Goal: Information Seeking & Learning: Understand process/instructions

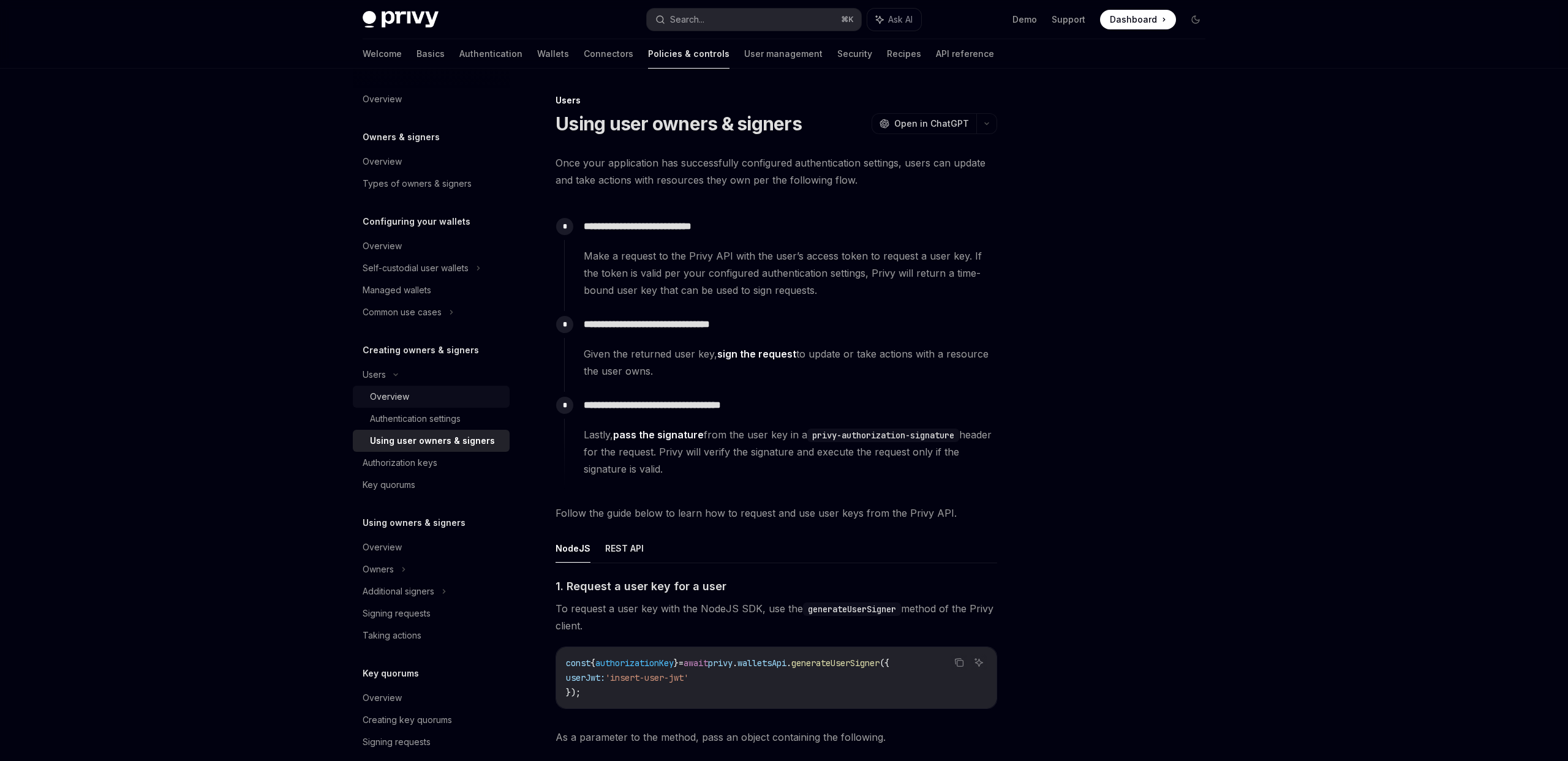
click at [431, 394] on div "Overview" at bounding box center [436, 397] width 132 height 15
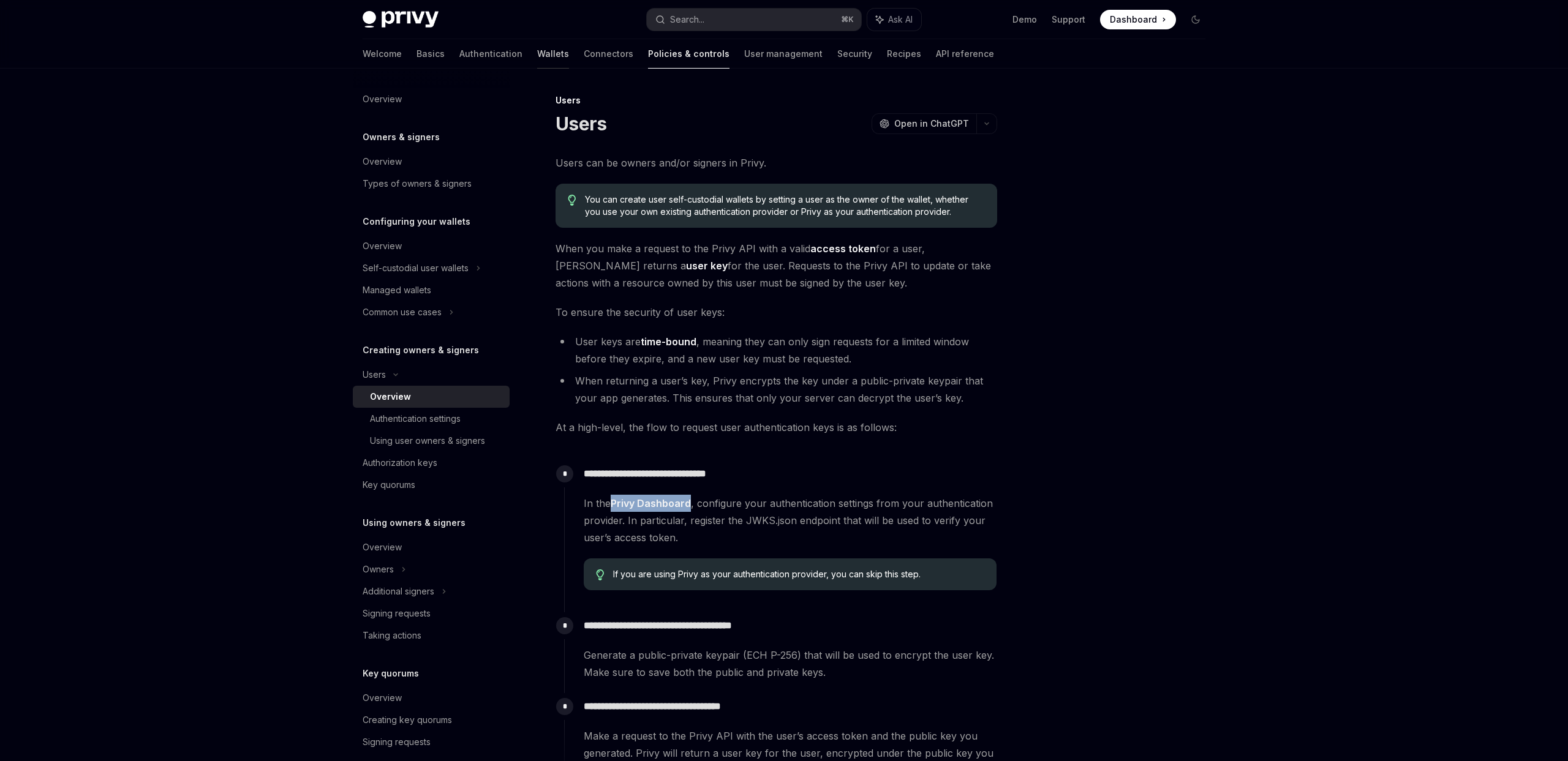
click at [537, 52] on link "Wallets" at bounding box center [553, 54] width 32 height 29
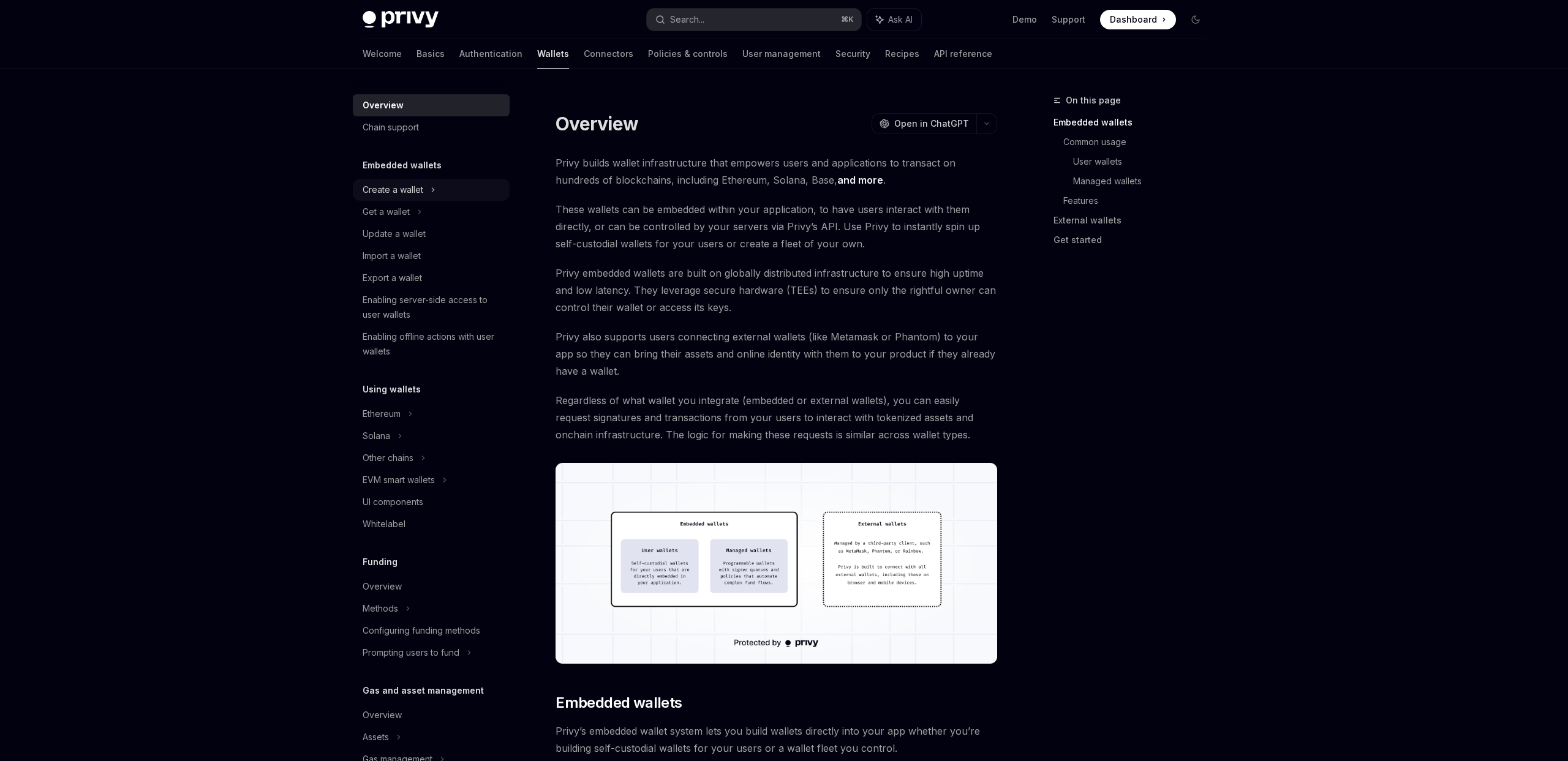
click at [431, 195] on icon at bounding box center [433, 189] width 5 height 15
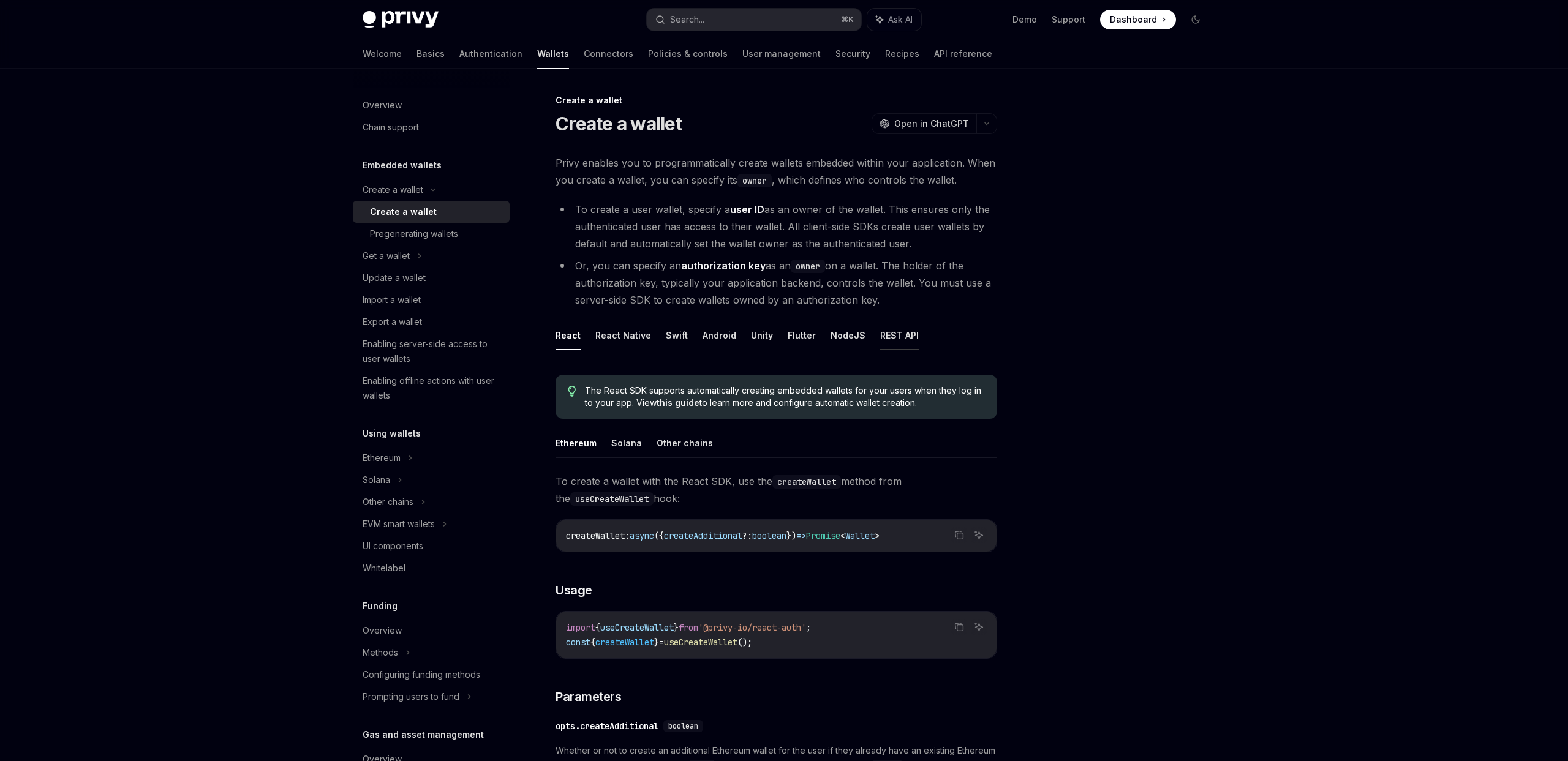
click at [893, 338] on button "REST API" at bounding box center [899, 335] width 38 height 29
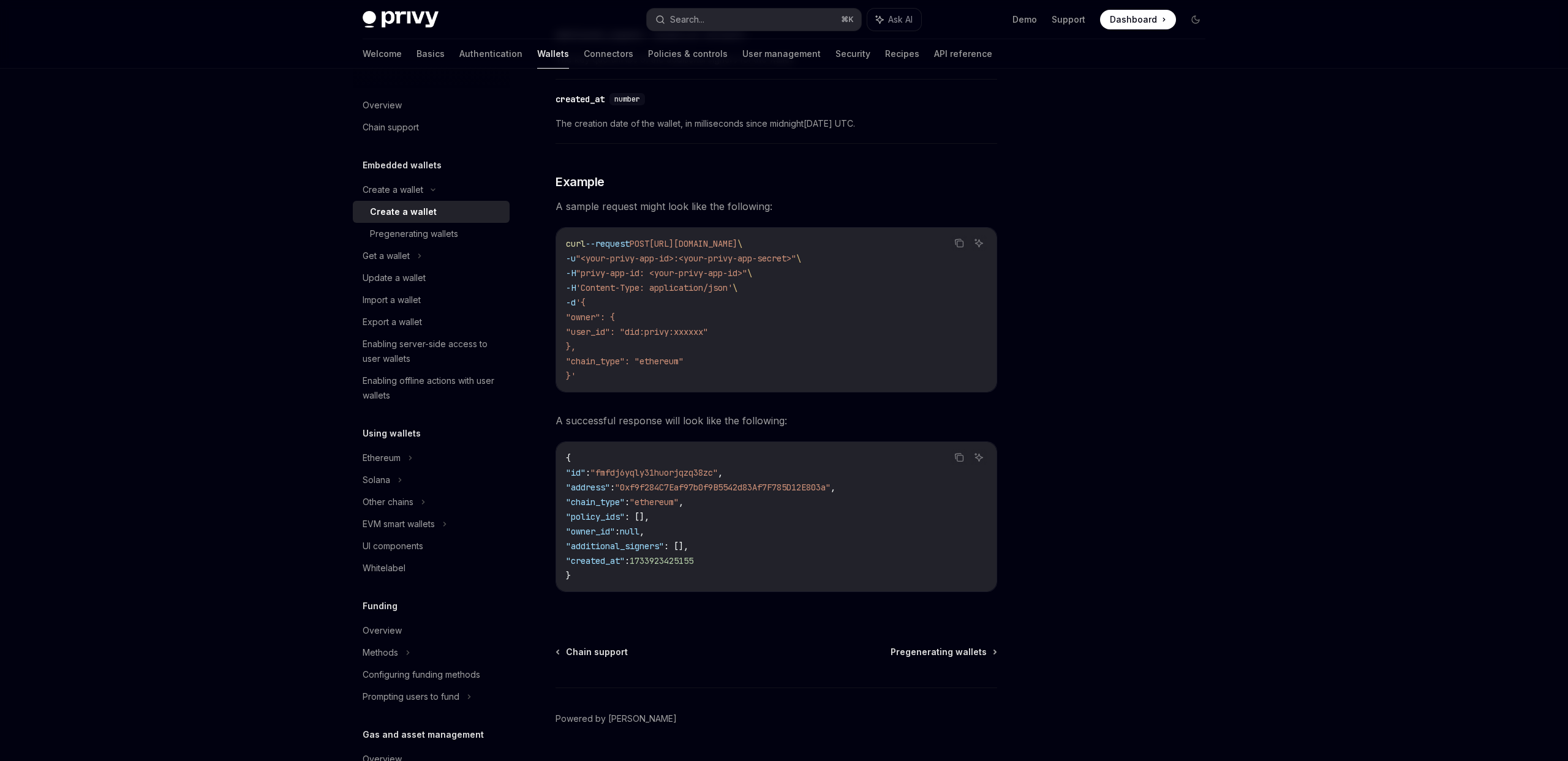
scroll to position [1579, 0]
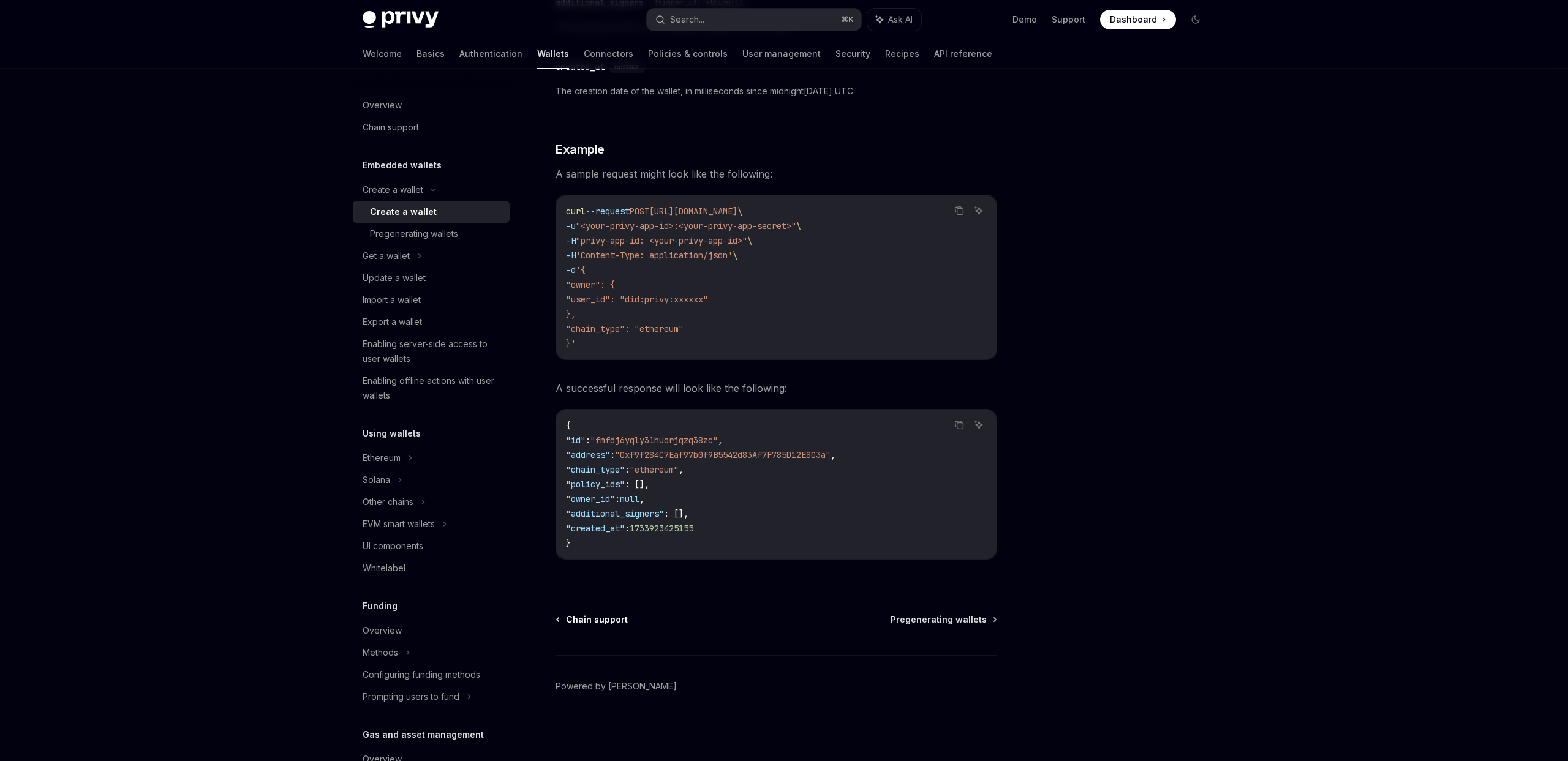
click at [589, 616] on span "Chain support" at bounding box center [597, 619] width 62 height 12
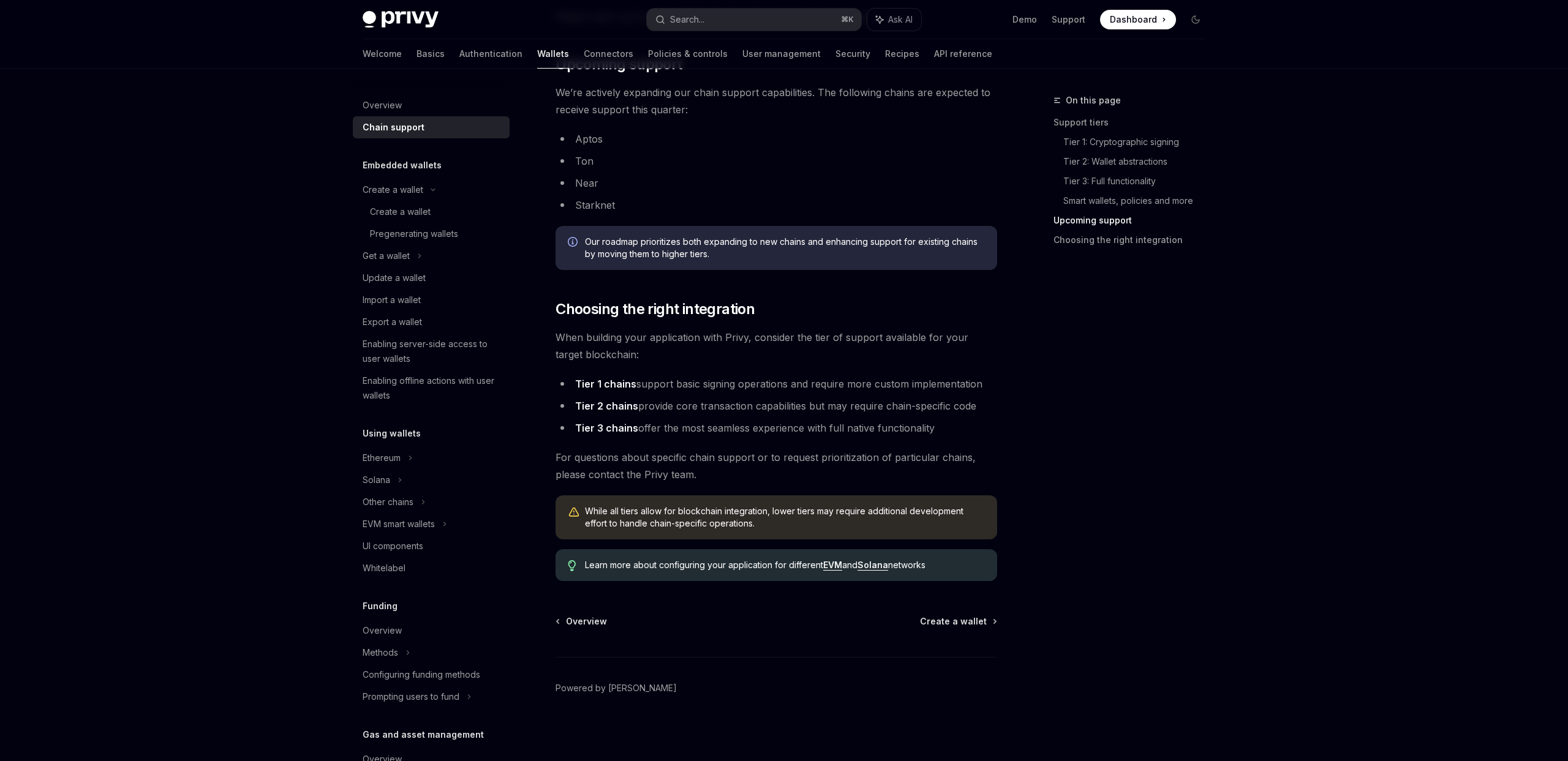
scroll to position [1180, 0]
click at [975, 626] on div "Overview Create a wallet Powered by Mintlify" at bounding box center [777, 687] width 442 height 147
click at [993, 623] on link "Create a wallet" at bounding box center [958, 619] width 76 height 12
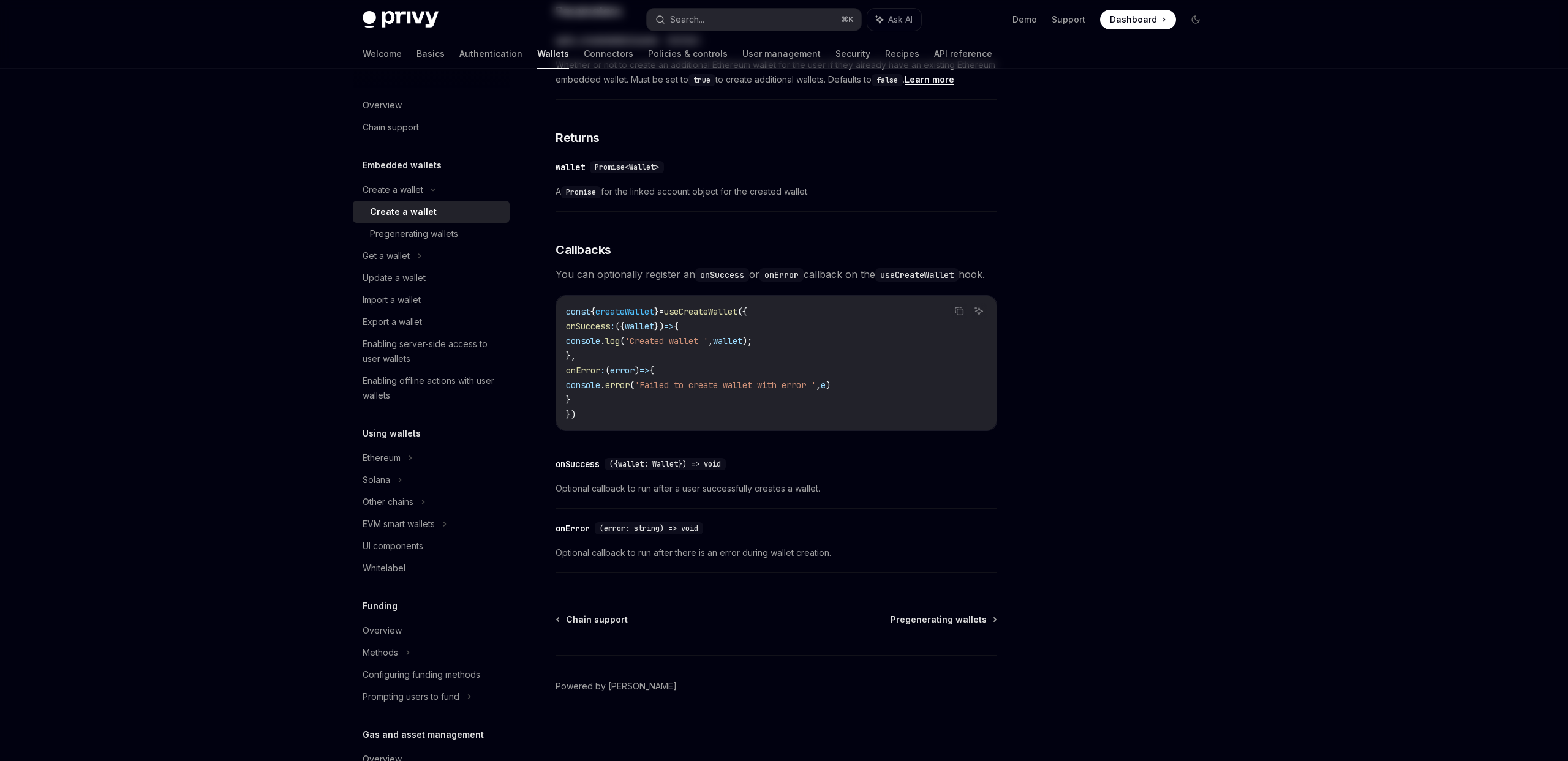
type textarea "*"
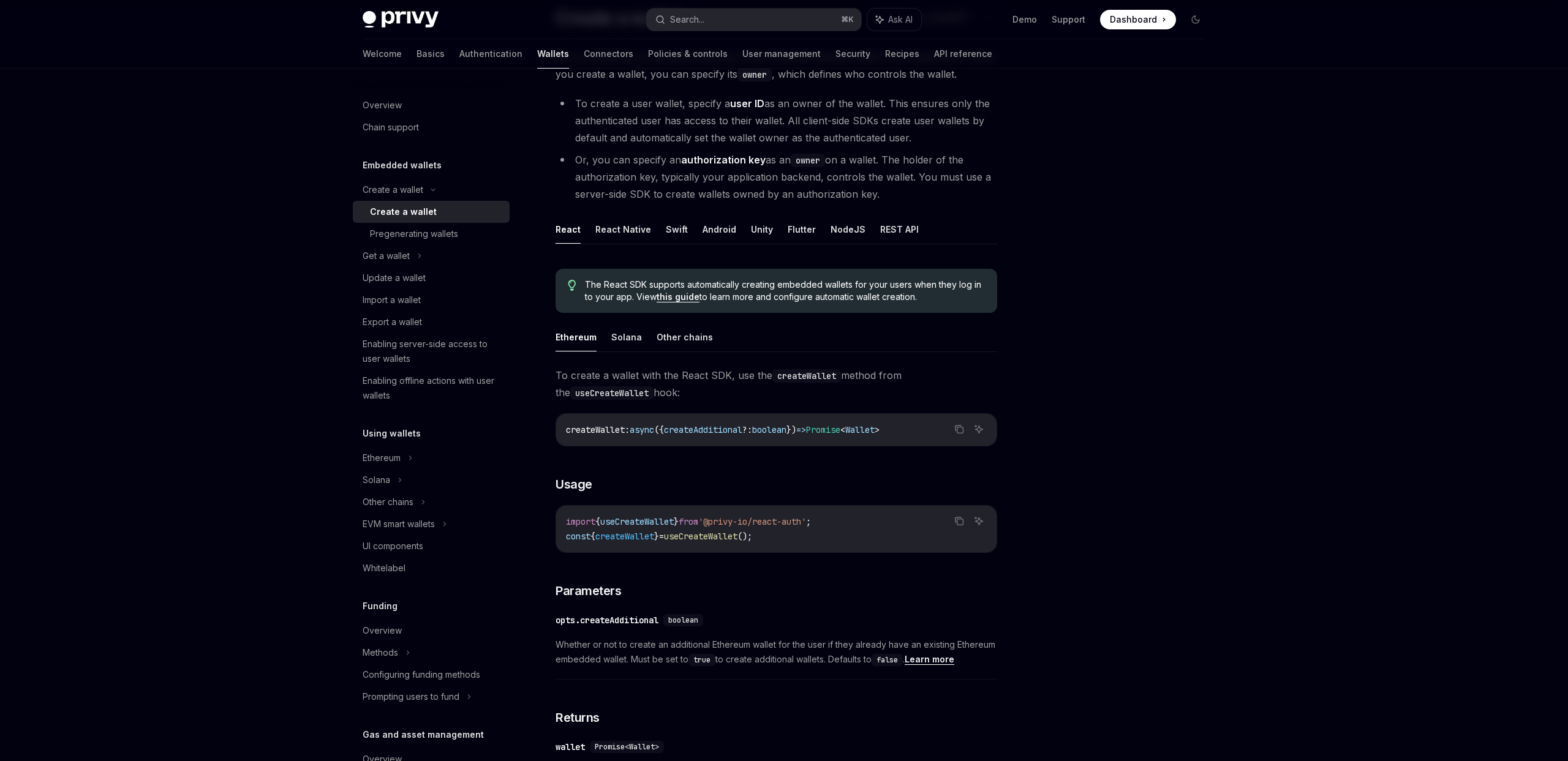
scroll to position [100, 0]
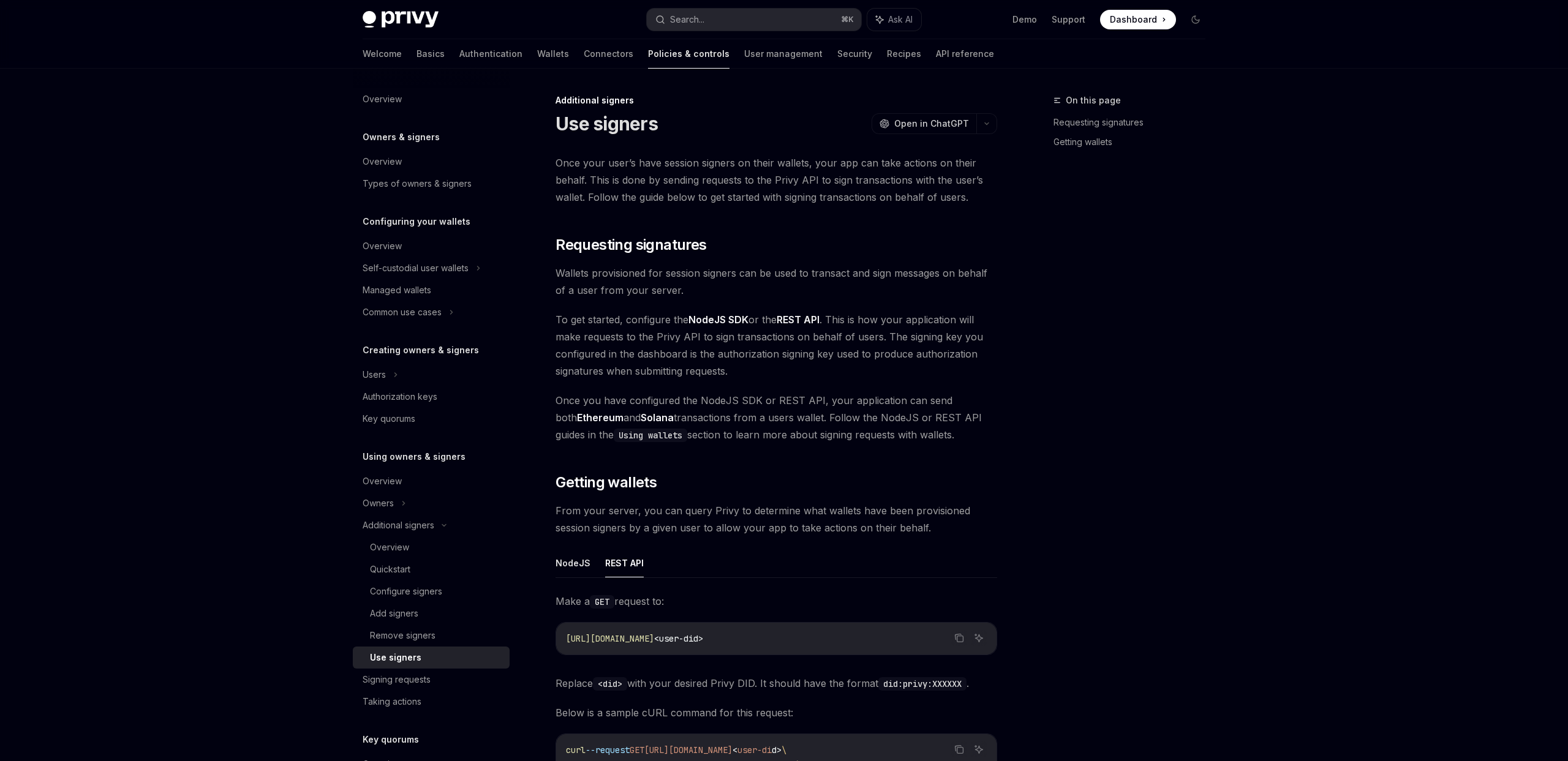
scroll to position [270, 0]
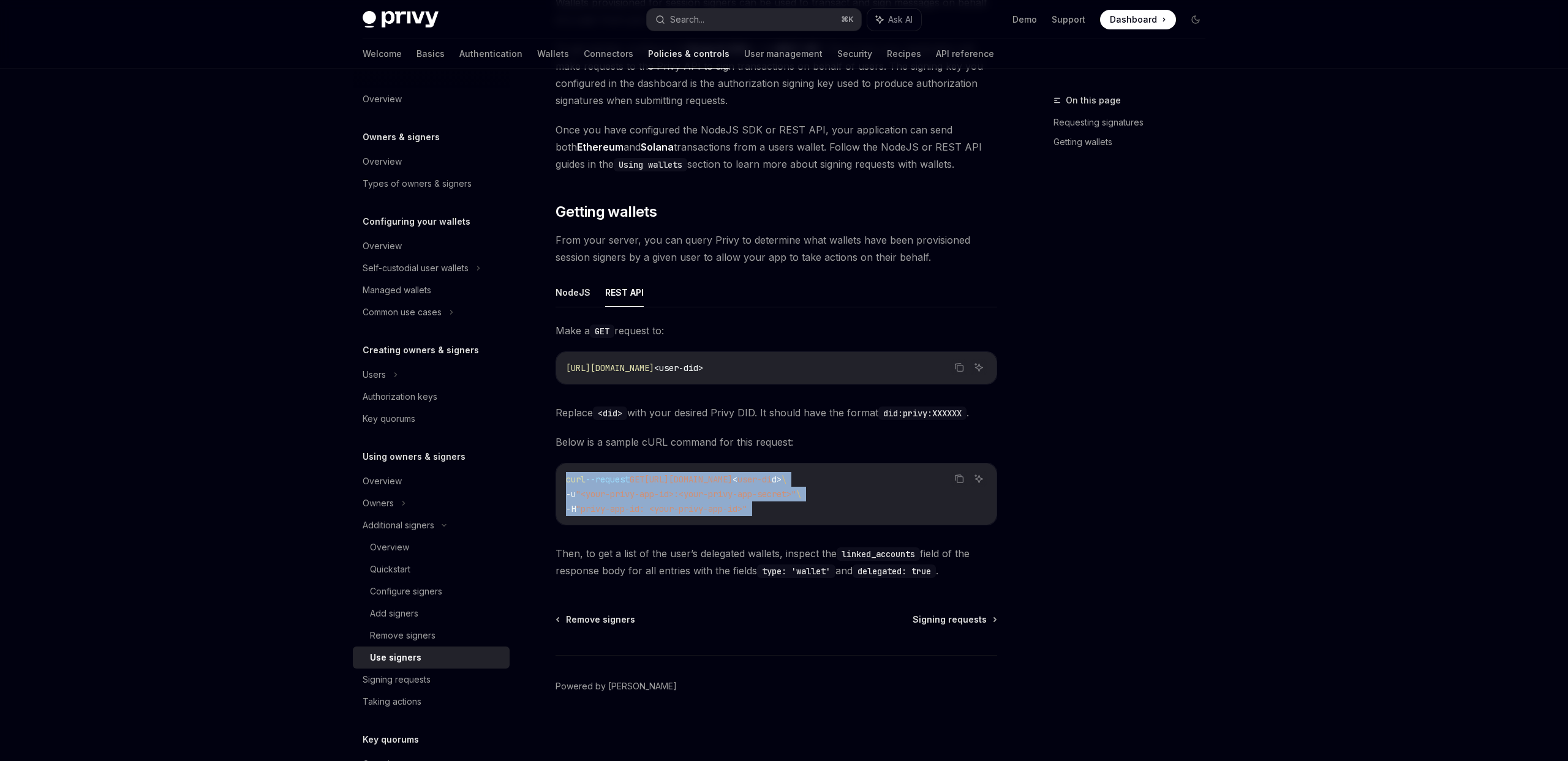
drag, startPoint x: 564, startPoint y: 480, endPoint x: 795, endPoint y: 535, distance: 237.5
click at [795, 535] on div "Make a GET request to: Copy Ask AI https://auth.privy.io/api/v1/users/ <user-di…" at bounding box center [777, 450] width 442 height 257
click at [960, 480] on icon "Copy the contents from the code block" at bounding box center [959, 478] width 10 height 10
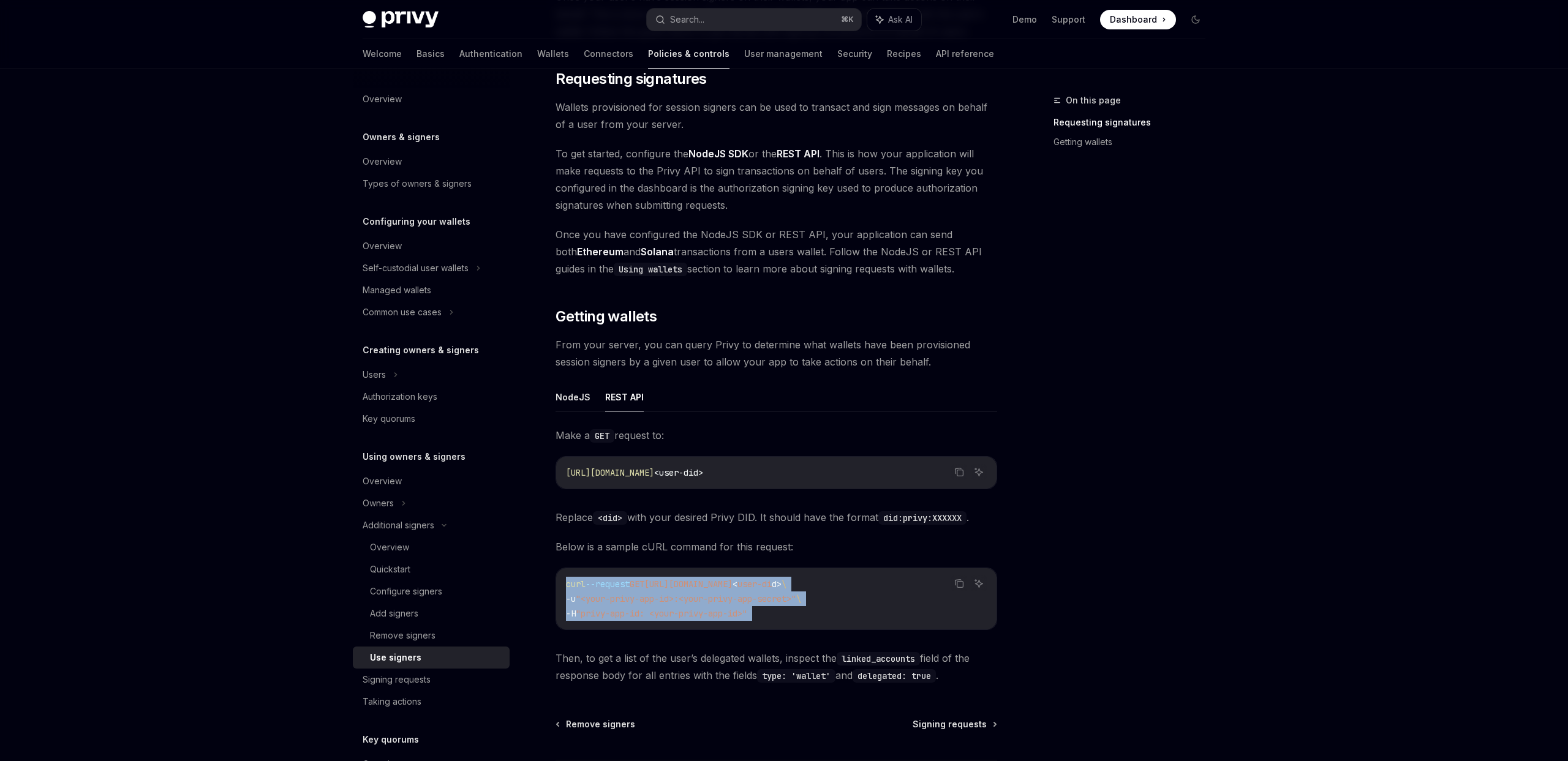
scroll to position [170, 0]
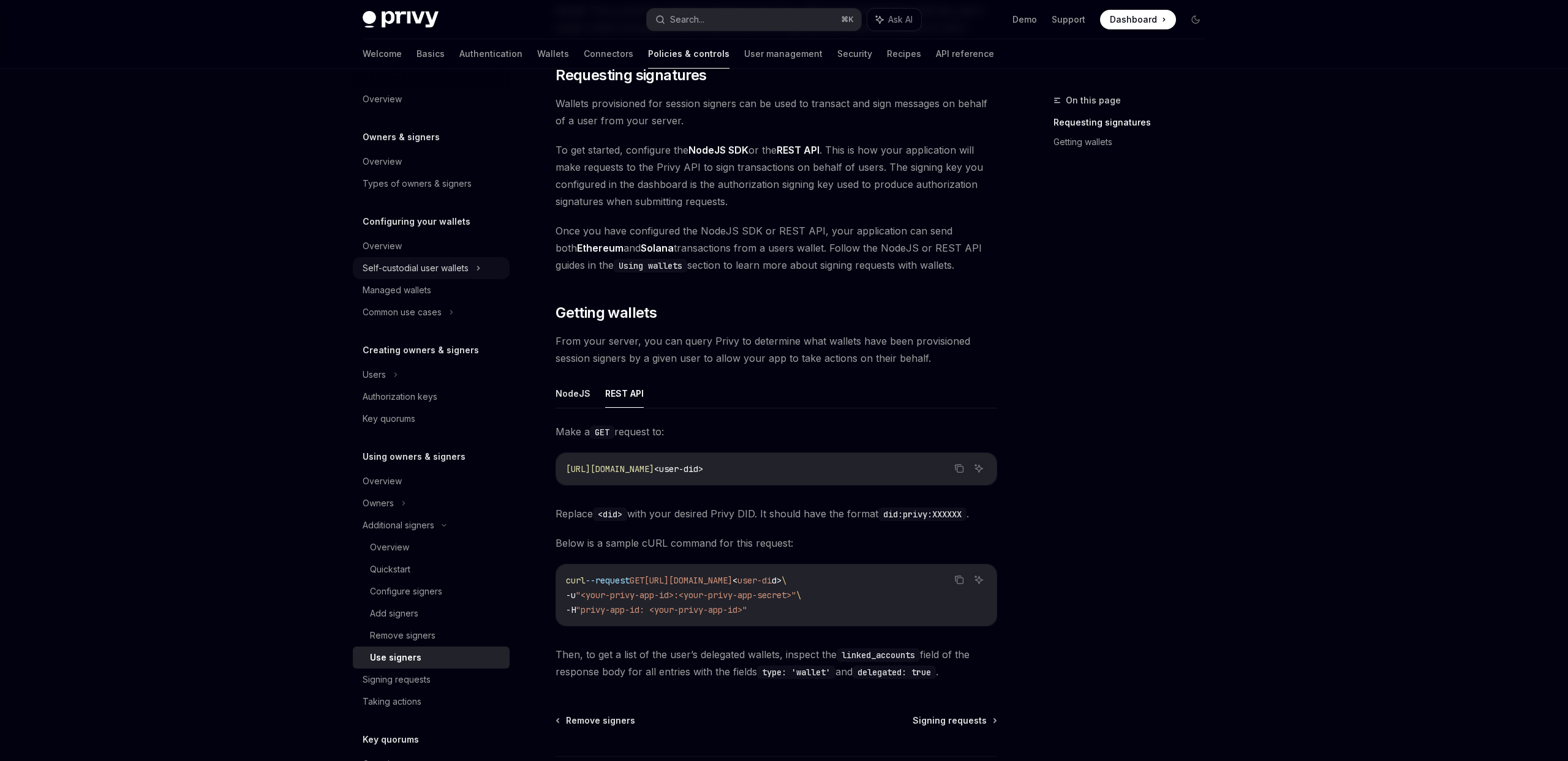
click at [405, 263] on div "Self-custodial user wallets" at bounding box center [415, 268] width 106 height 15
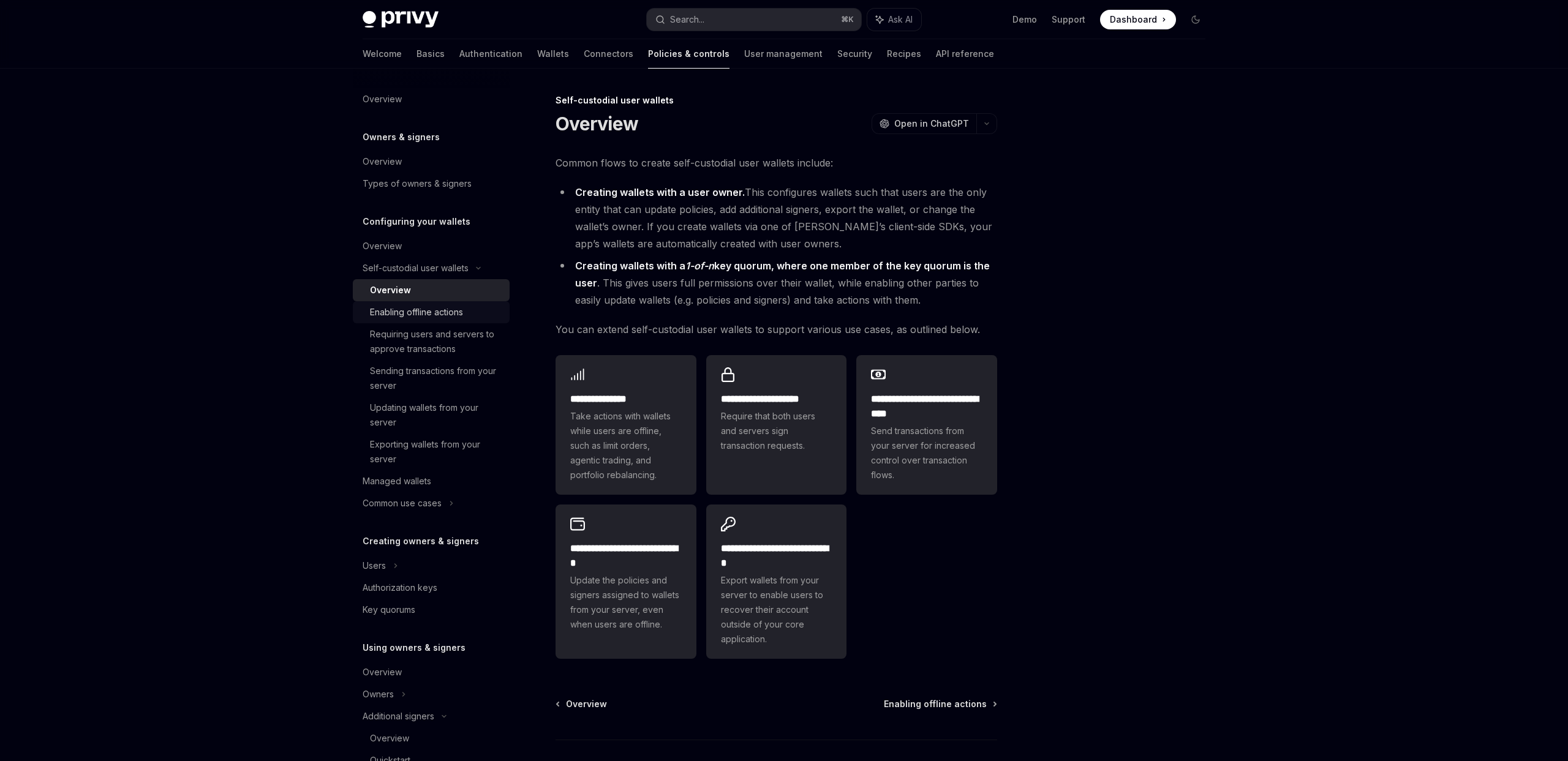
click at [422, 311] on div "Enabling offline actions" at bounding box center [417, 312] width 93 height 15
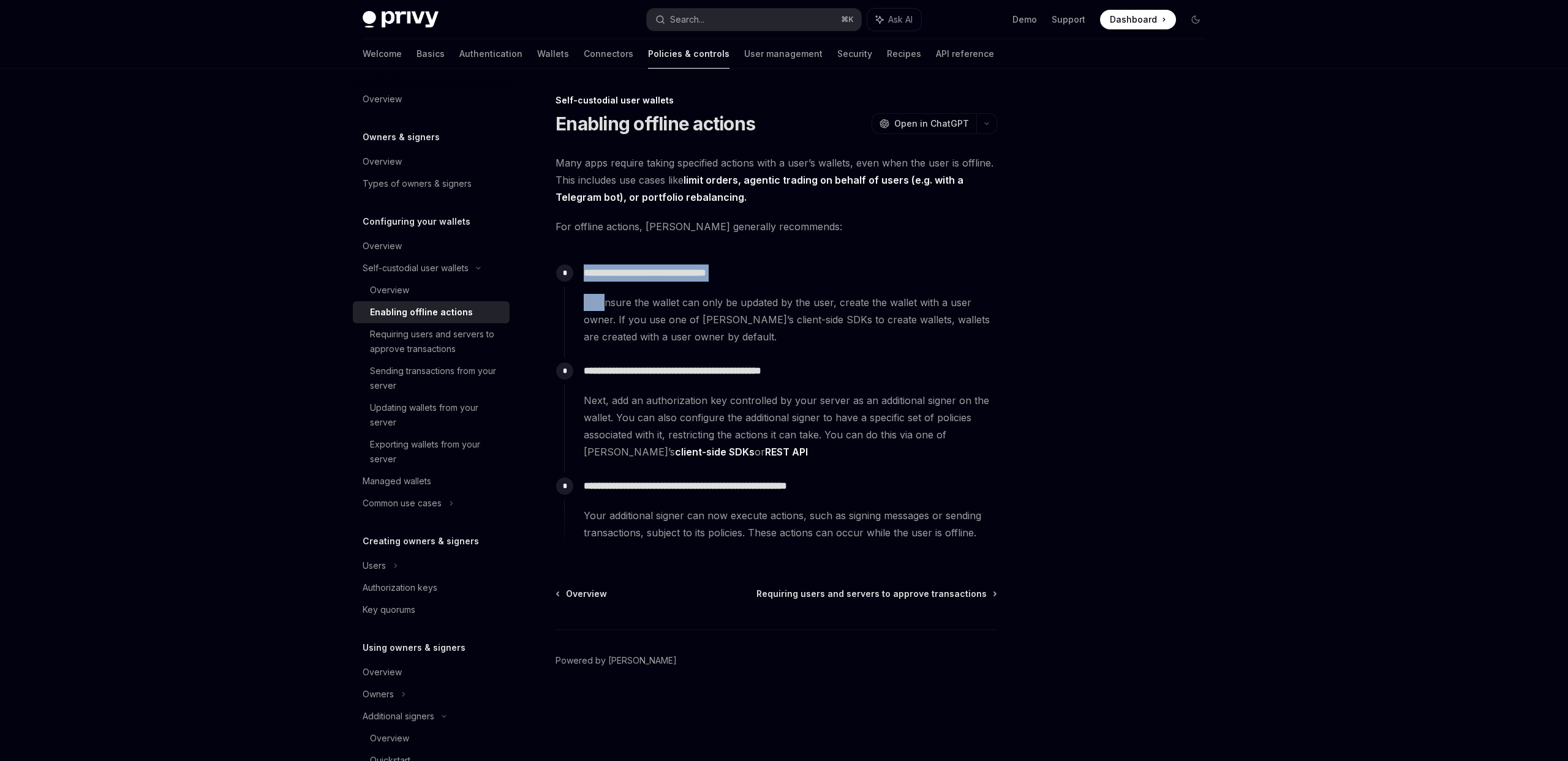
drag, startPoint x: 586, startPoint y: 272, endPoint x: 602, endPoint y: 307, distance: 38.5
click at [602, 307] on div "**********" at bounding box center [780, 302] width 433 height 85
click at [658, 314] on span "To ensure the wallet can only be updated by the user, create the wallet with a …" at bounding box center [790, 320] width 413 height 52
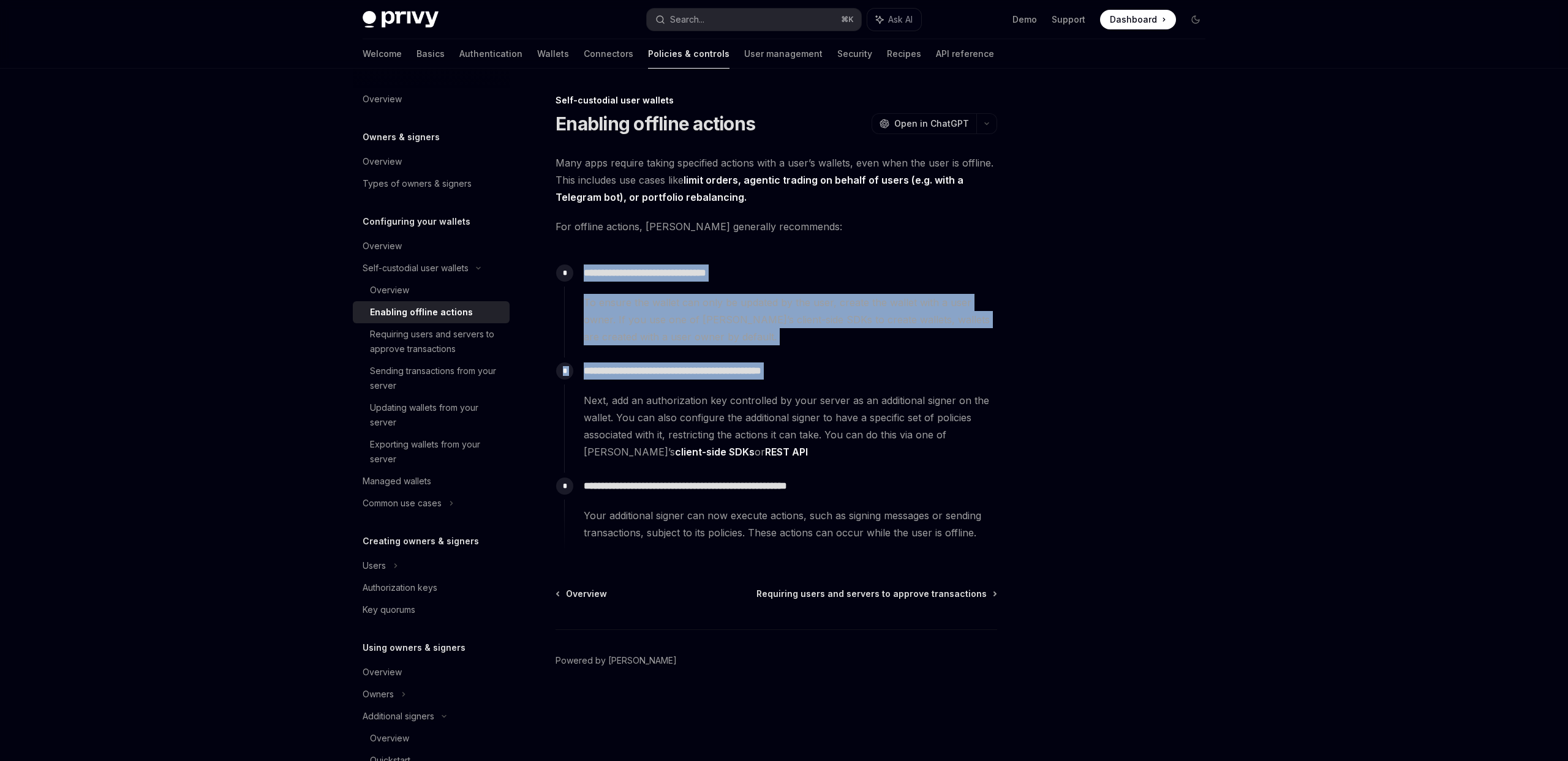
drag, startPoint x: 583, startPoint y: 274, endPoint x: 740, endPoint y: 381, distance: 190.0
click at [740, 381] on div "**********" at bounding box center [780, 406] width 433 height 294
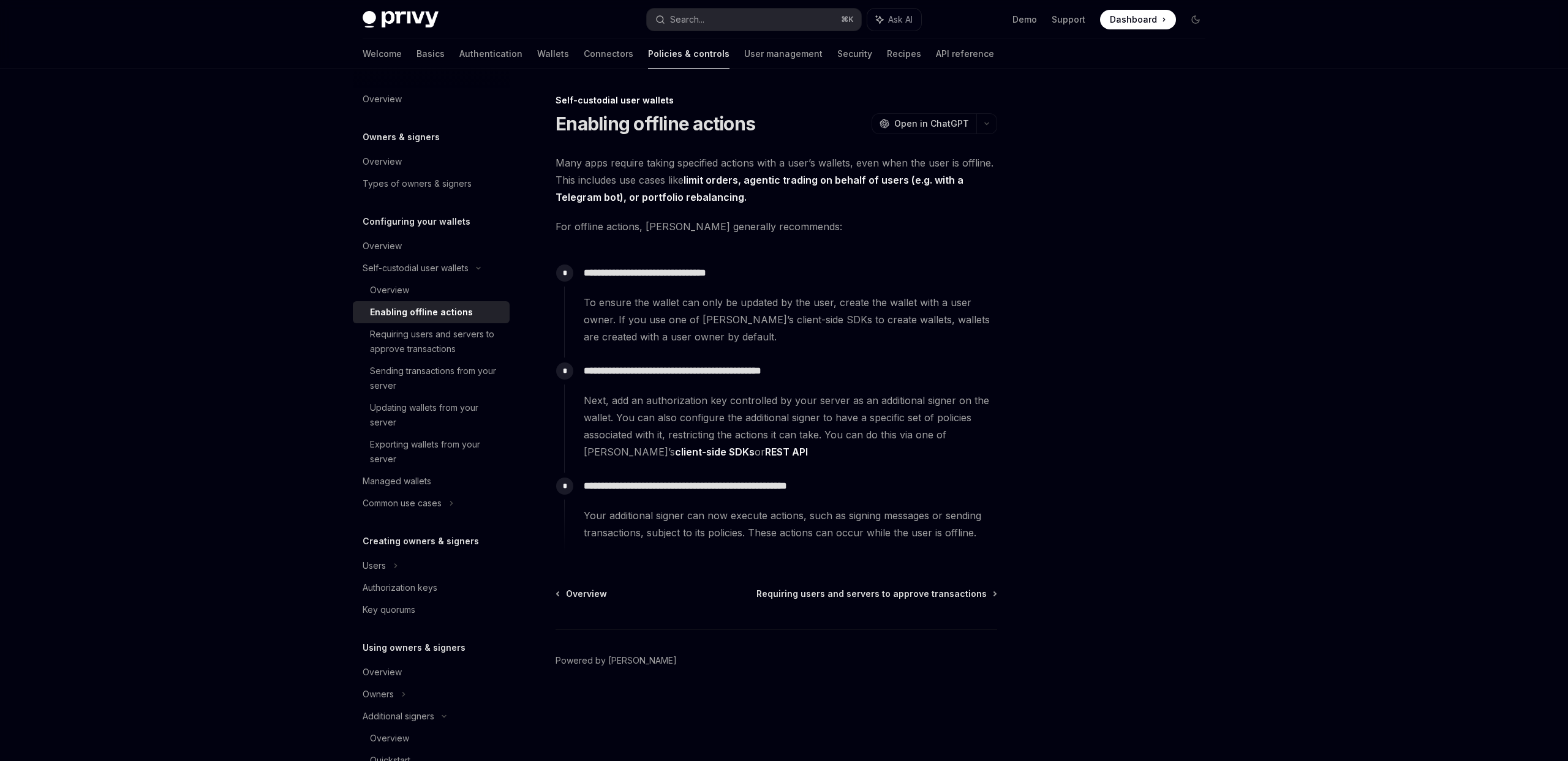
click at [731, 325] on span "To ensure the wallet can only be updated by the user, create the wallet with a …" at bounding box center [790, 320] width 413 height 52
click at [445, 497] on div "Common use cases" at bounding box center [431, 503] width 157 height 22
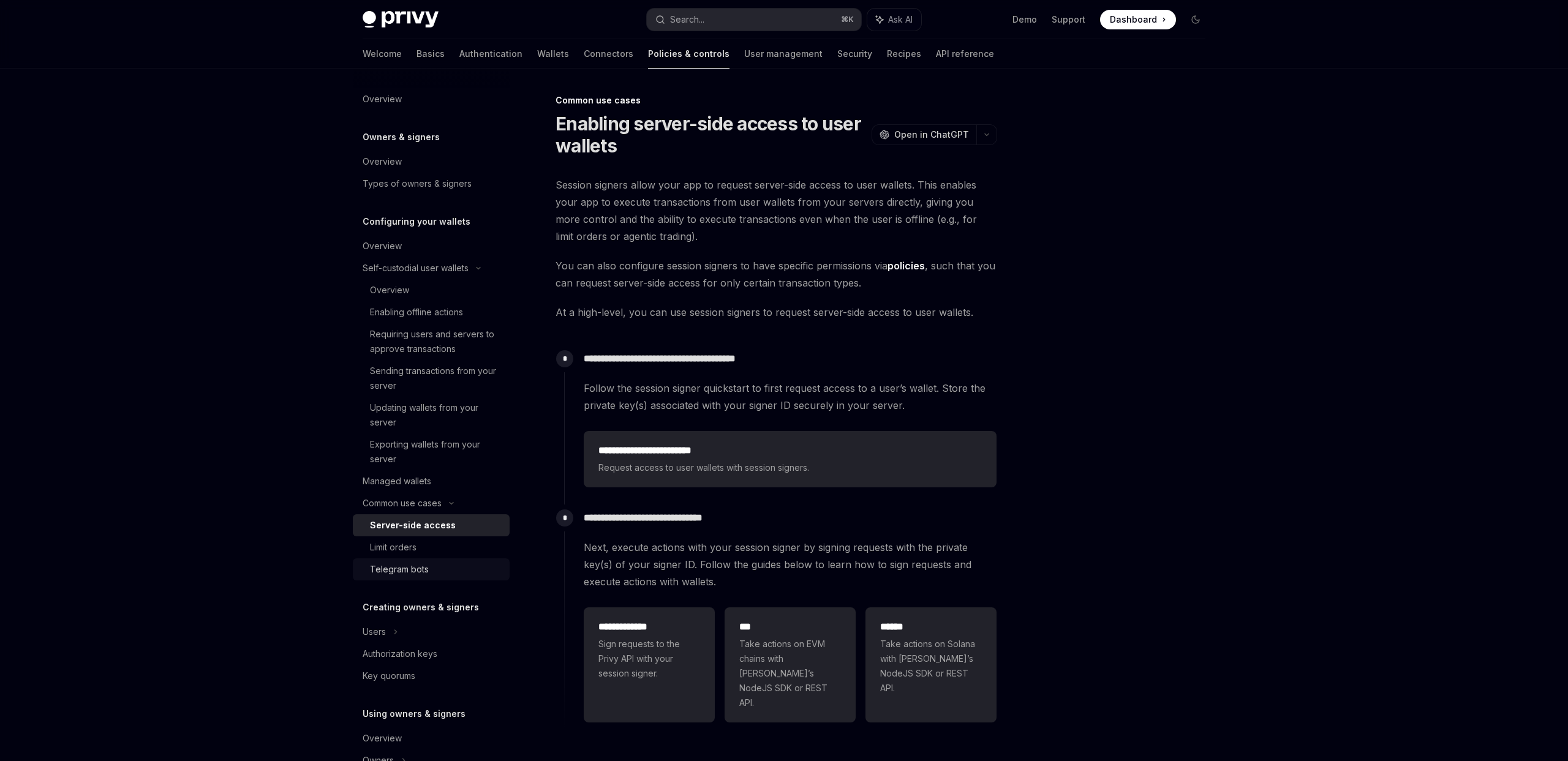
click at [429, 564] on div "Telegram bots" at bounding box center [436, 569] width 132 height 15
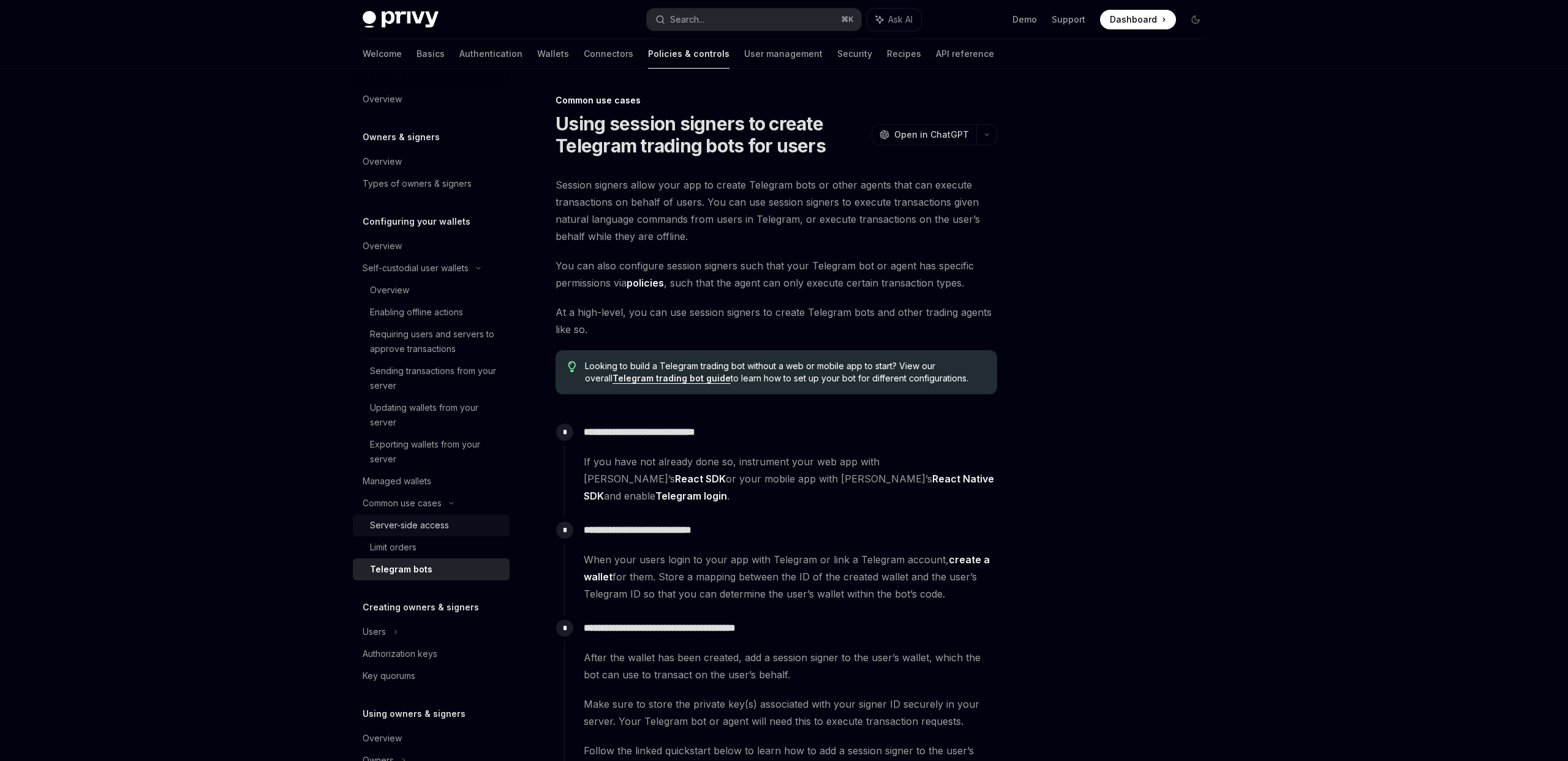
click at [417, 528] on div "Server-side access" at bounding box center [410, 525] width 79 height 15
type textarea "*"
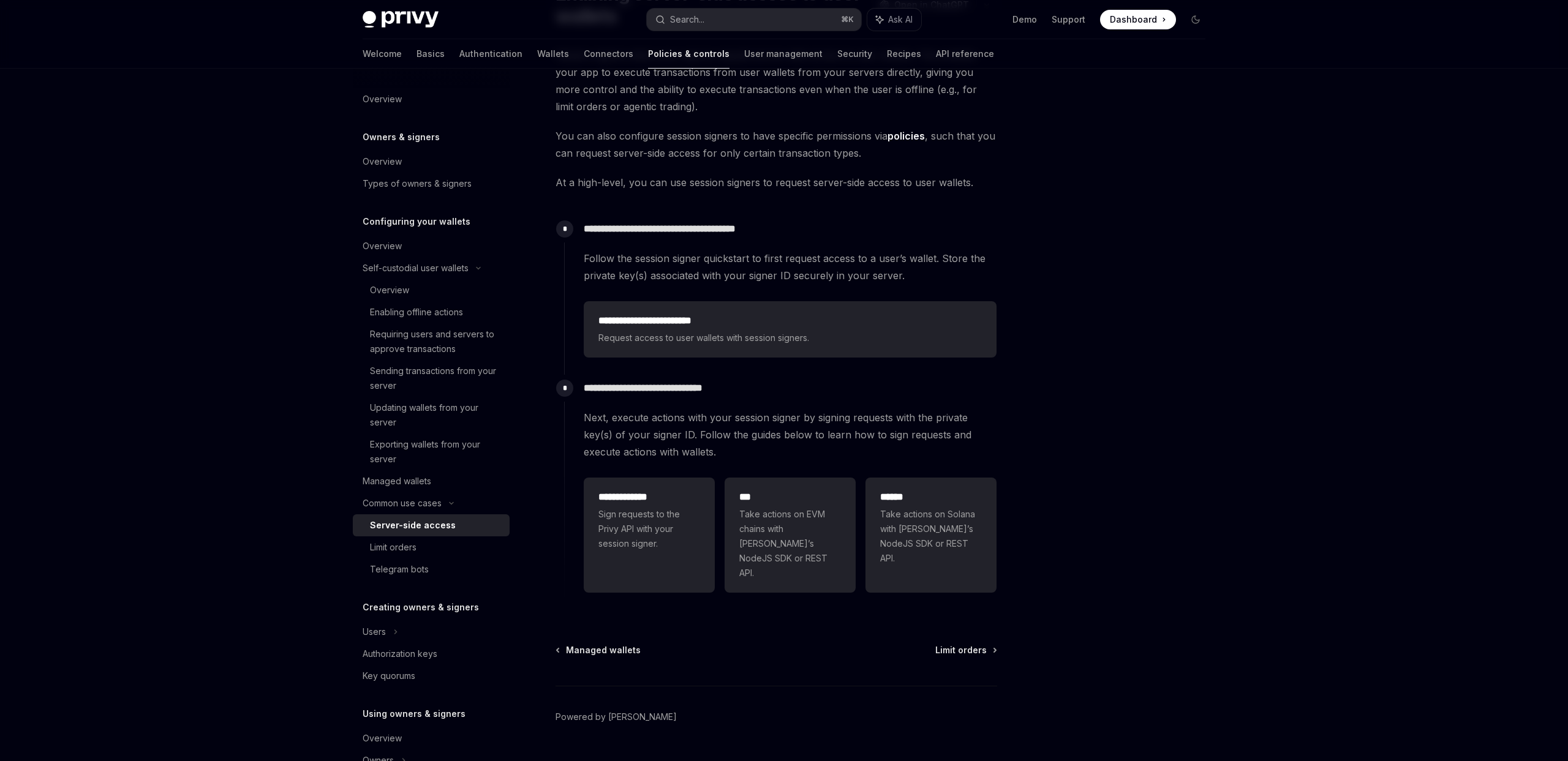
scroll to position [130, 0]
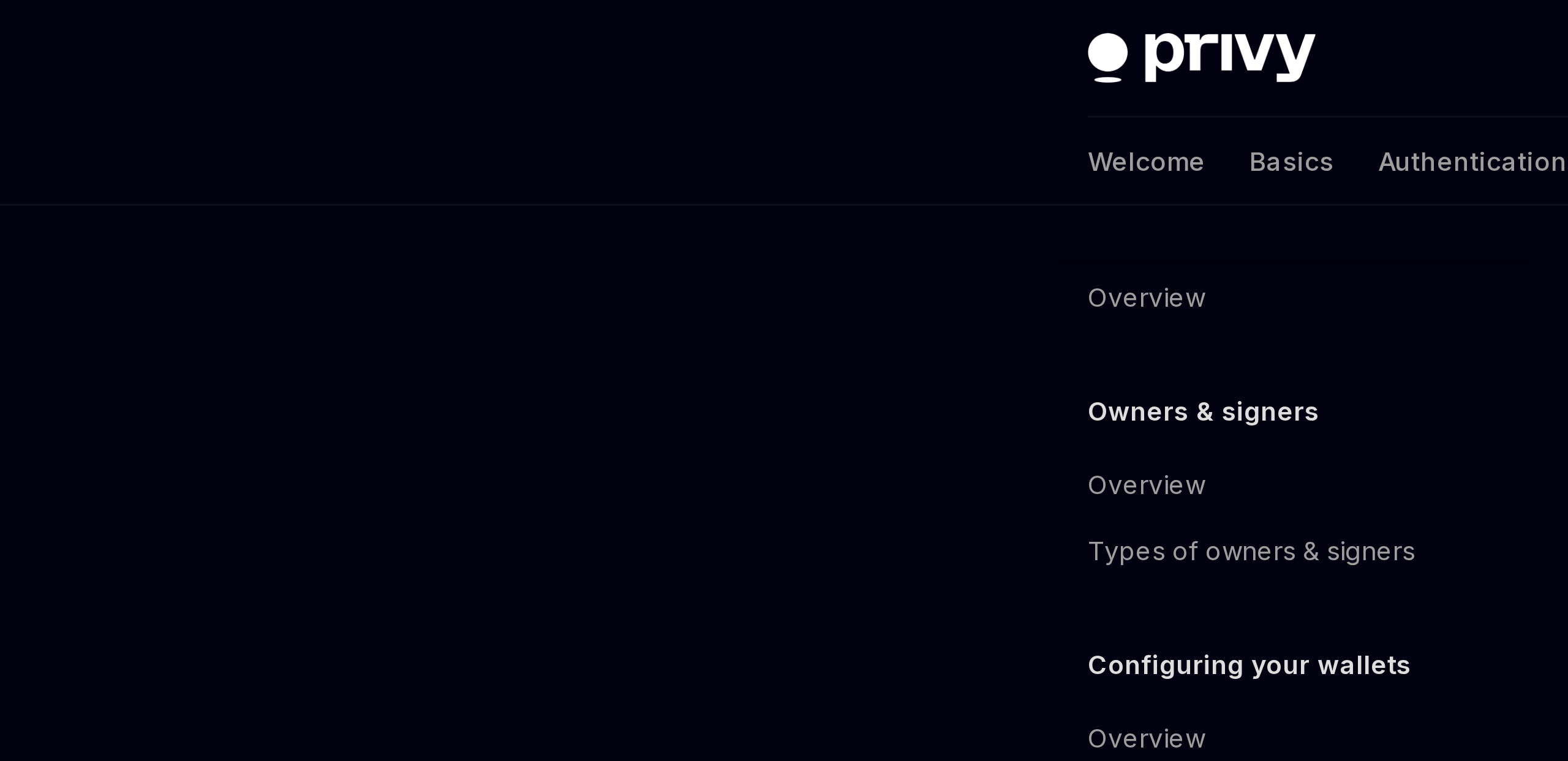
drag, startPoint x: 275, startPoint y: 88, endPoint x: 294, endPoint y: 84, distance: 19.4
click at [293, 84] on div "**********" at bounding box center [784, 461] width 1568 height 922
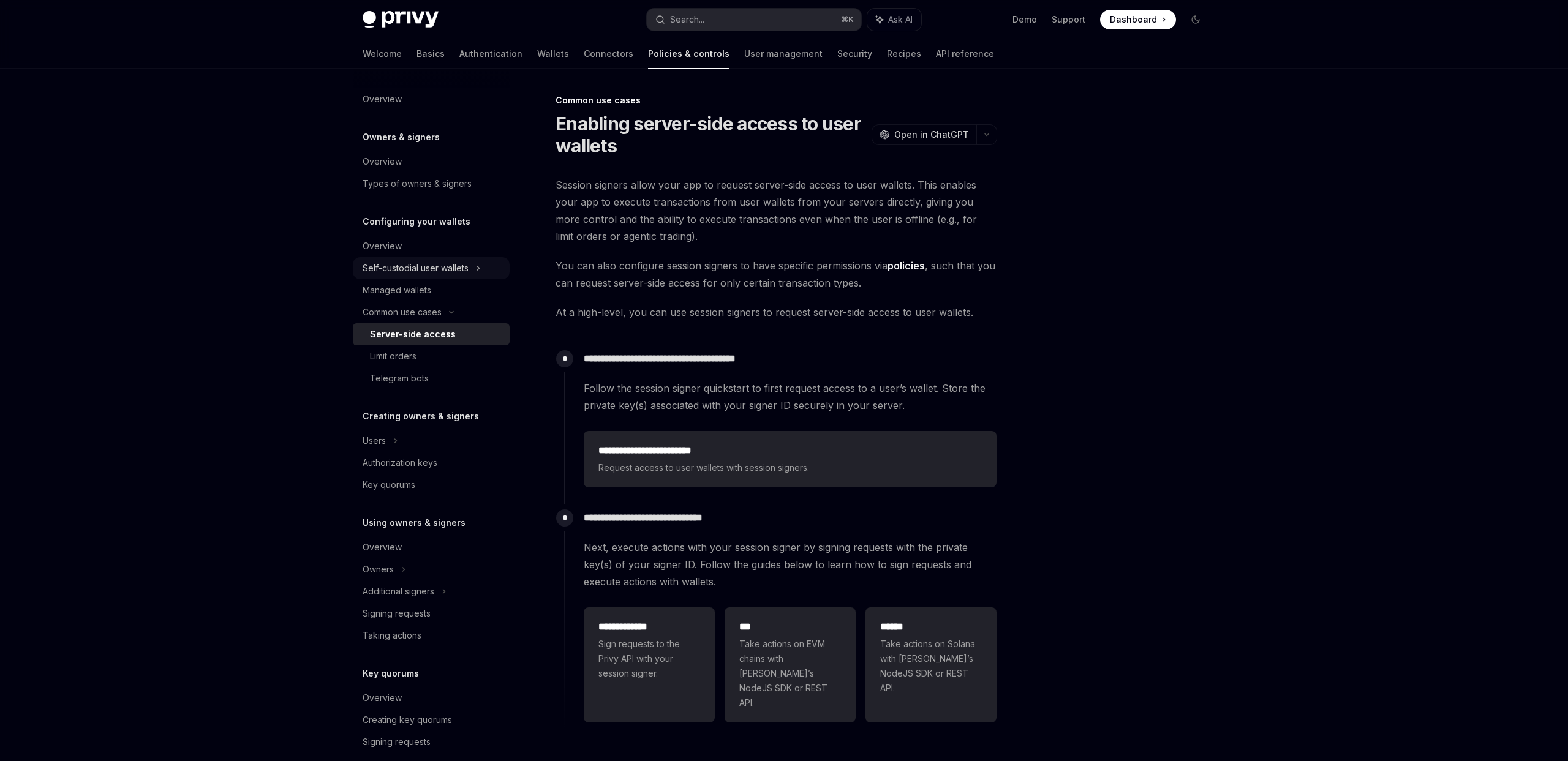
click at [483, 268] on div "Self-custodial user wallets" at bounding box center [431, 268] width 157 height 22
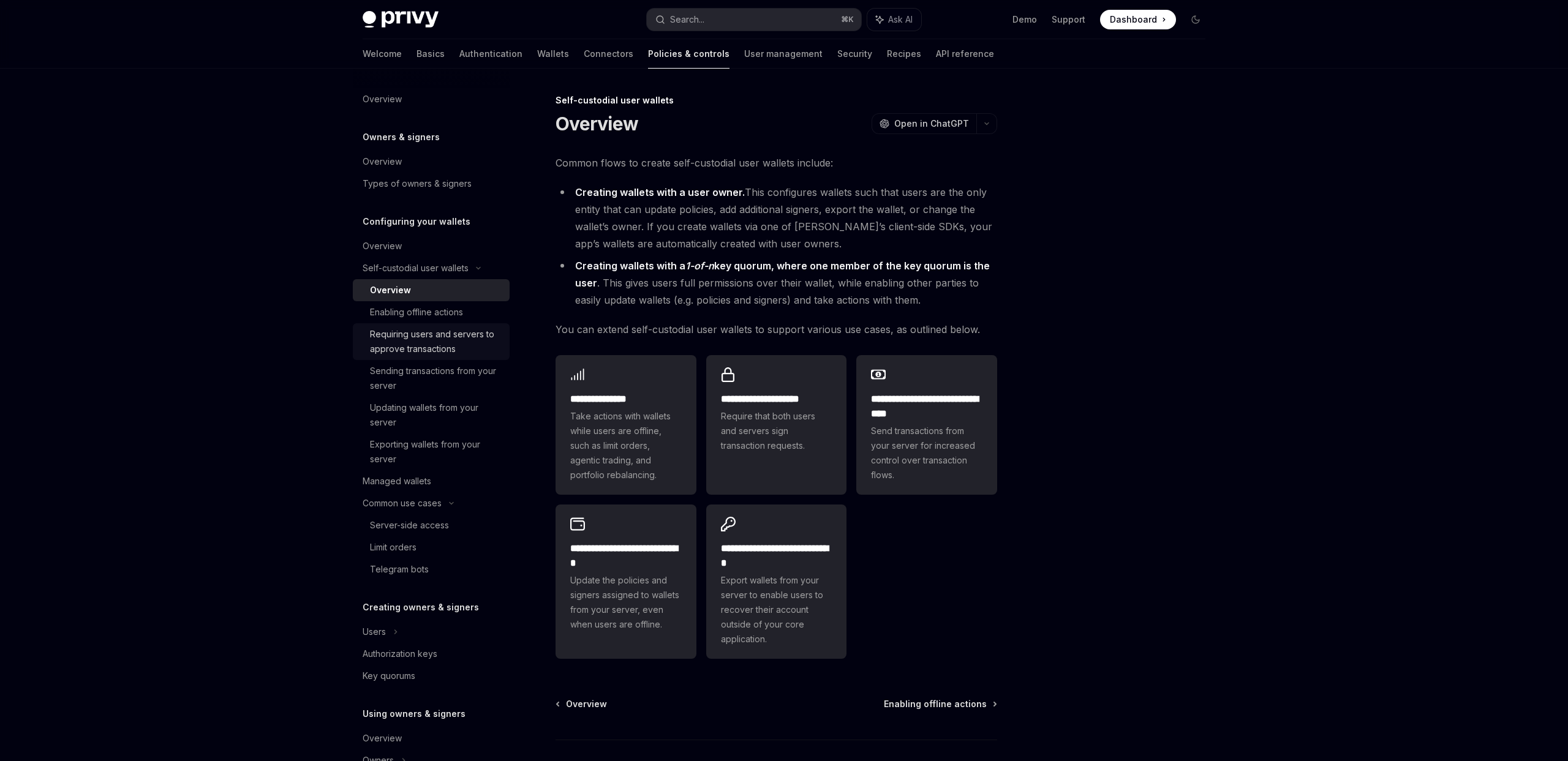
click at [464, 344] on div "Requiring users and servers to approve transactions" at bounding box center [436, 342] width 132 height 29
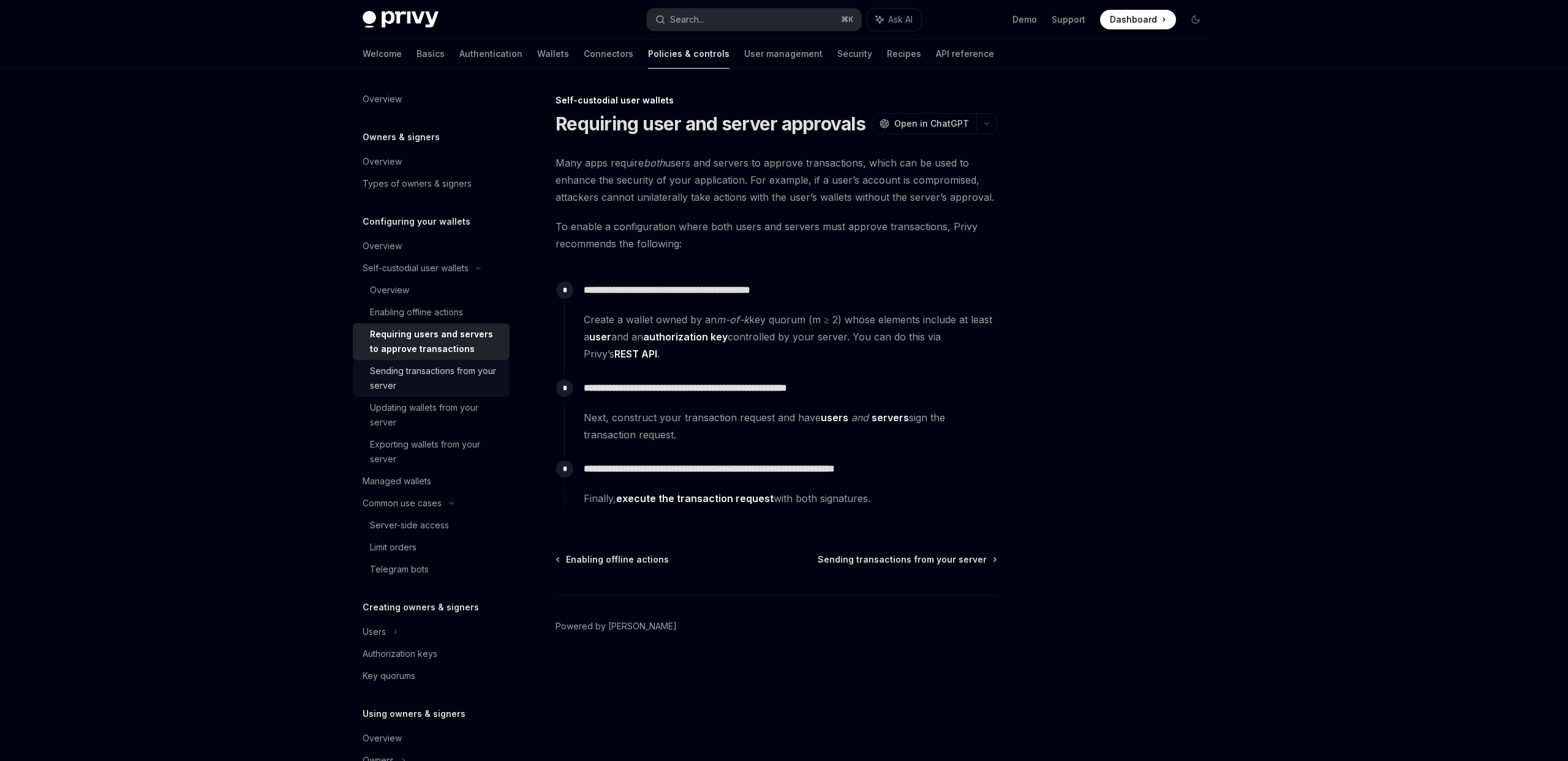
click at [456, 376] on div "Sending transactions from your server" at bounding box center [436, 378] width 132 height 29
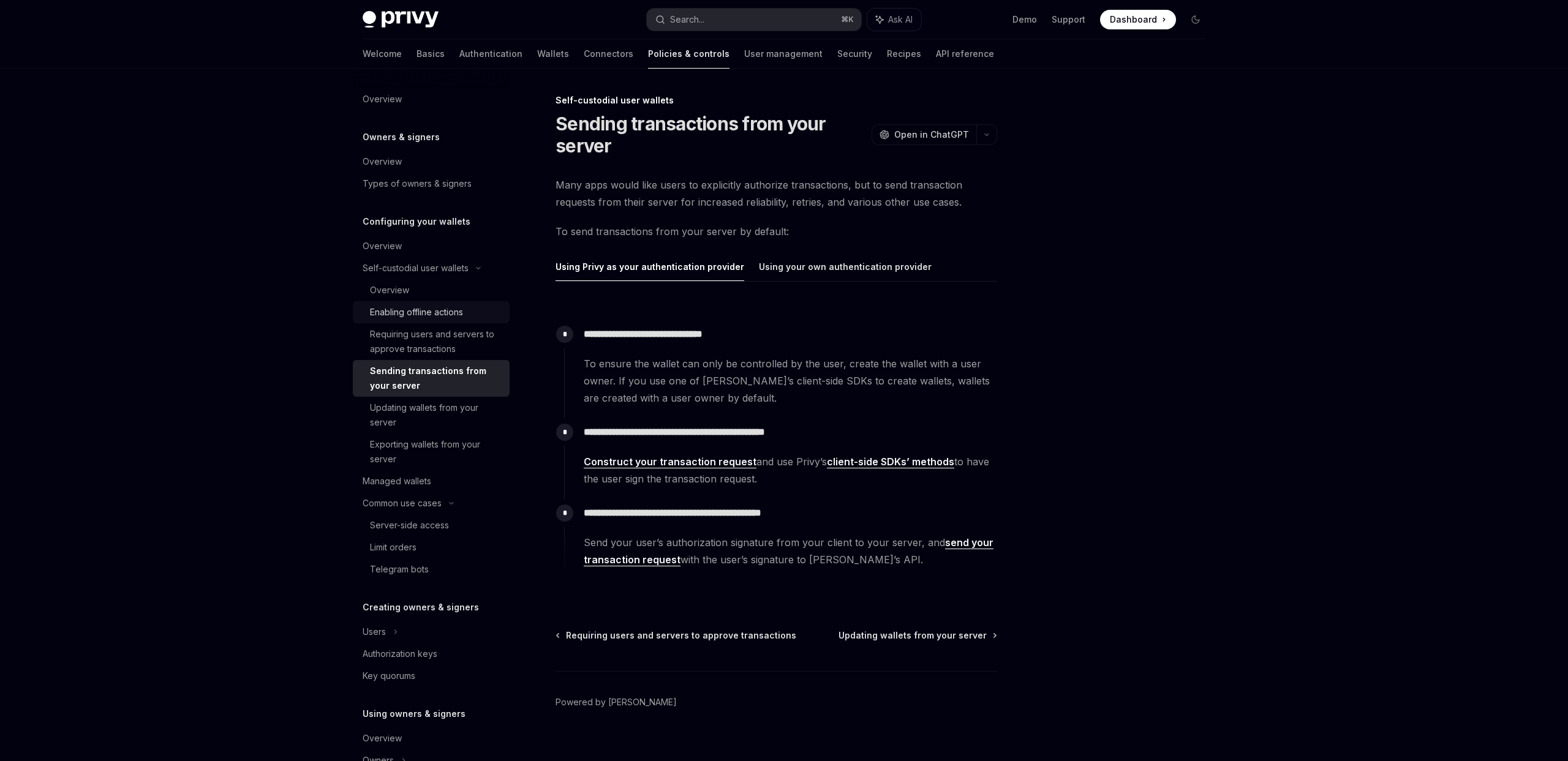
click at [454, 315] on div "Enabling offline actions" at bounding box center [417, 312] width 93 height 15
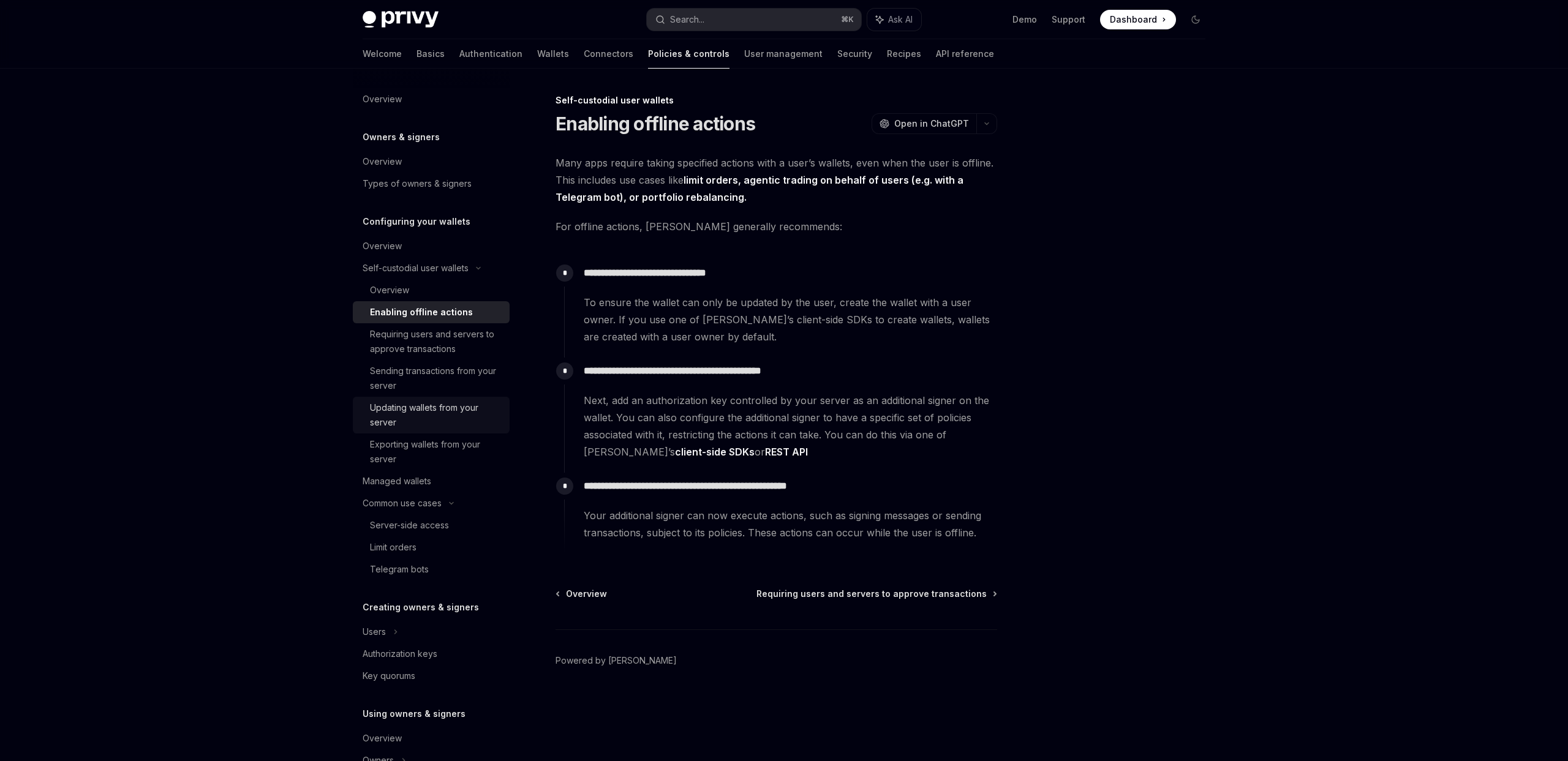
click at [437, 403] on div "Updating wallets from your server" at bounding box center [436, 415] width 132 height 29
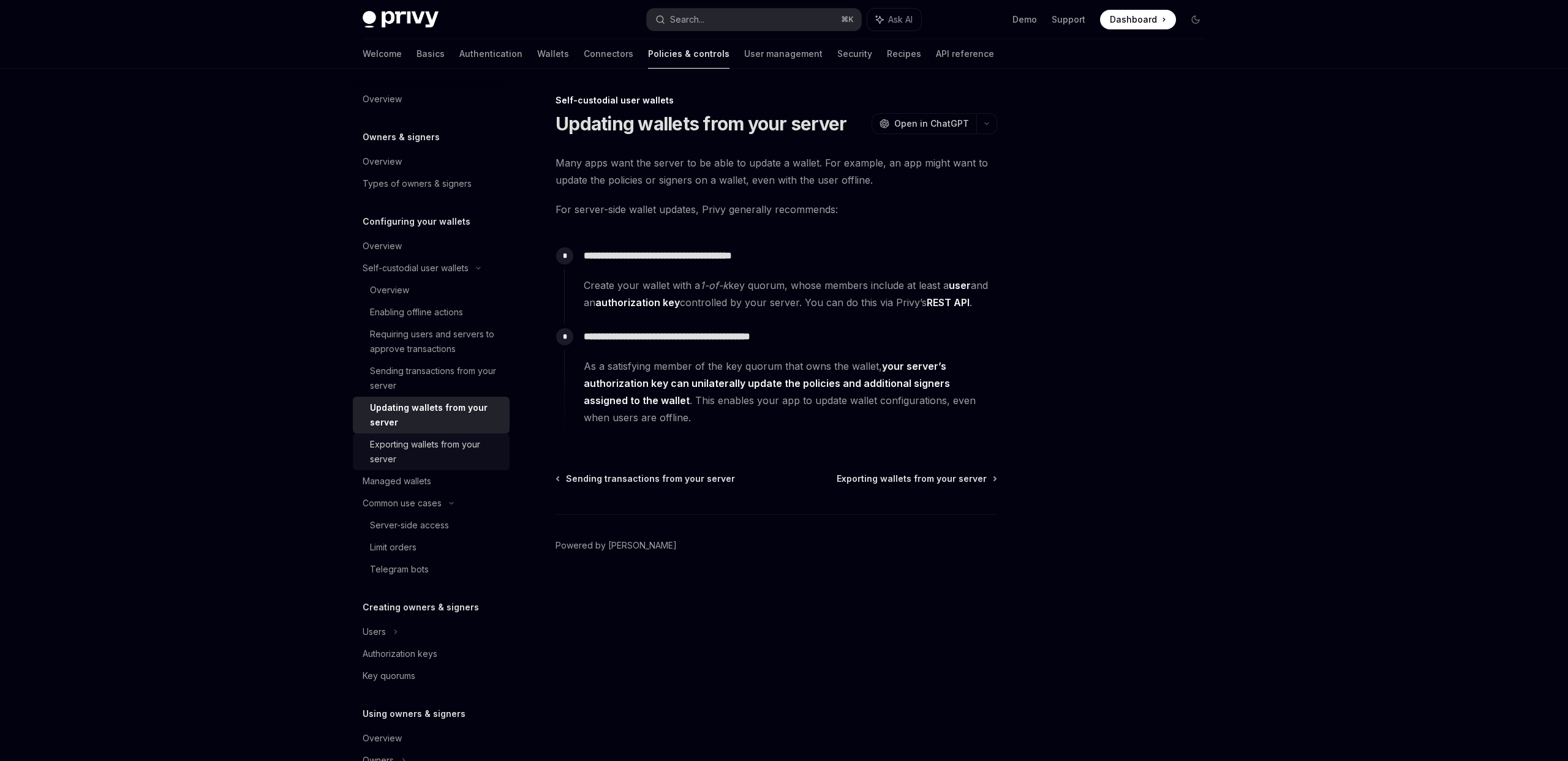
click at [442, 451] on div "Exporting wallets from your server" at bounding box center [436, 452] width 132 height 29
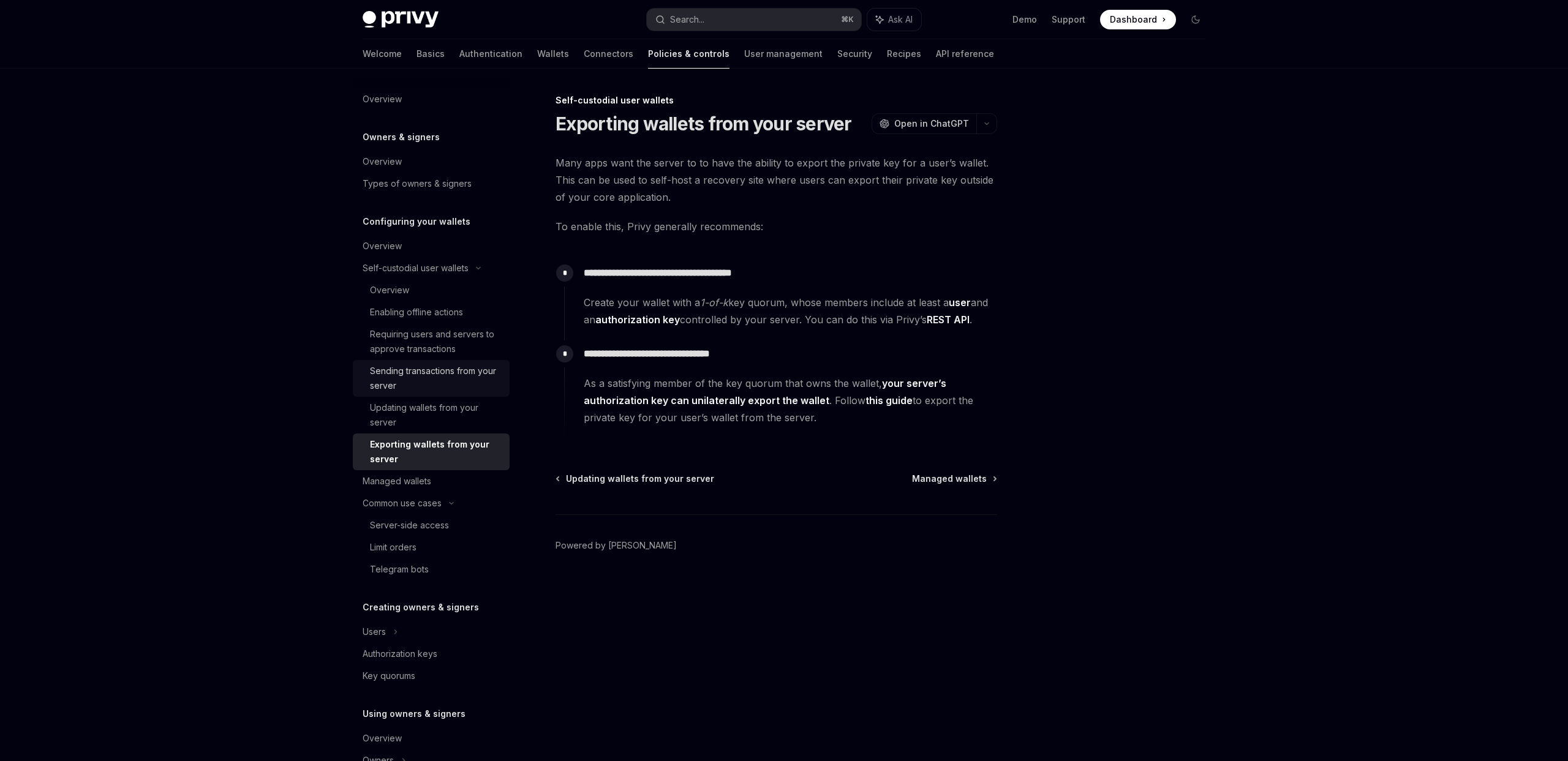
click at [451, 377] on div "Sending transactions from your server" at bounding box center [436, 378] width 132 height 29
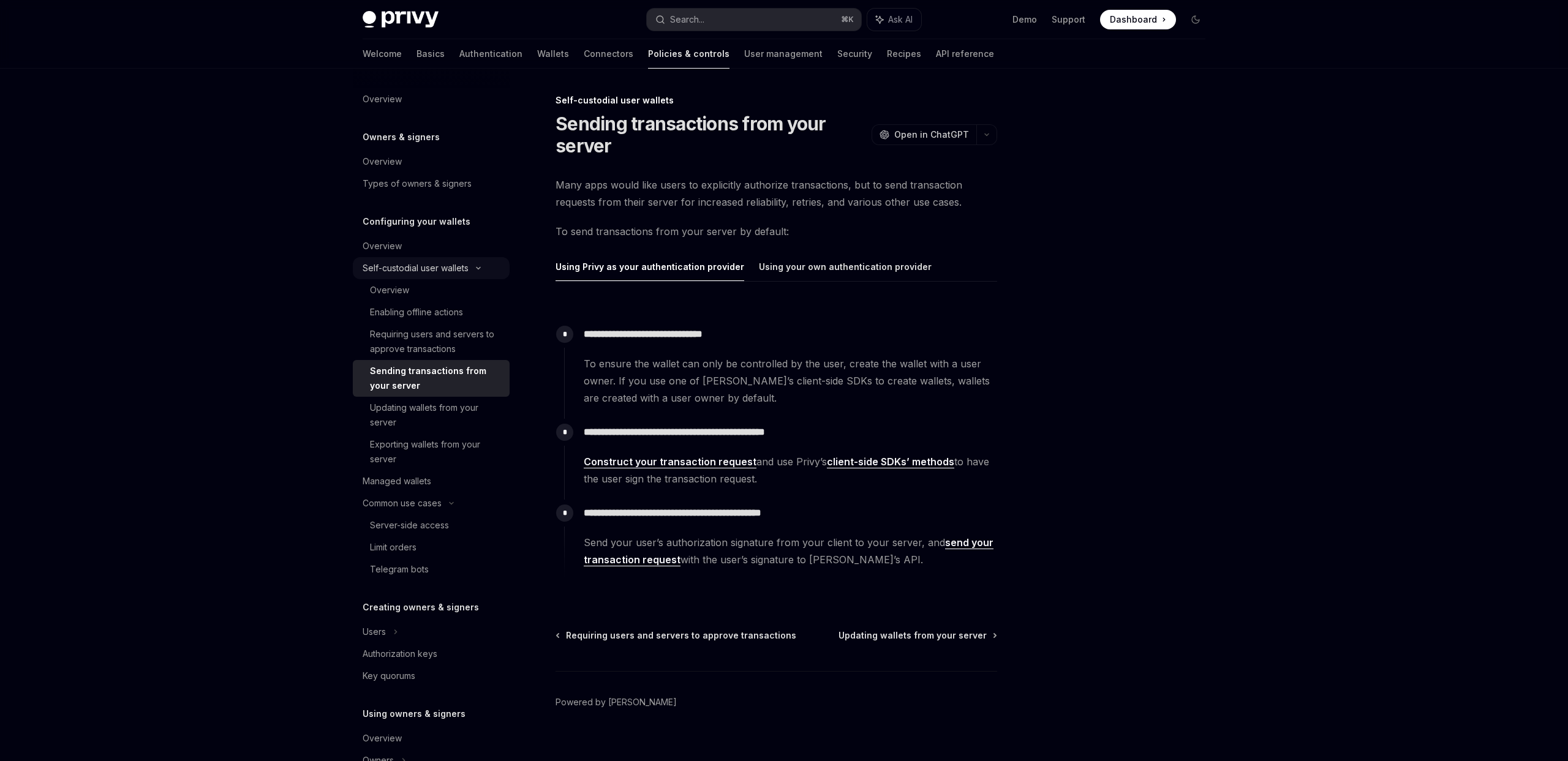
click at [435, 269] on div "Self-custodial user wallets" at bounding box center [415, 268] width 106 height 15
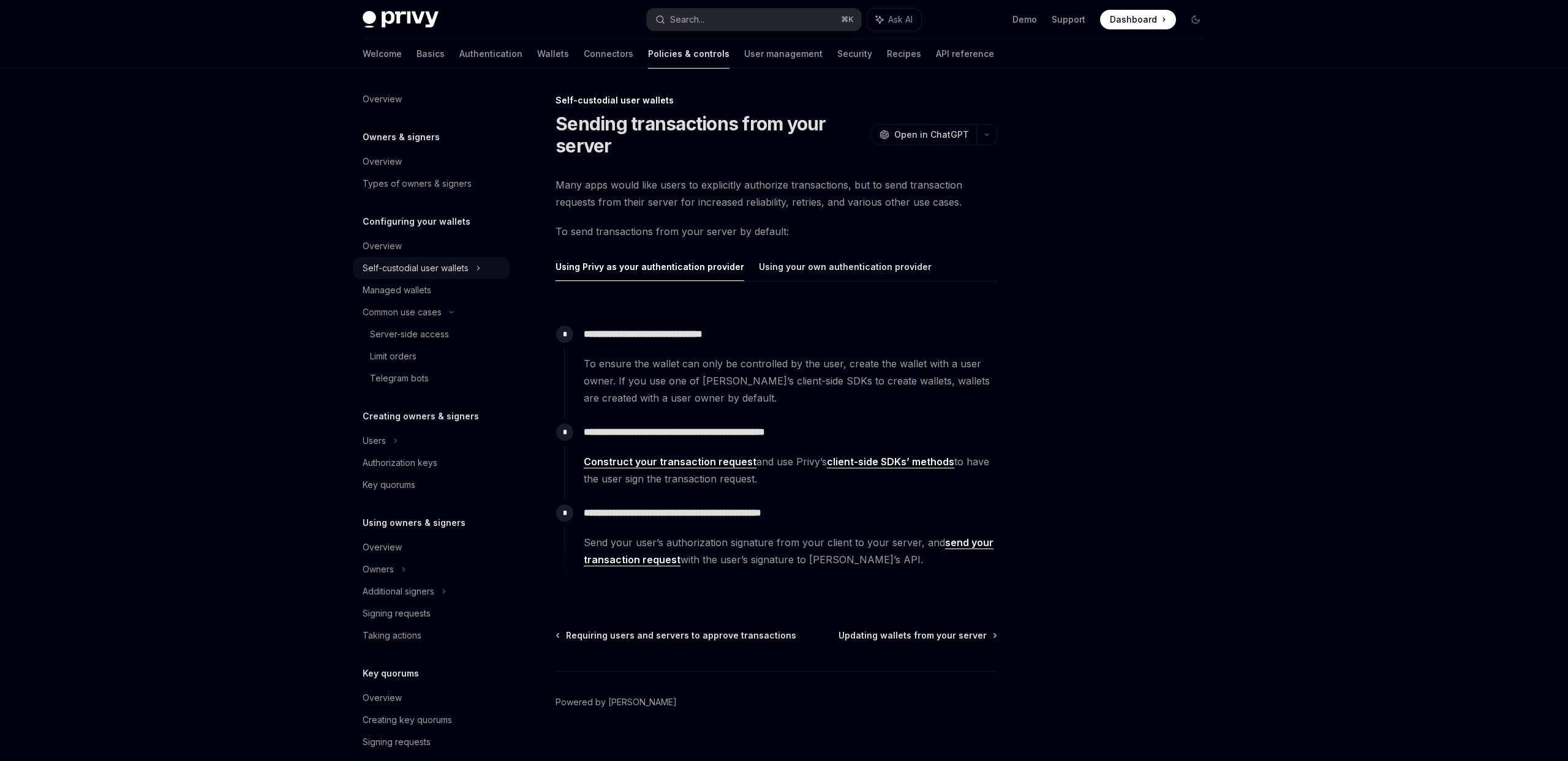
click at [435, 269] on div "Self-custodial user wallets" at bounding box center [415, 268] width 106 height 15
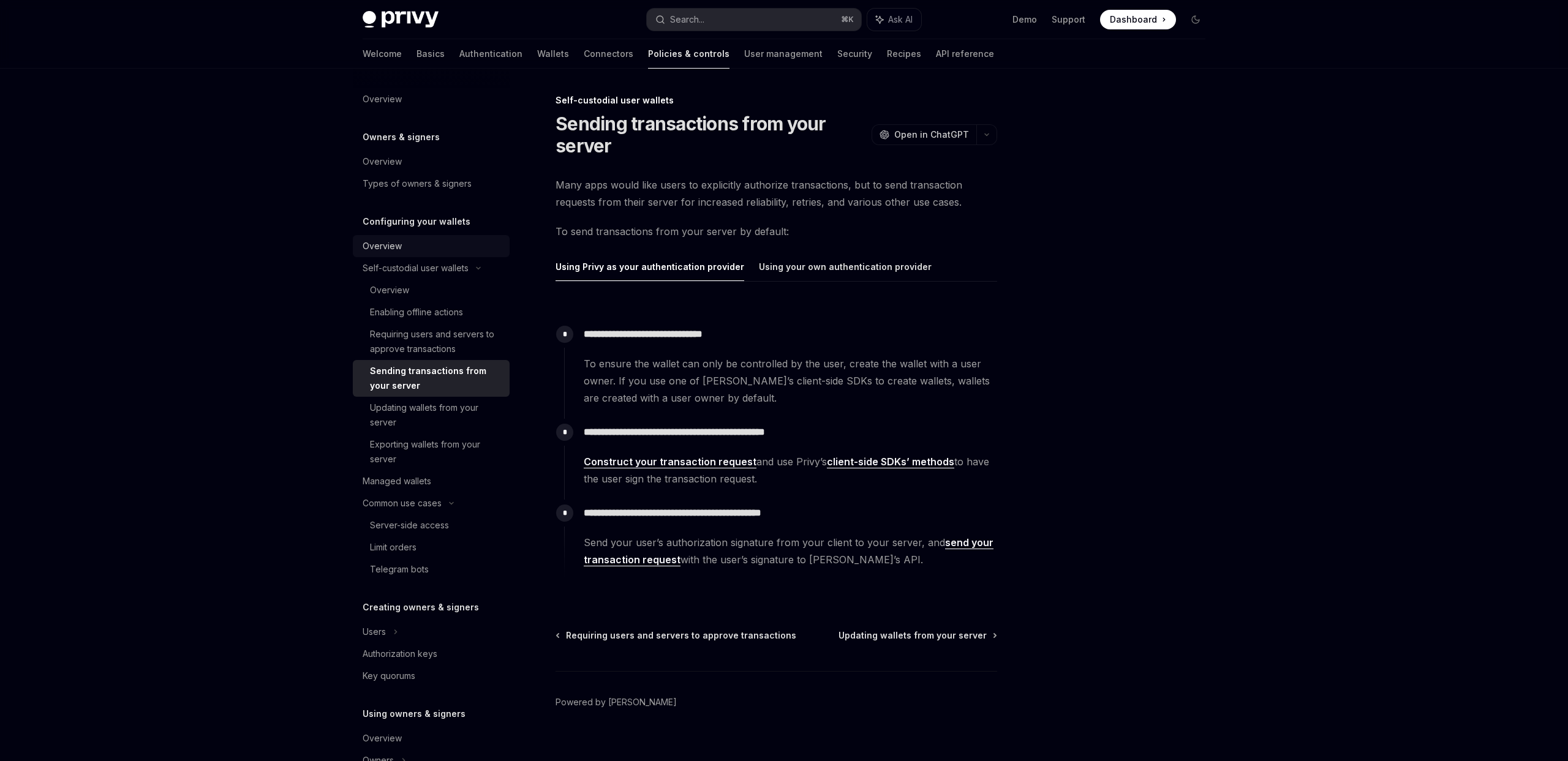
click at [427, 249] on div "Overview" at bounding box center [432, 246] width 140 height 15
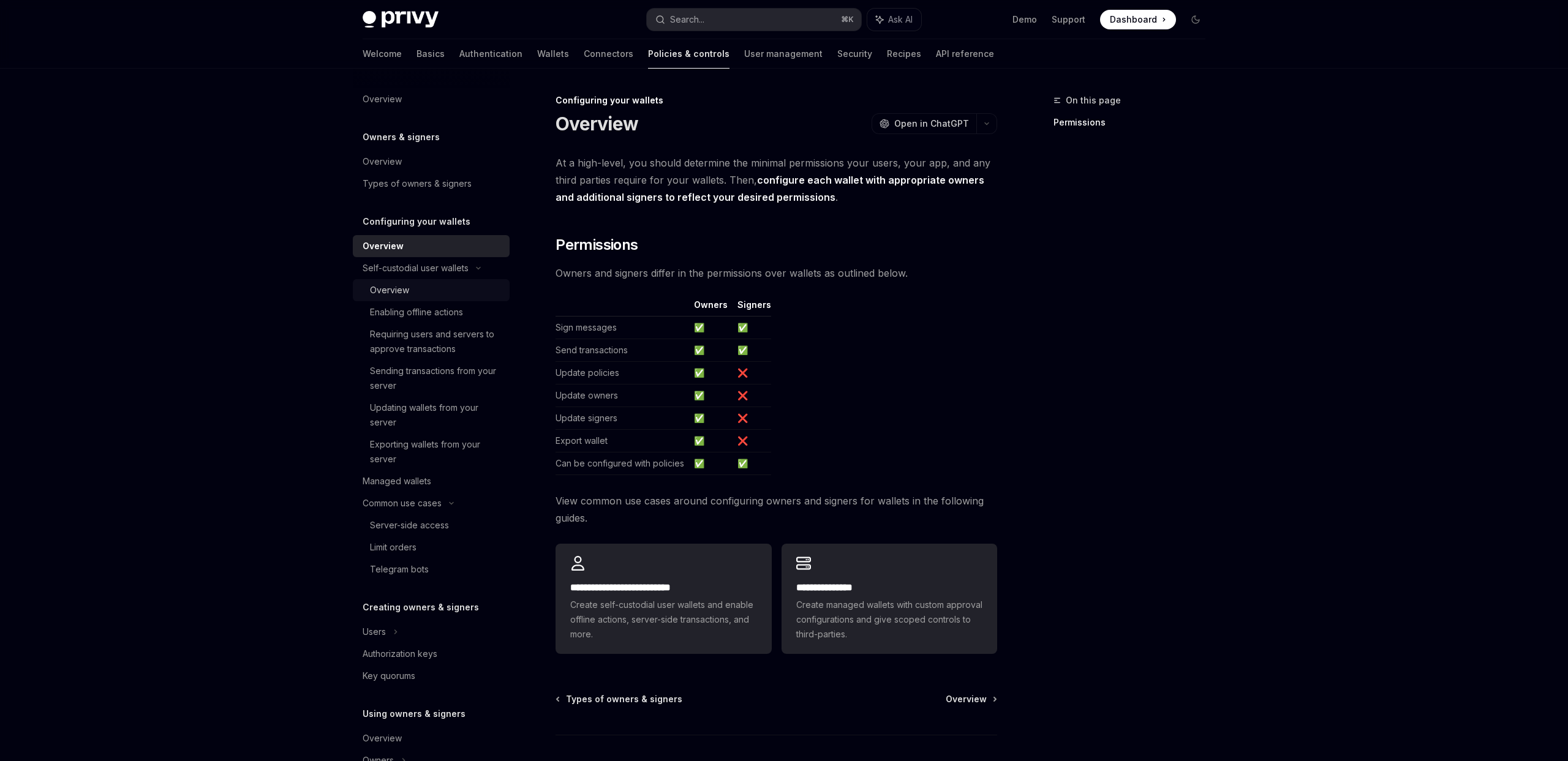
click at [420, 292] on div "Overview" at bounding box center [436, 290] width 132 height 15
type textarea "*"
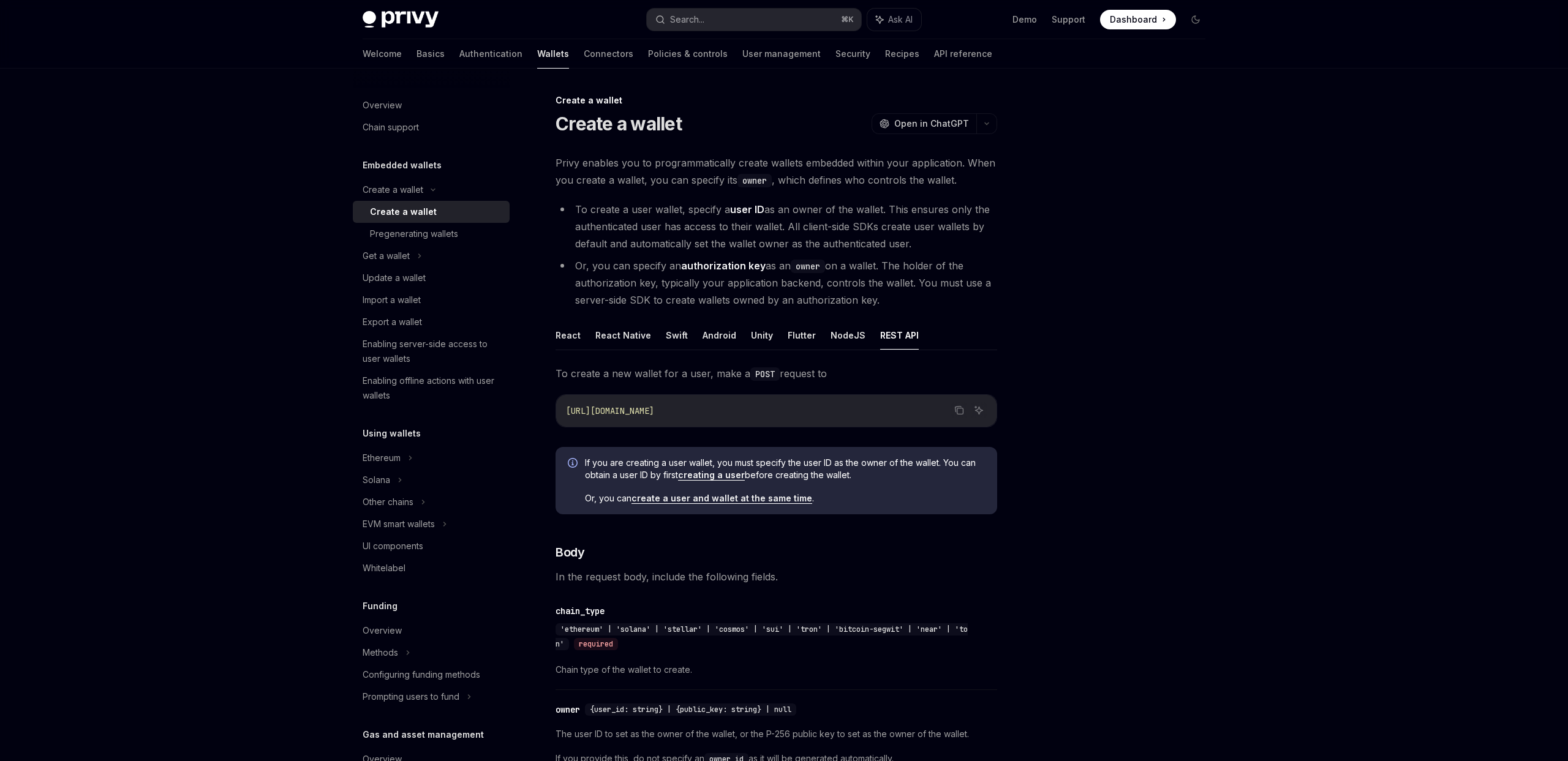
scroll to position [240, 0]
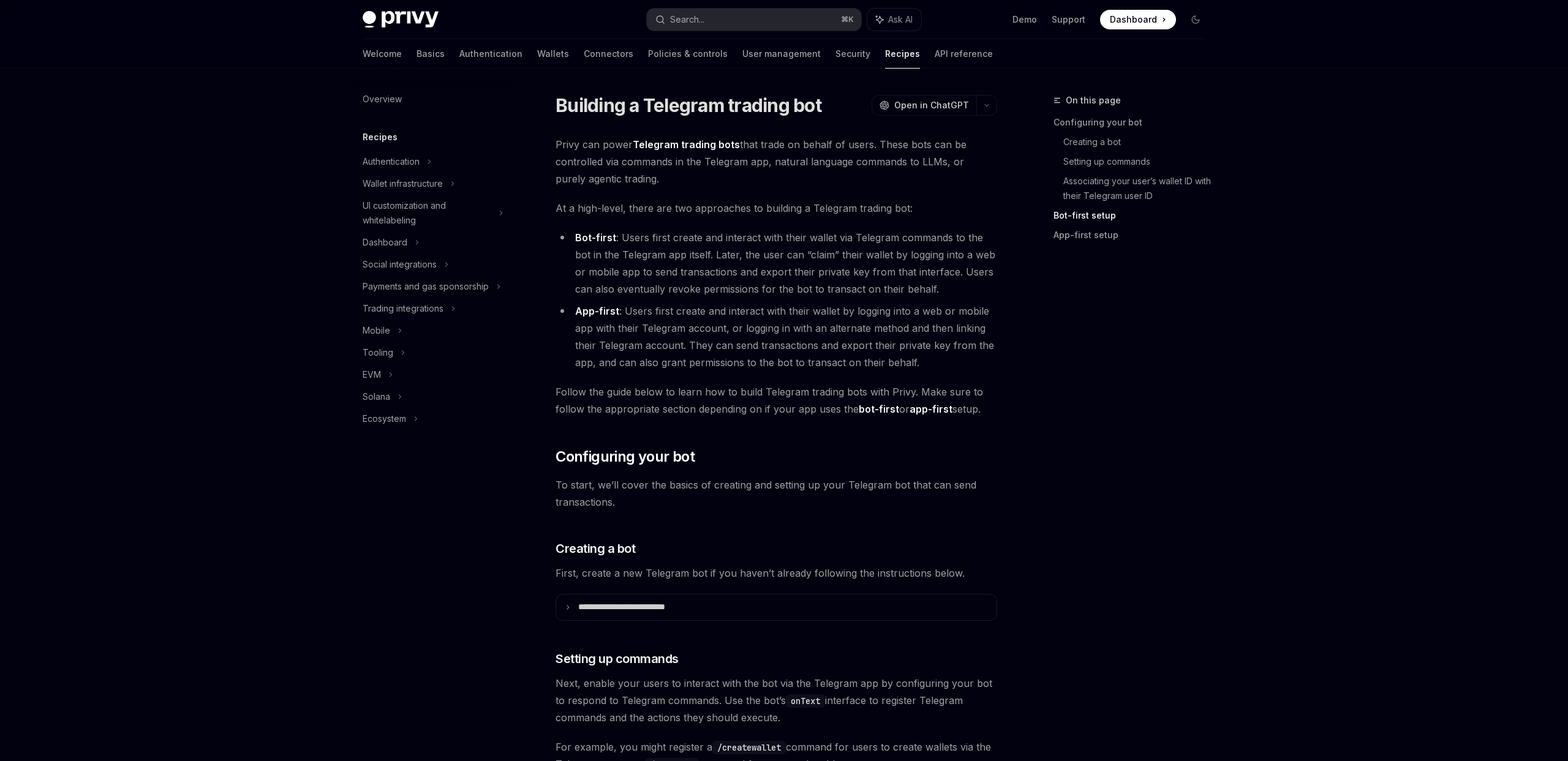
scroll to position [876, 0]
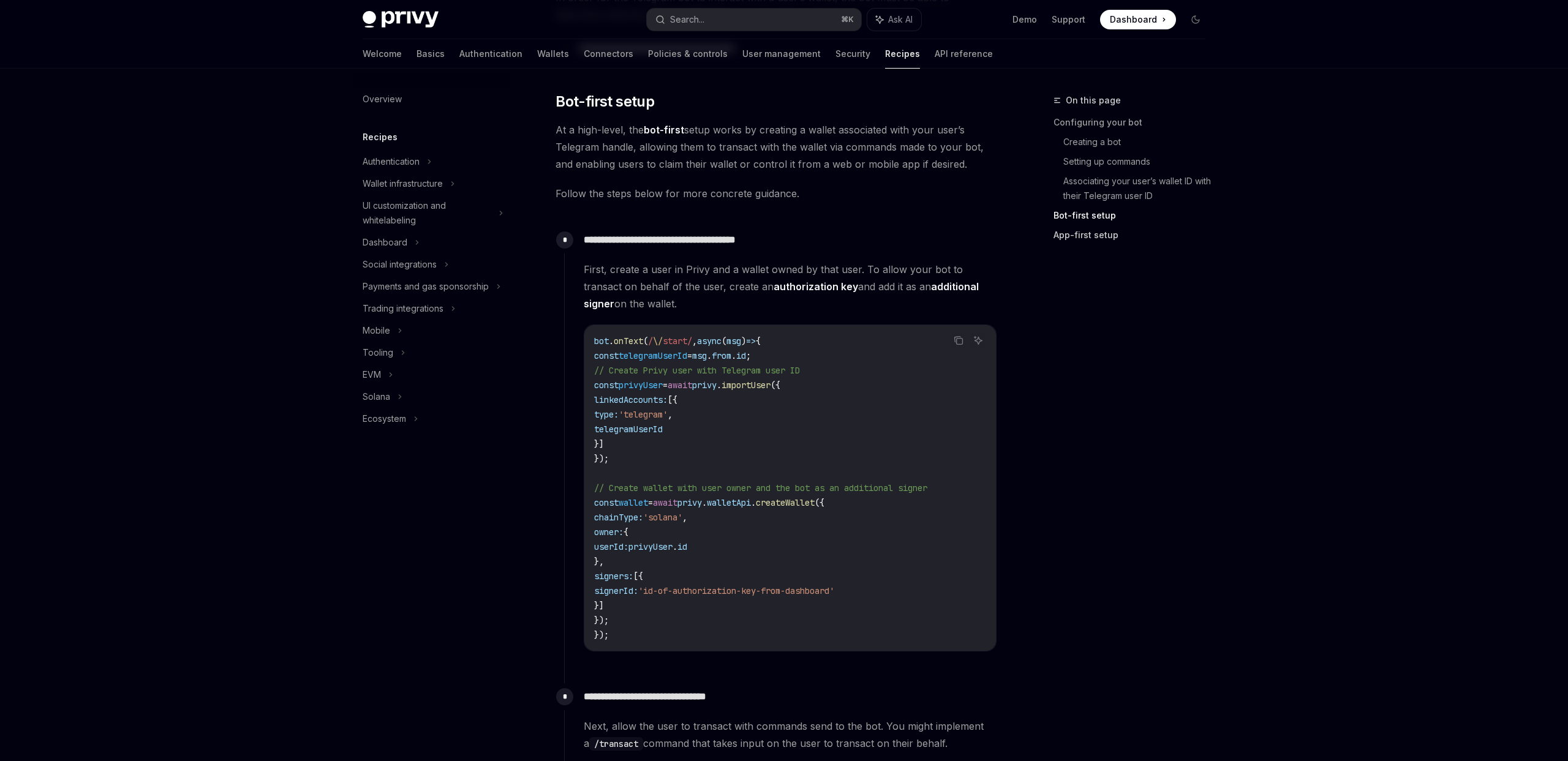
click at [1083, 237] on link "App-first setup" at bounding box center [1134, 235] width 161 height 20
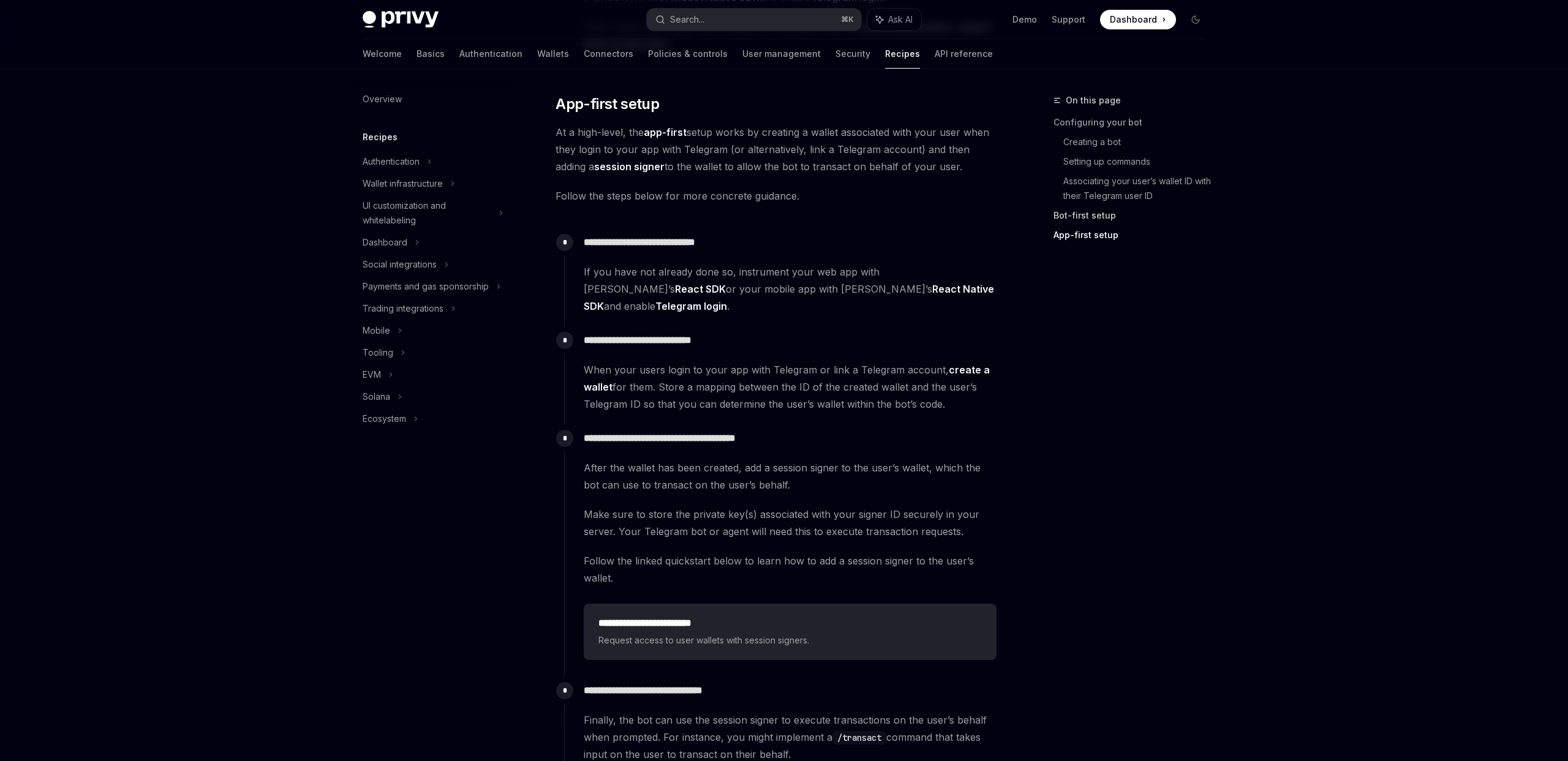
scroll to position [2068, 0]
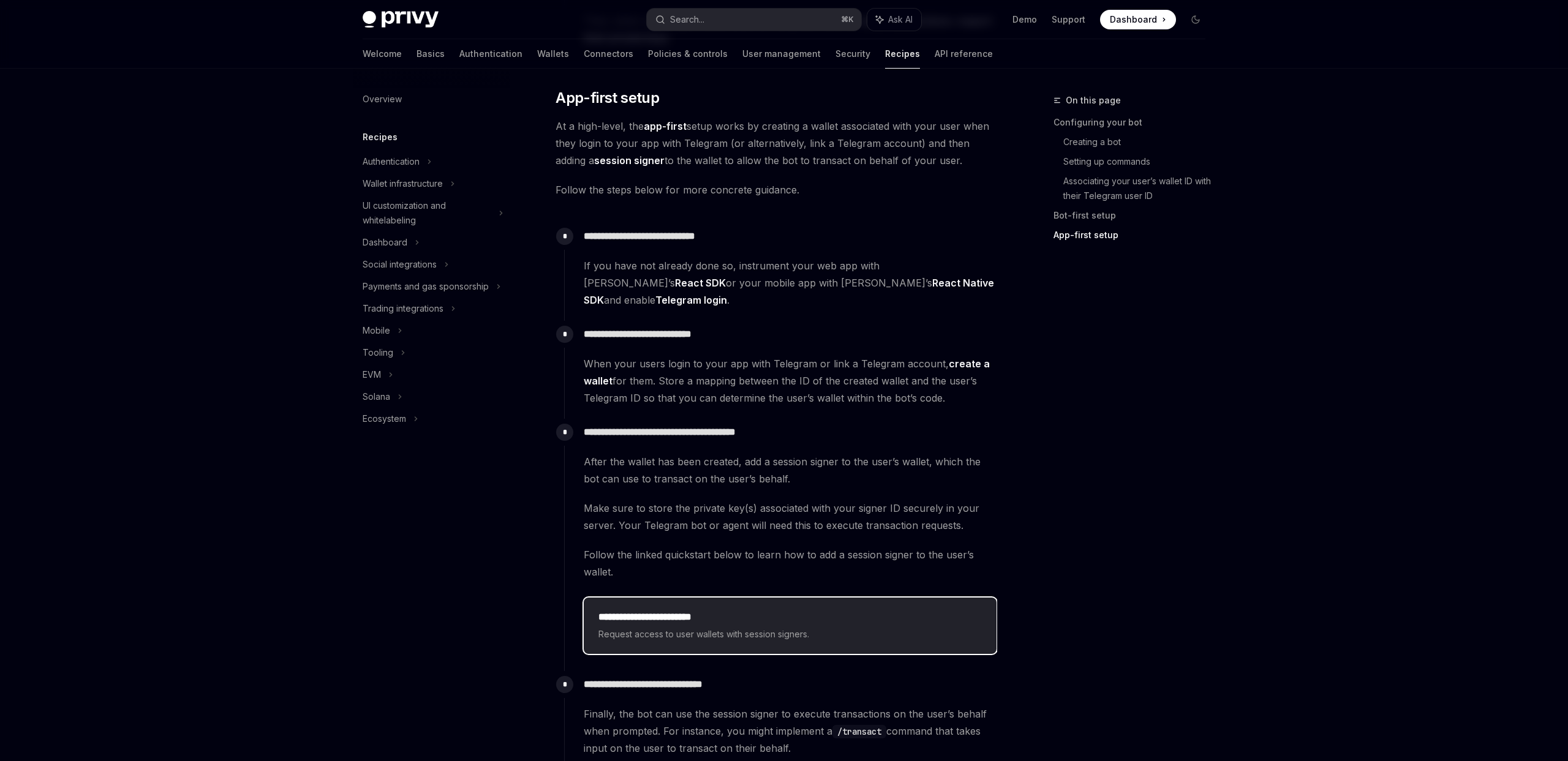
click at [743, 627] on span "Request access to user wallets with session signers." at bounding box center [790, 634] width 384 height 15
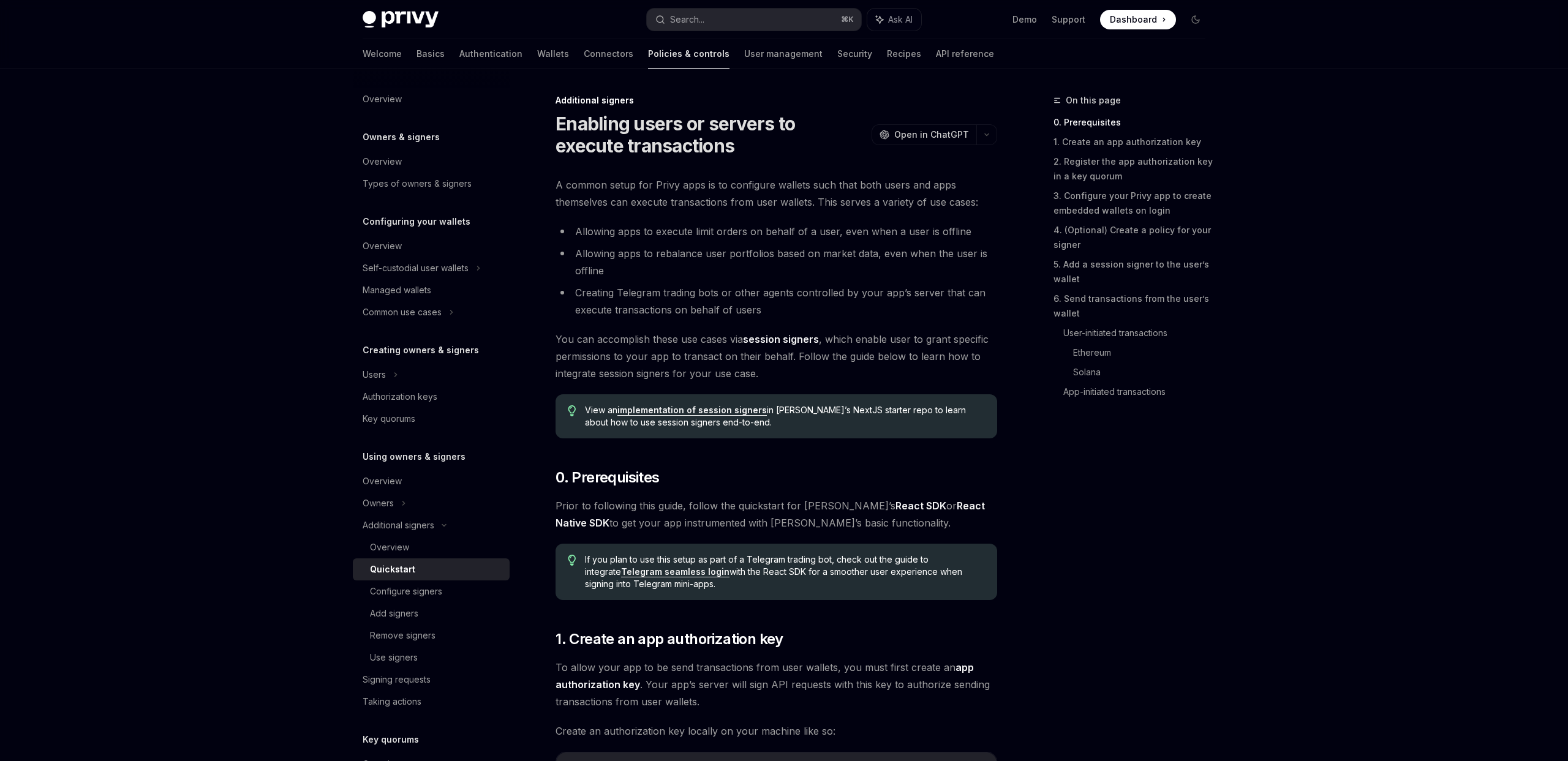
click at [763, 477] on h2 "​ 0. Prerequisites" at bounding box center [777, 477] width 442 height 20
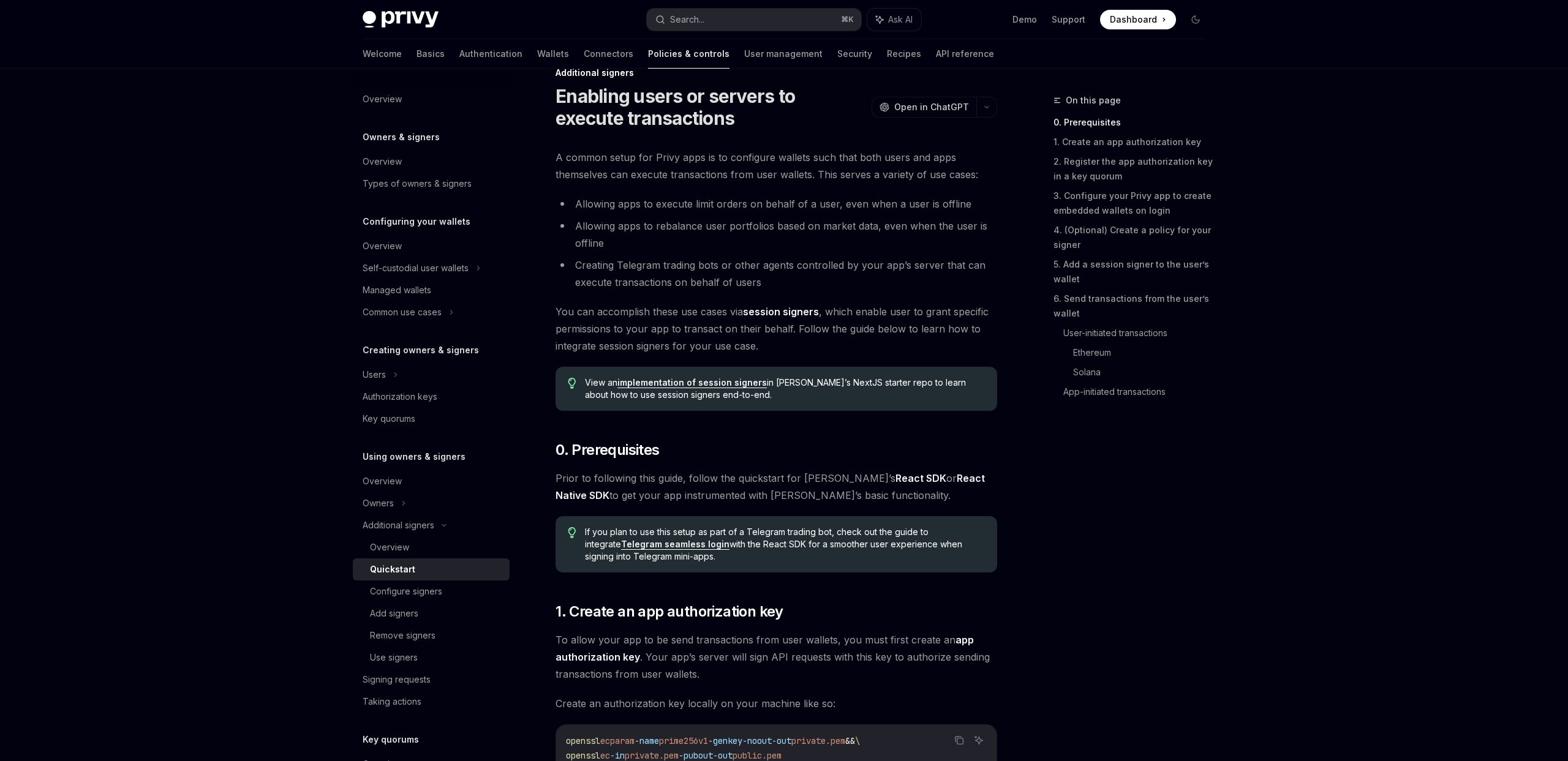
scroll to position [27, 0]
click at [795, 310] on link "session signers" at bounding box center [780, 313] width 76 height 13
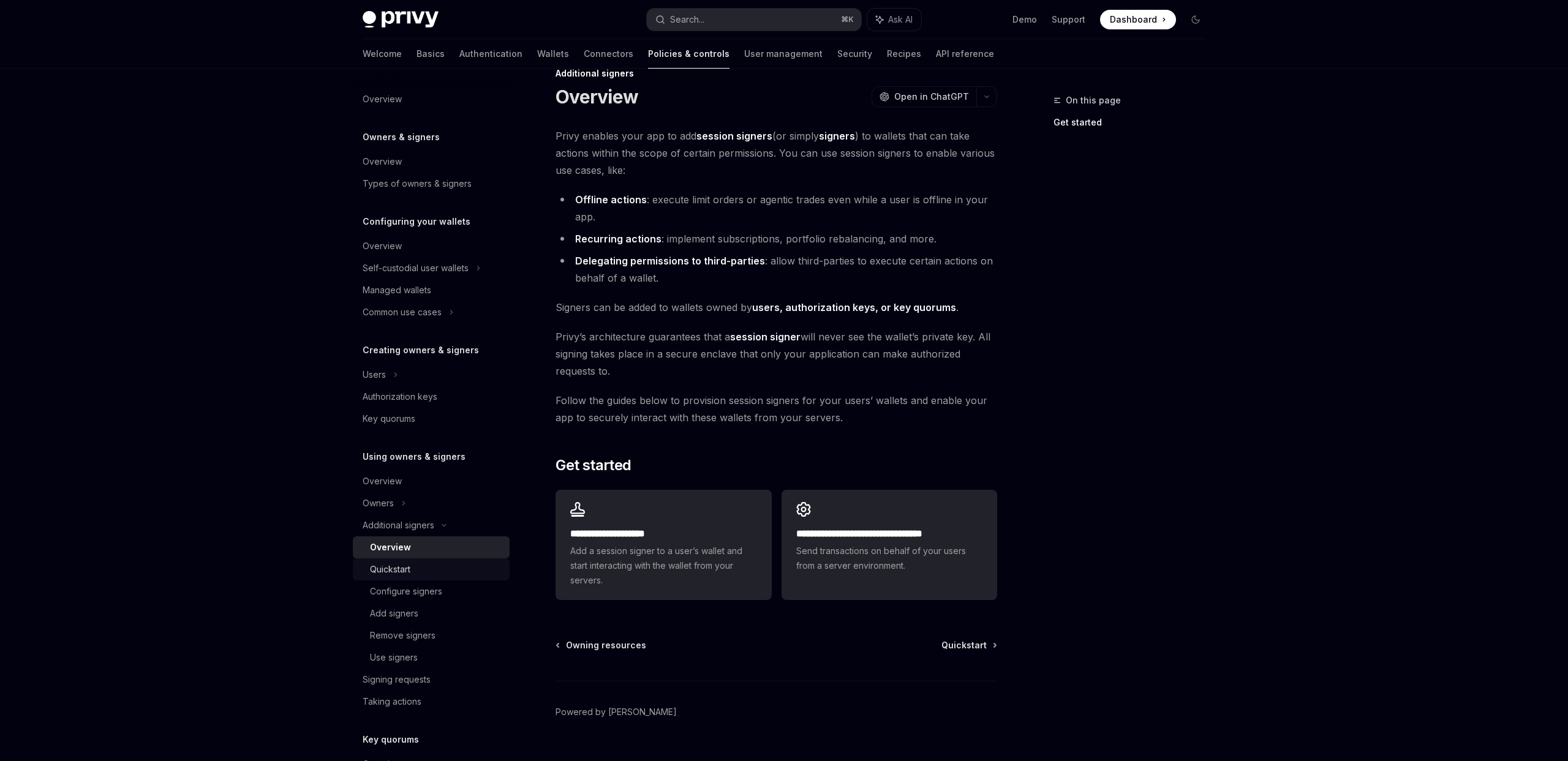
click at [434, 567] on div "Quickstart" at bounding box center [436, 569] width 132 height 15
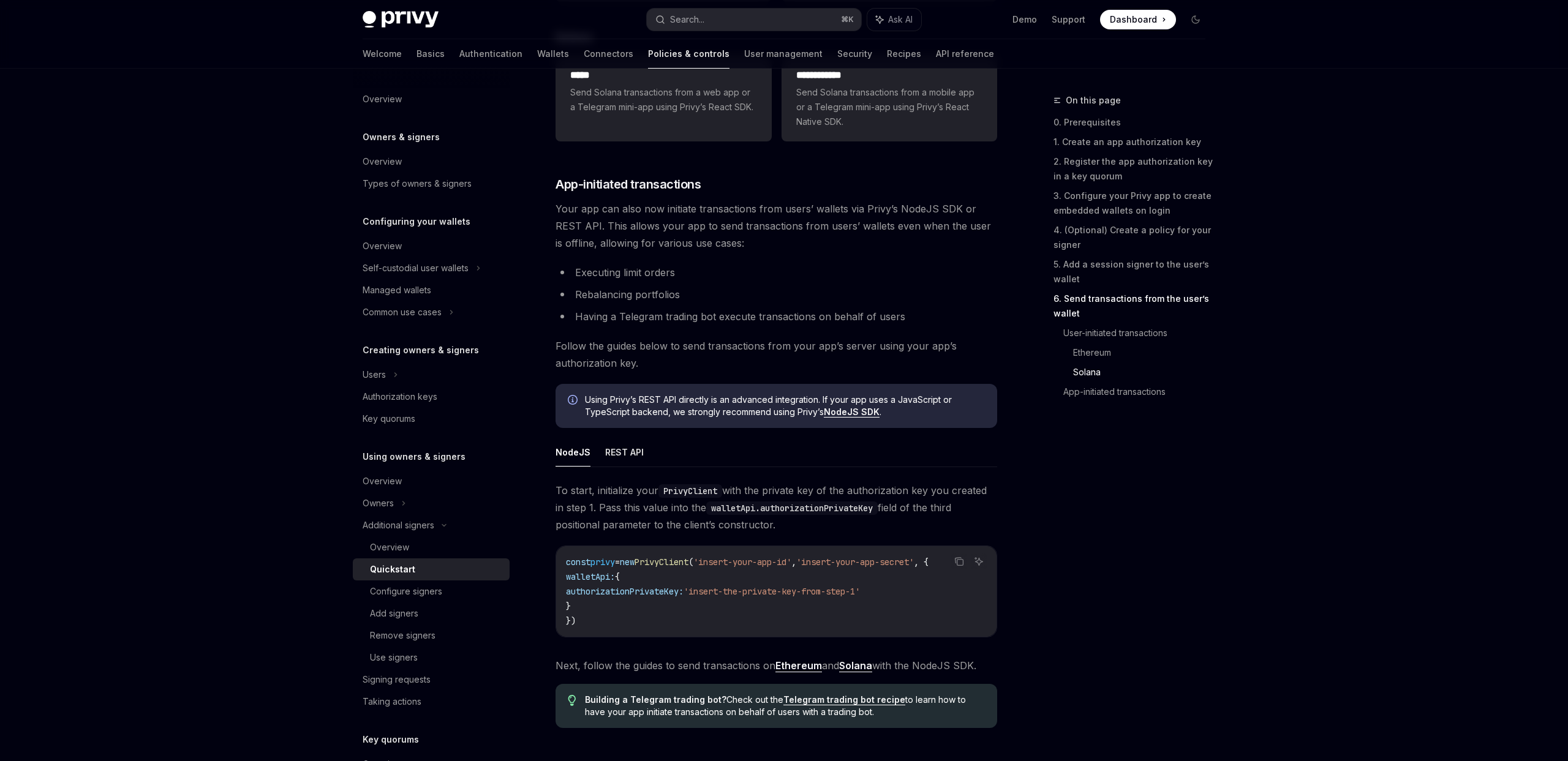
scroll to position [2821, 0]
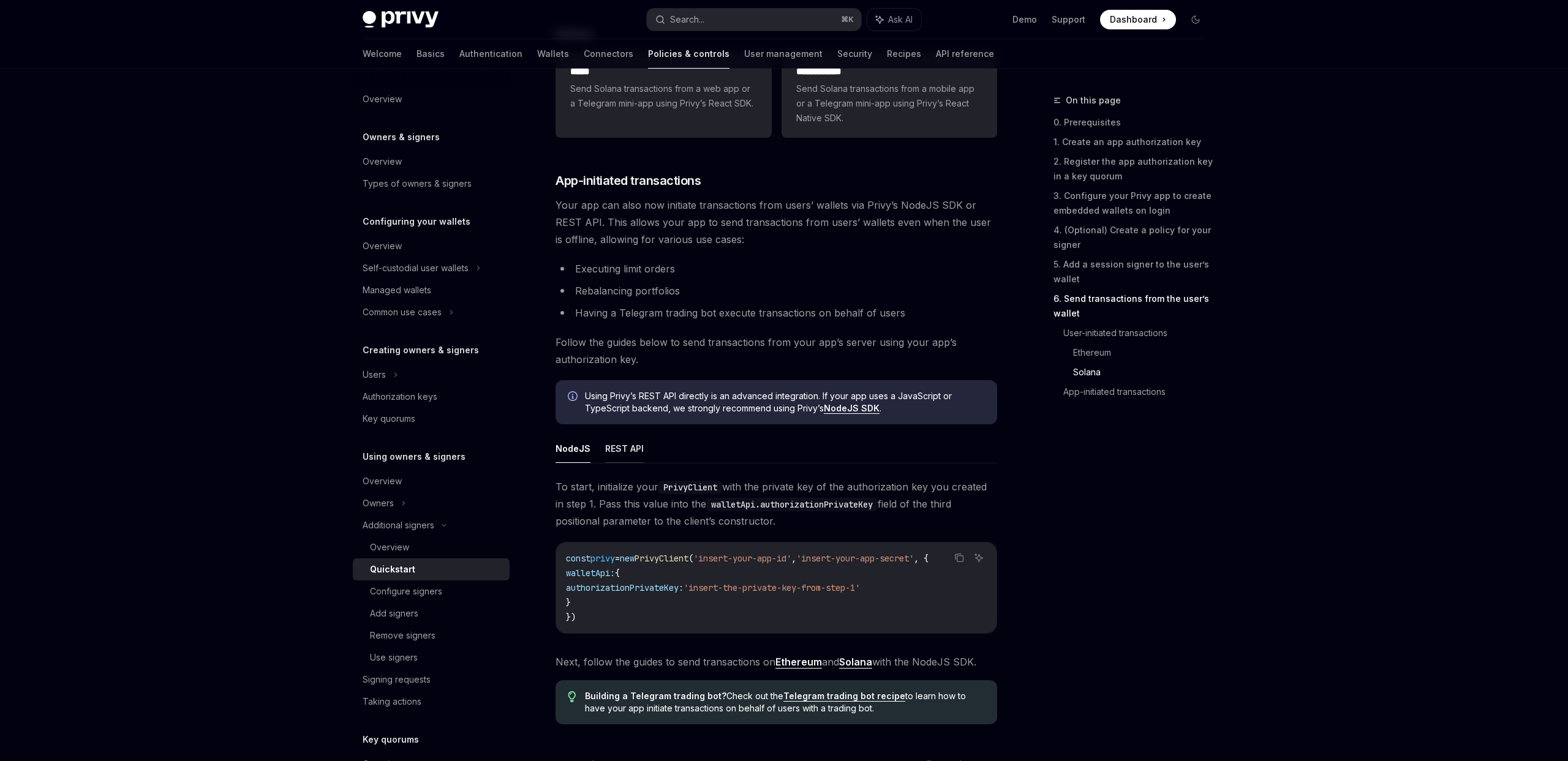
click at [636, 457] on button "REST API" at bounding box center [624, 448] width 38 height 29
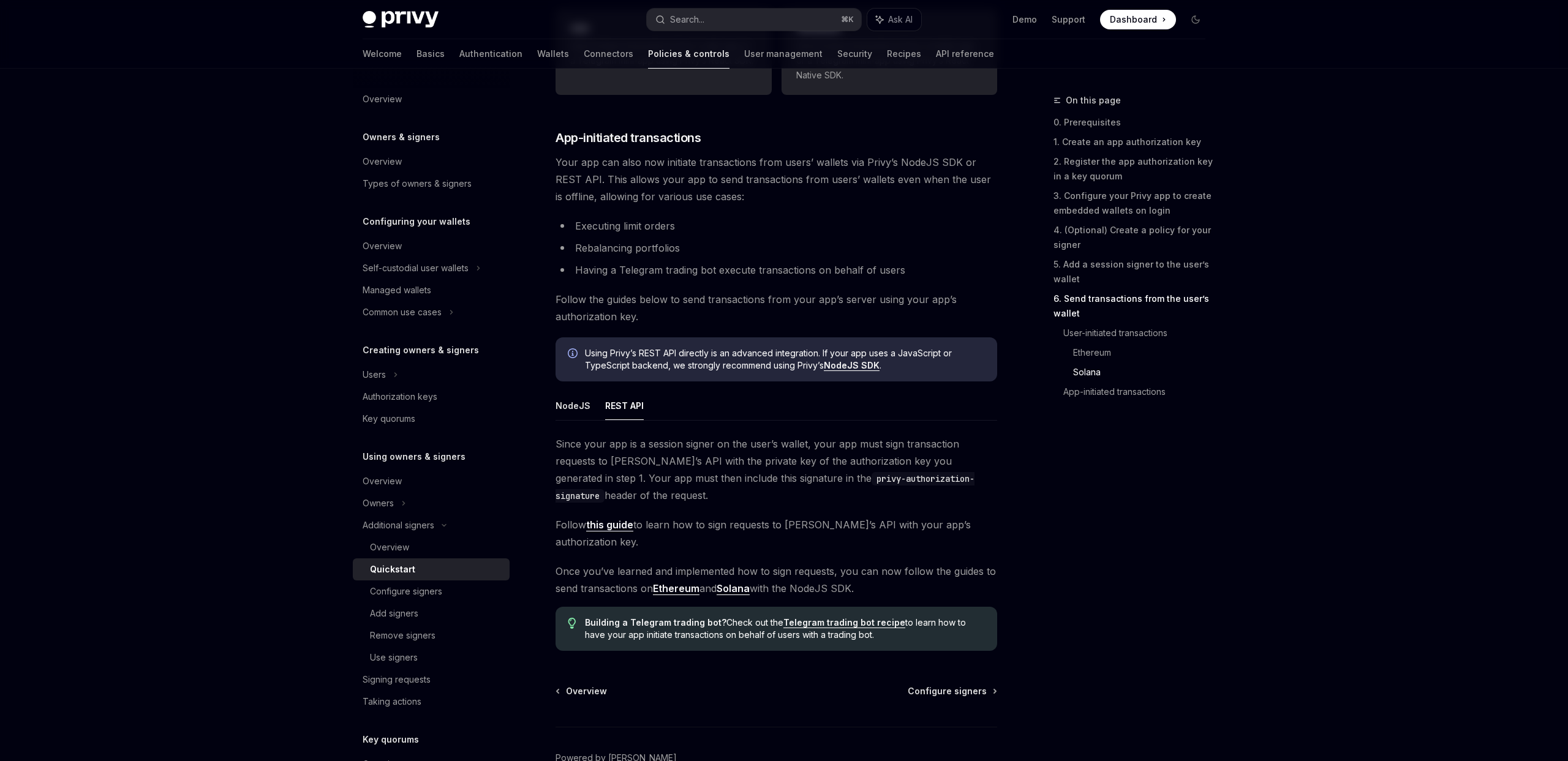
scroll to position [2865, 0]
click at [577, 417] on button "NodeJS" at bounding box center [573, 404] width 35 height 29
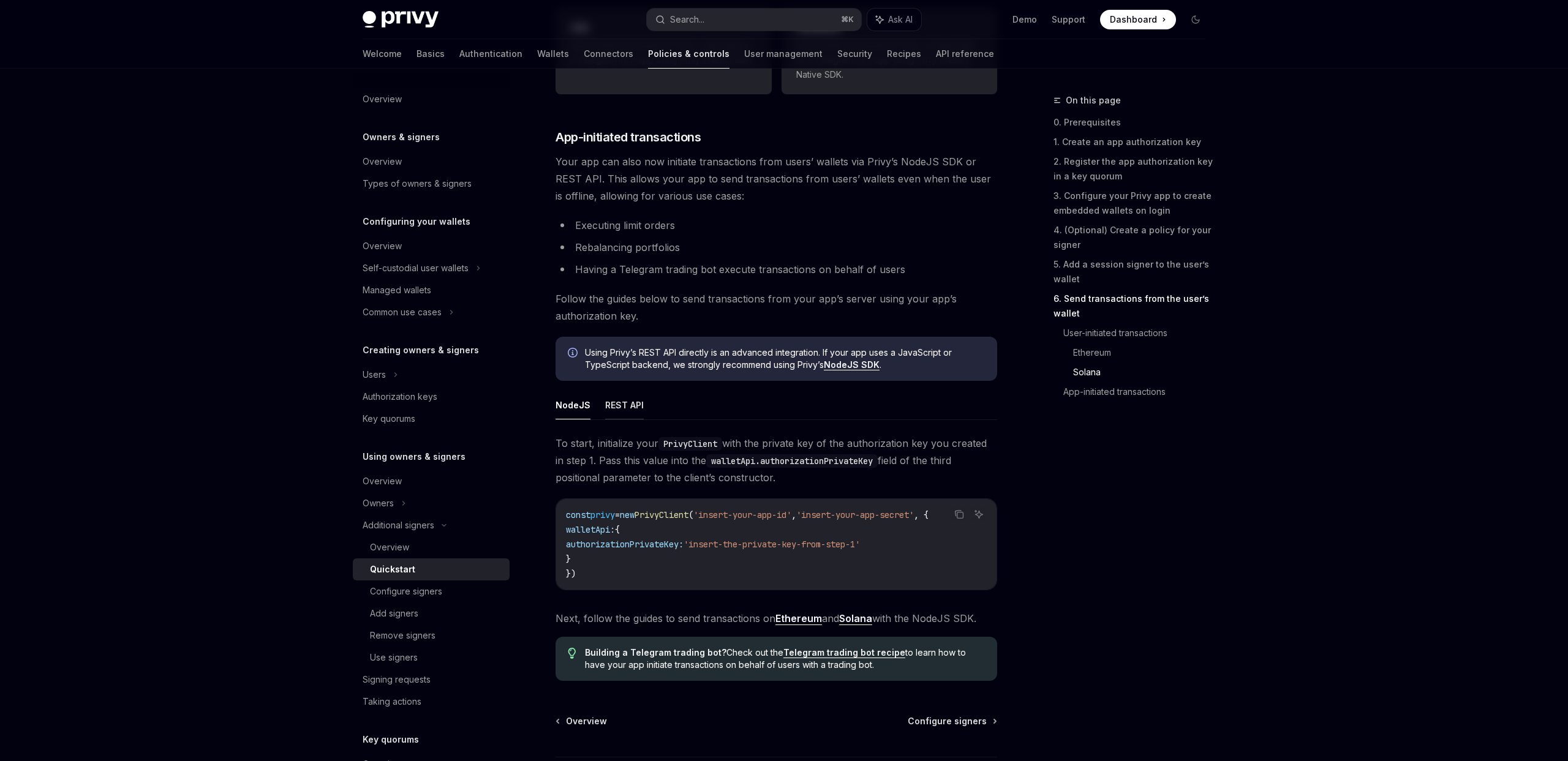
click at [620, 414] on button "REST API" at bounding box center [624, 404] width 38 height 29
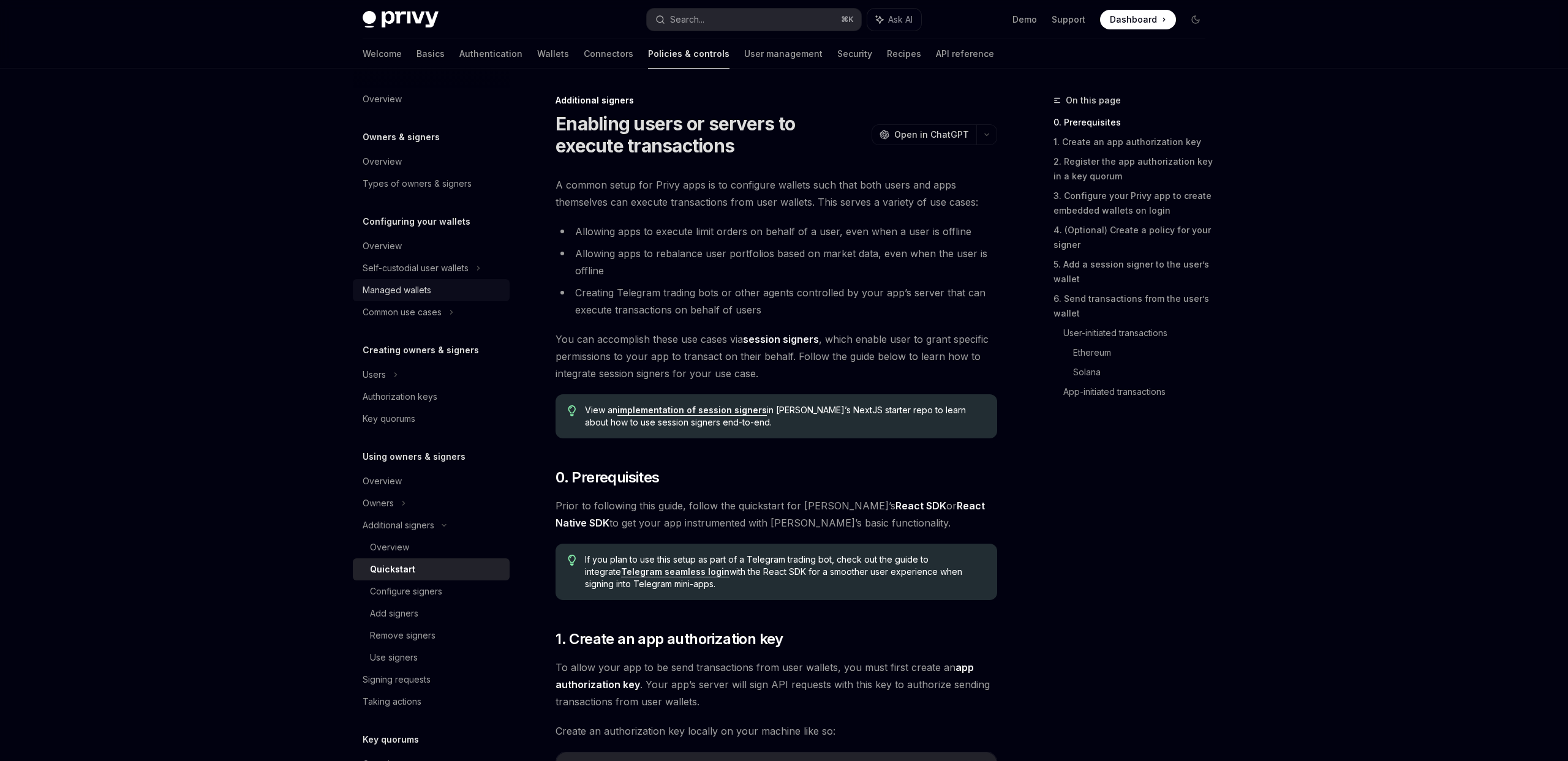
click at [422, 295] on div "Managed wallets" at bounding box center [397, 290] width 69 height 15
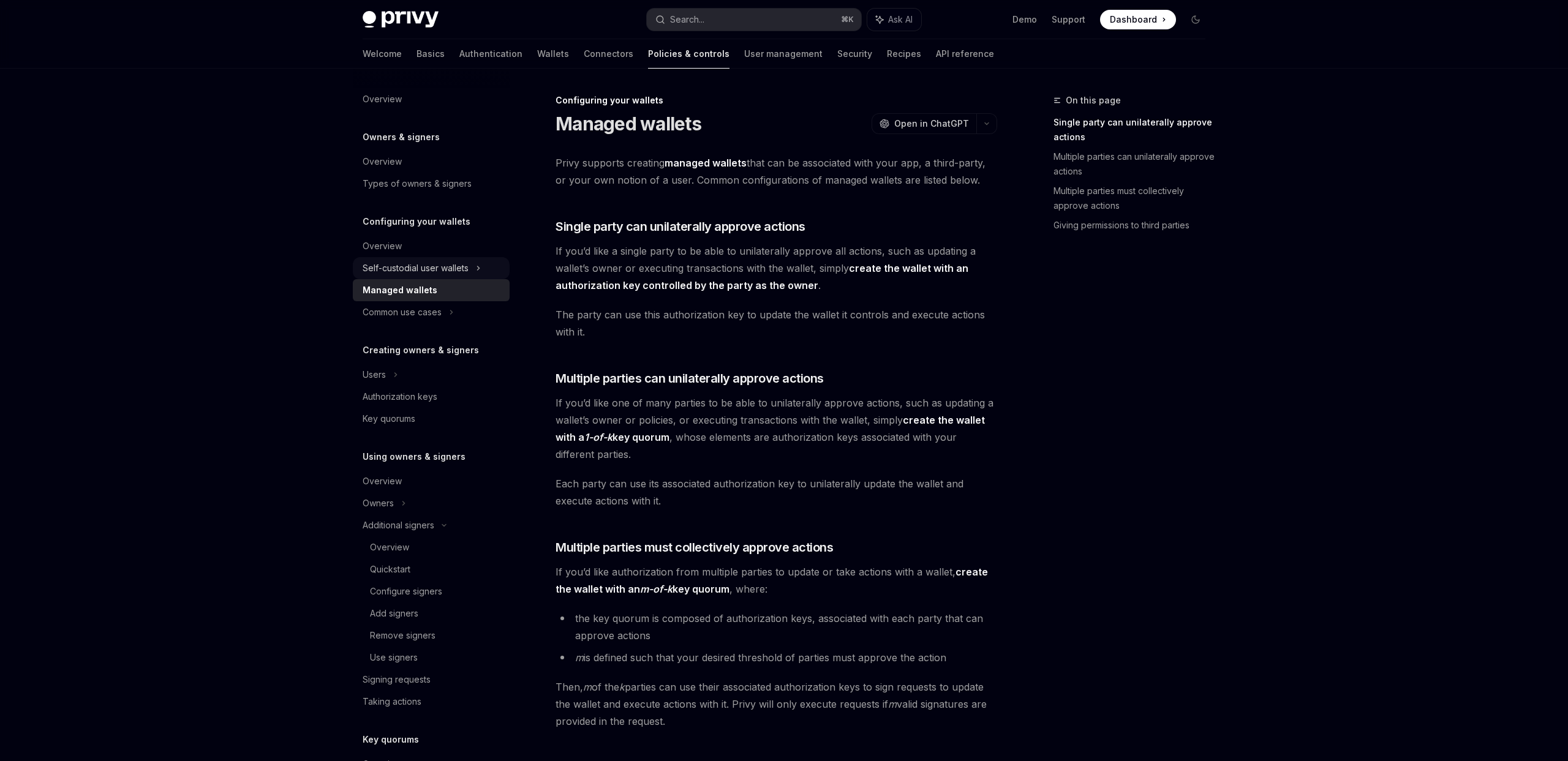
click at [461, 263] on div "Self-custodial user wallets" at bounding box center [415, 268] width 106 height 15
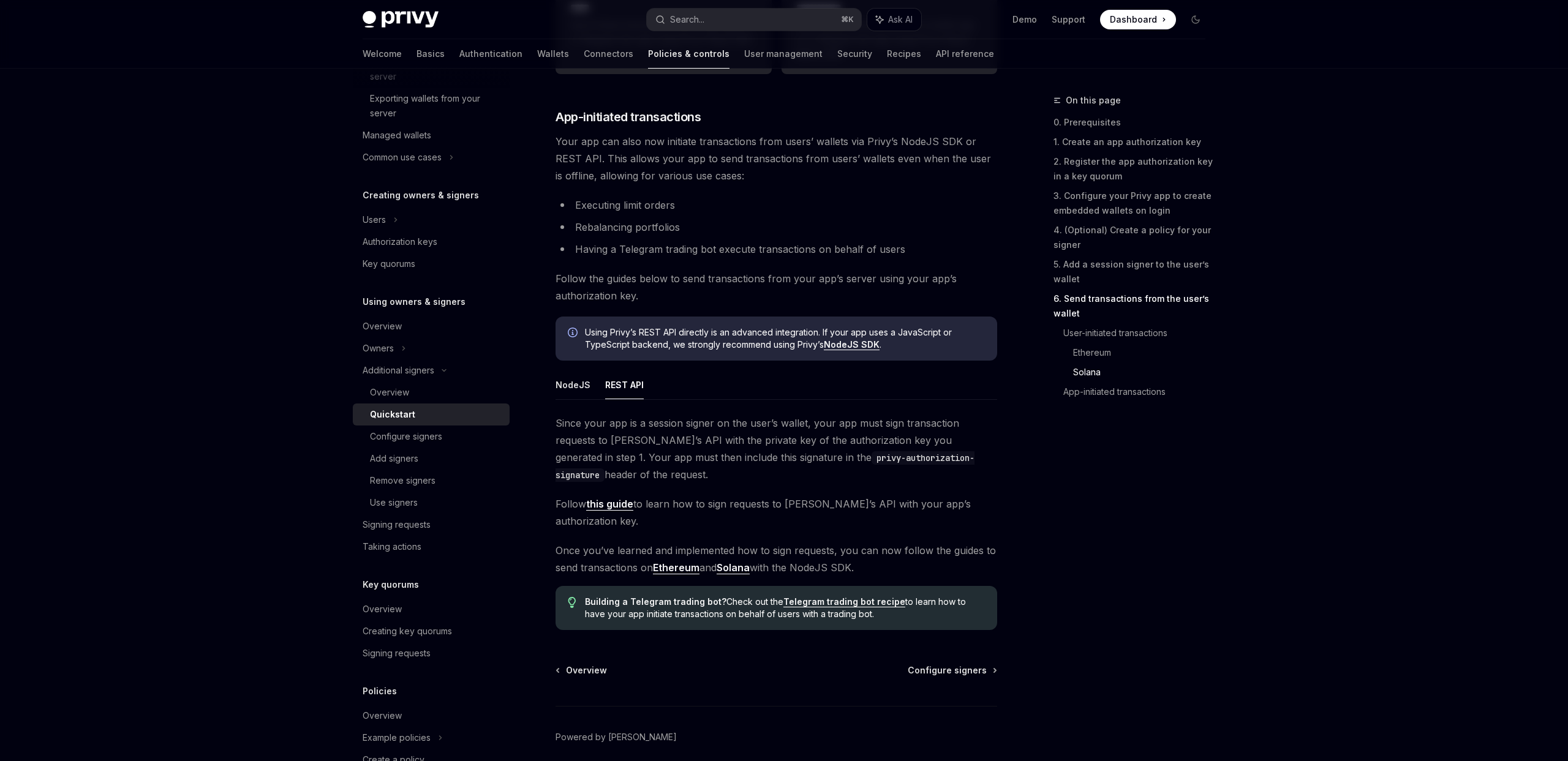
scroll to position [2883, 0]
click at [886, 17] on button "Ask AI" at bounding box center [894, 19] width 54 height 22
type textarea "*"
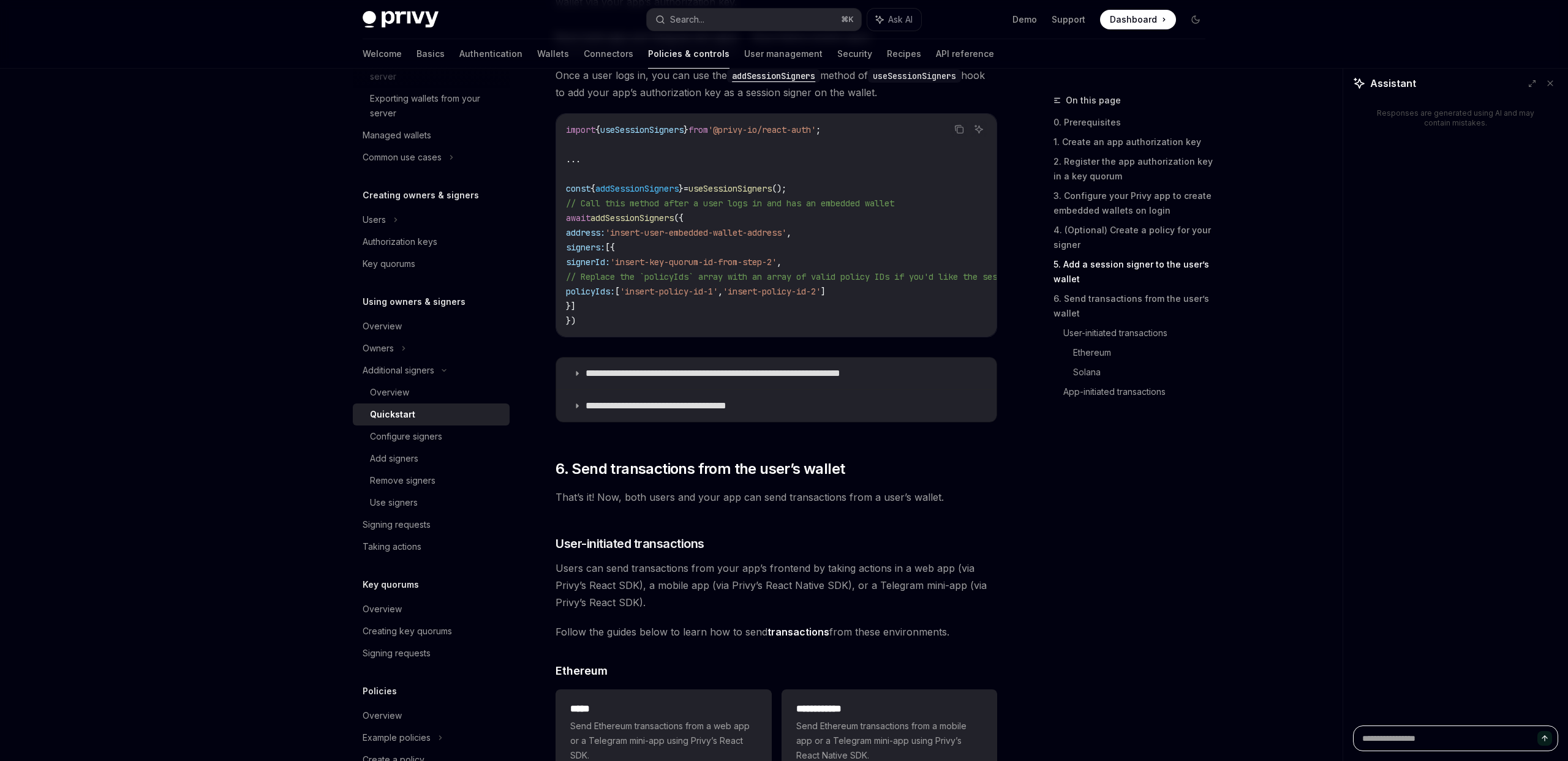
scroll to position [2039, 0]
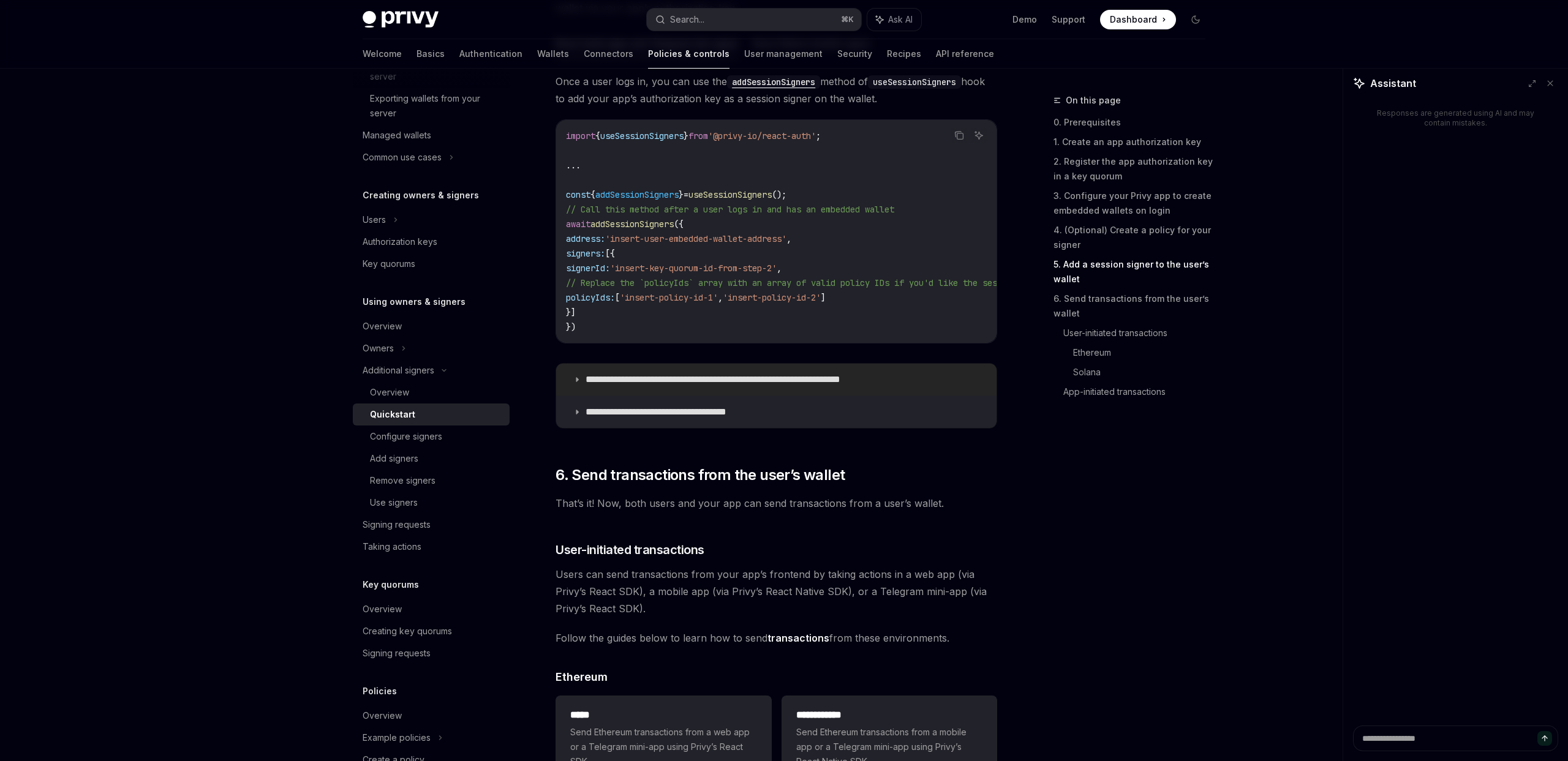
click at [636, 381] on p "**********" at bounding box center [743, 380] width 315 height 12
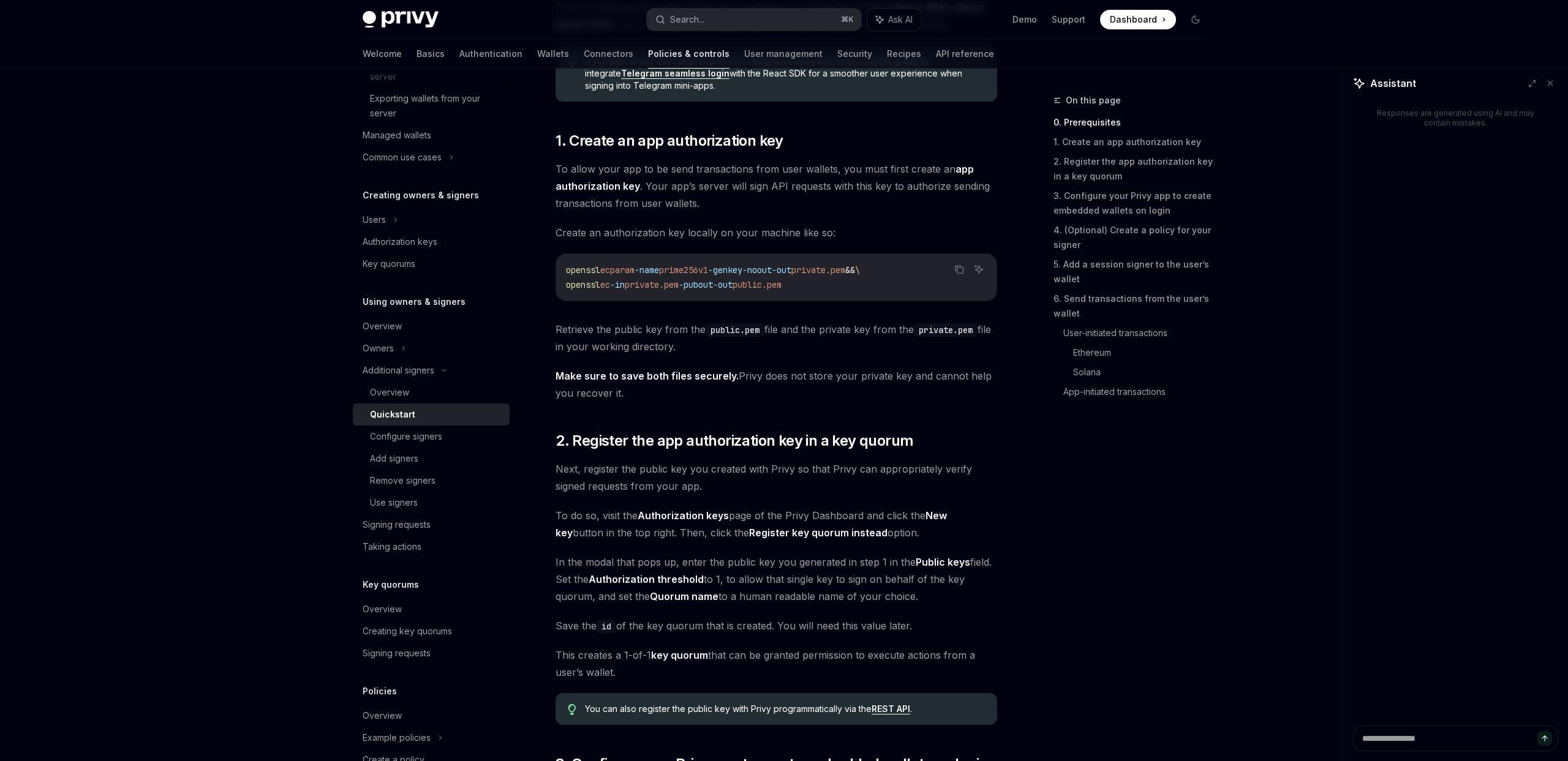
scroll to position [494, 0]
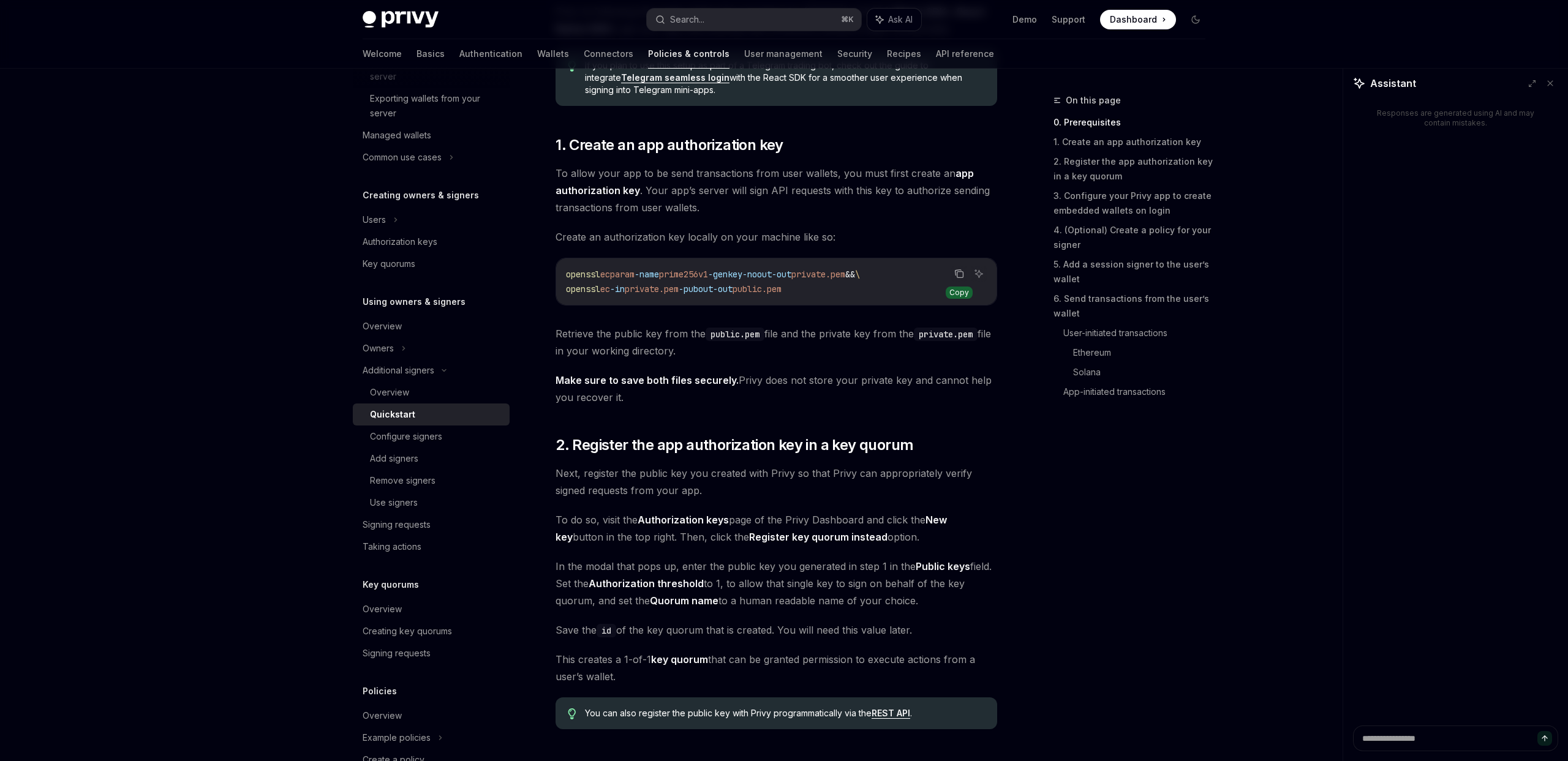
click at [962, 276] on icon "Copy the contents from the code block" at bounding box center [959, 273] width 10 height 10
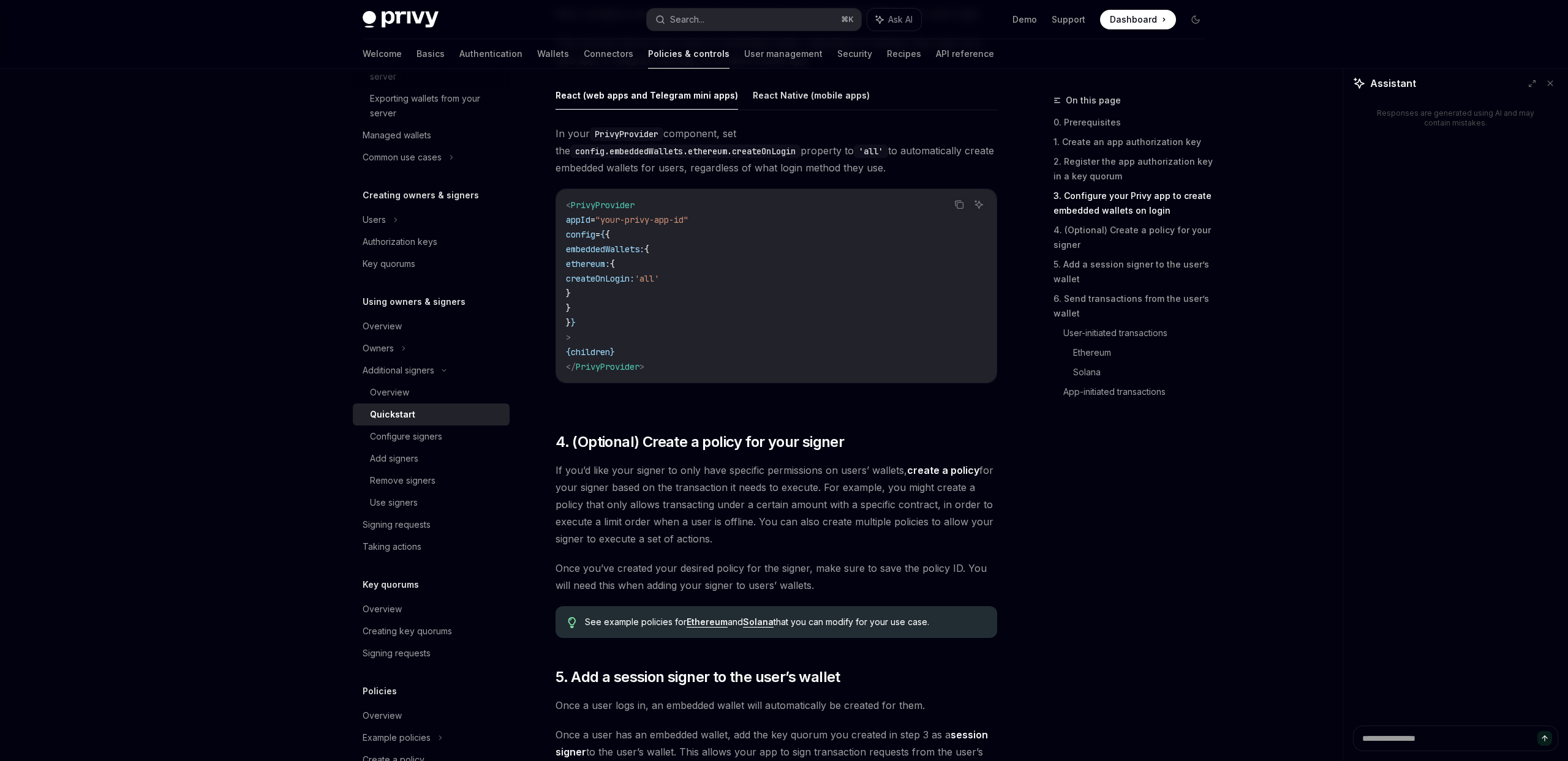
scroll to position [1275, 0]
drag, startPoint x: 586, startPoint y: 250, endPoint x: 608, endPoint y: 306, distance: 60.2
click at [608, 306] on code "< PrivyProvider appId = "your-privy-app-id" config = { { embeddedWallets: { eth…" at bounding box center [776, 288] width 421 height 176
copy code "embeddedWallets: { ethereum: { createOnLogin: 'all' } }"
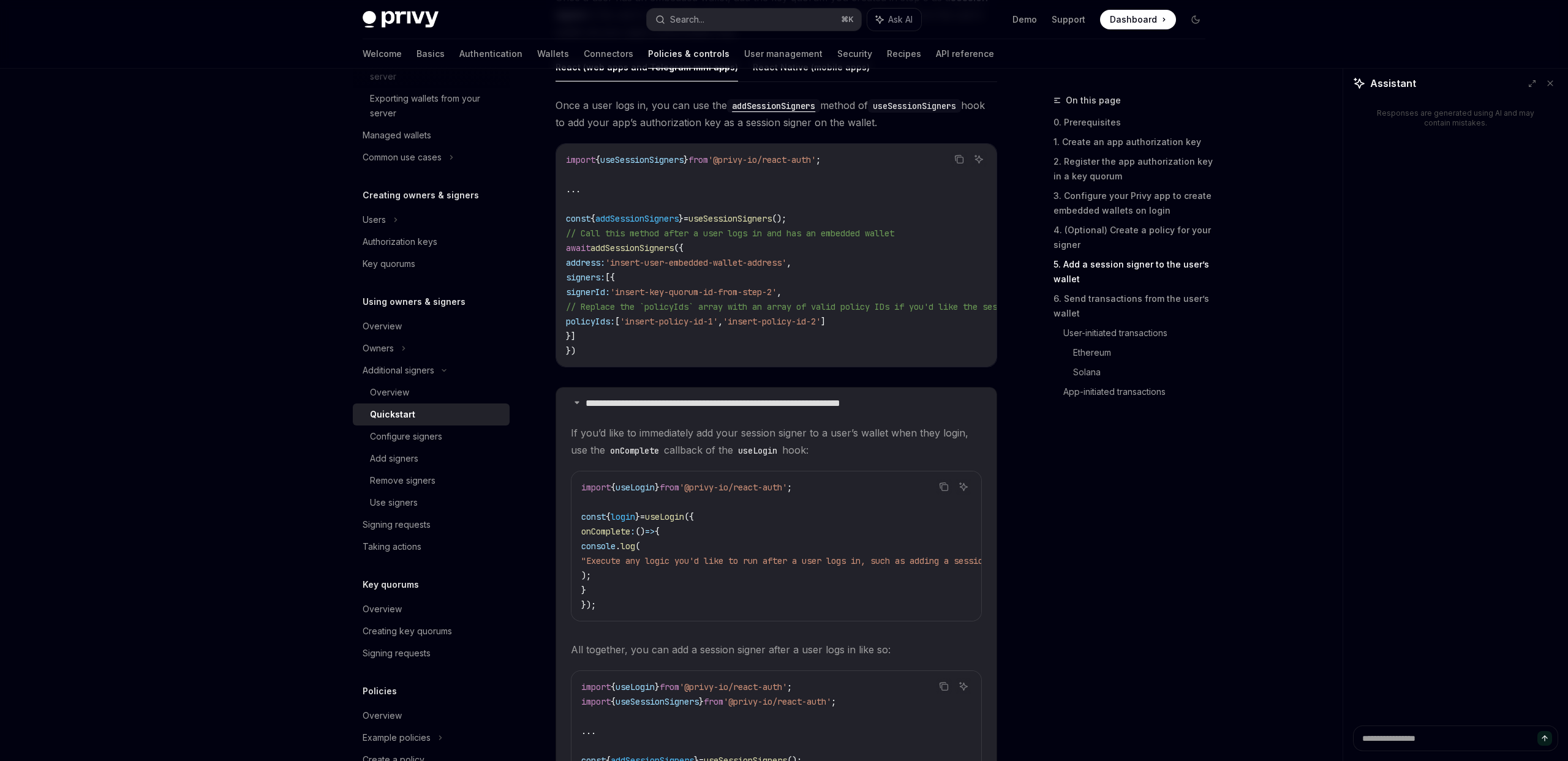
scroll to position [2009, 0]
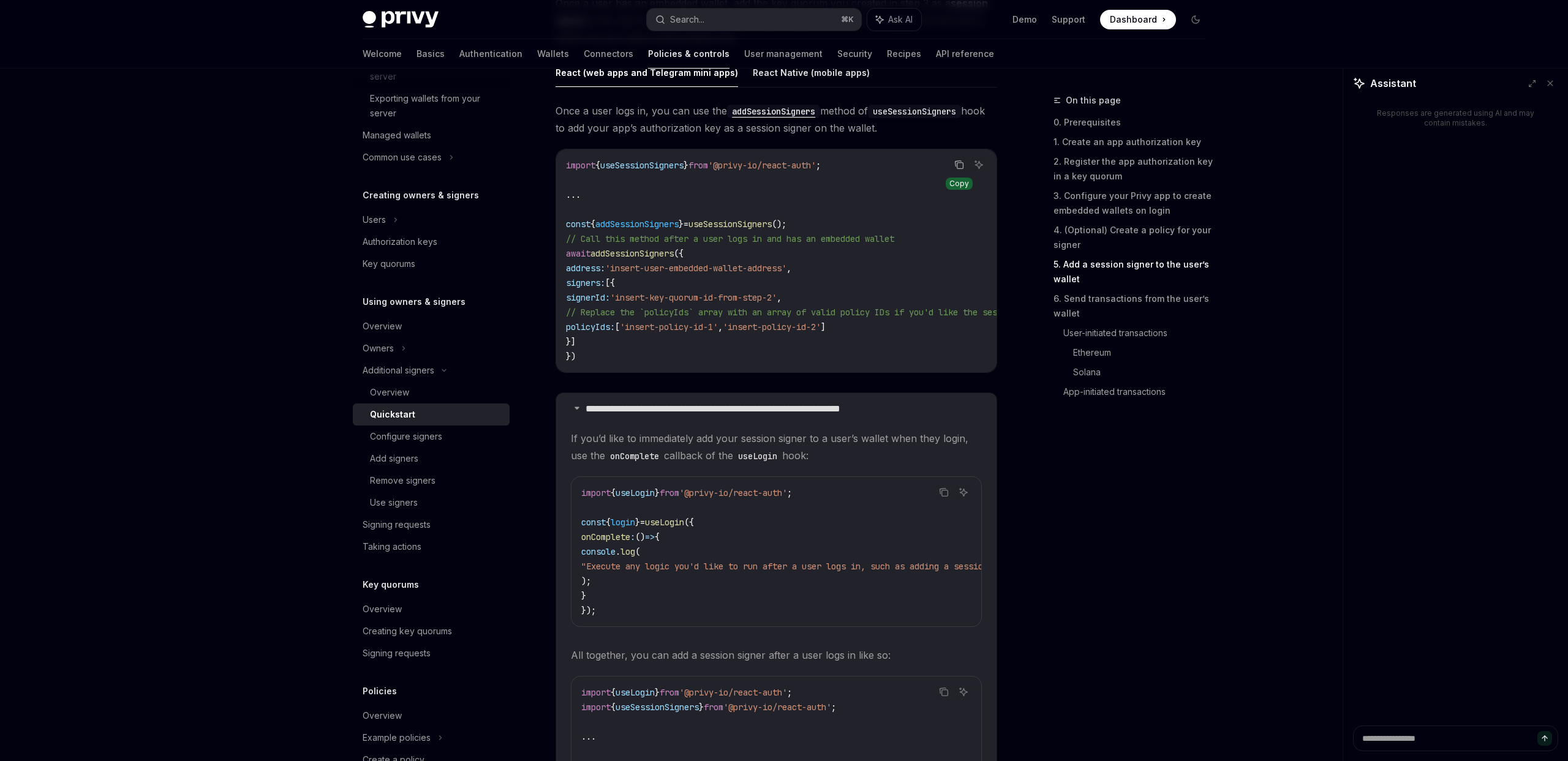
click at [956, 166] on icon "Copy the contents from the code block" at bounding box center [959, 165] width 10 height 10
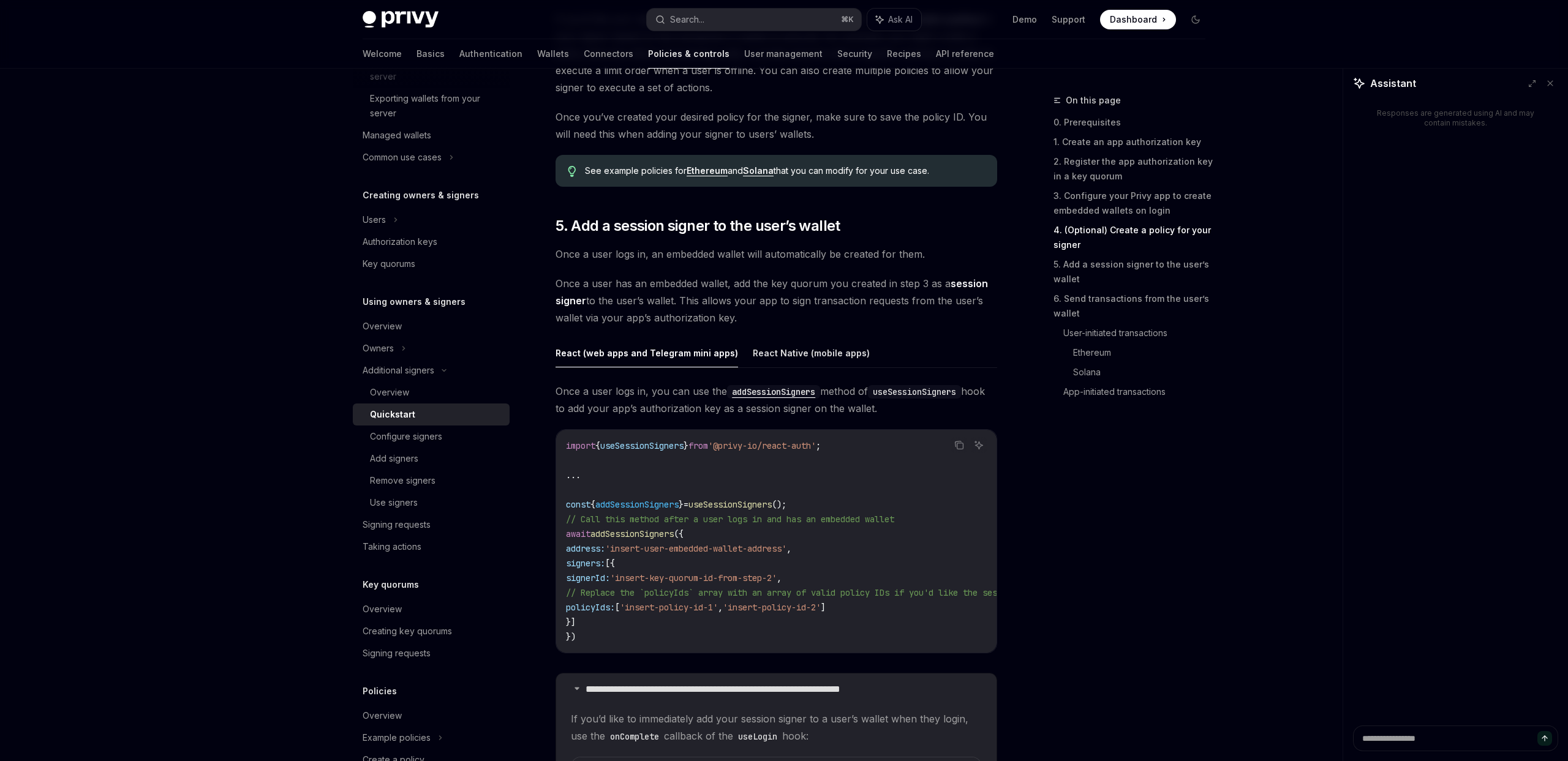
scroll to position [1731, 0]
click at [760, 447] on span "'@privy-io/react-auth'" at bounding box center [760, 443] width 108 height 11
click at [760, 447] on span "'@privy-io/react-auth'" at bounding box center [759, 443] width 108 height 11
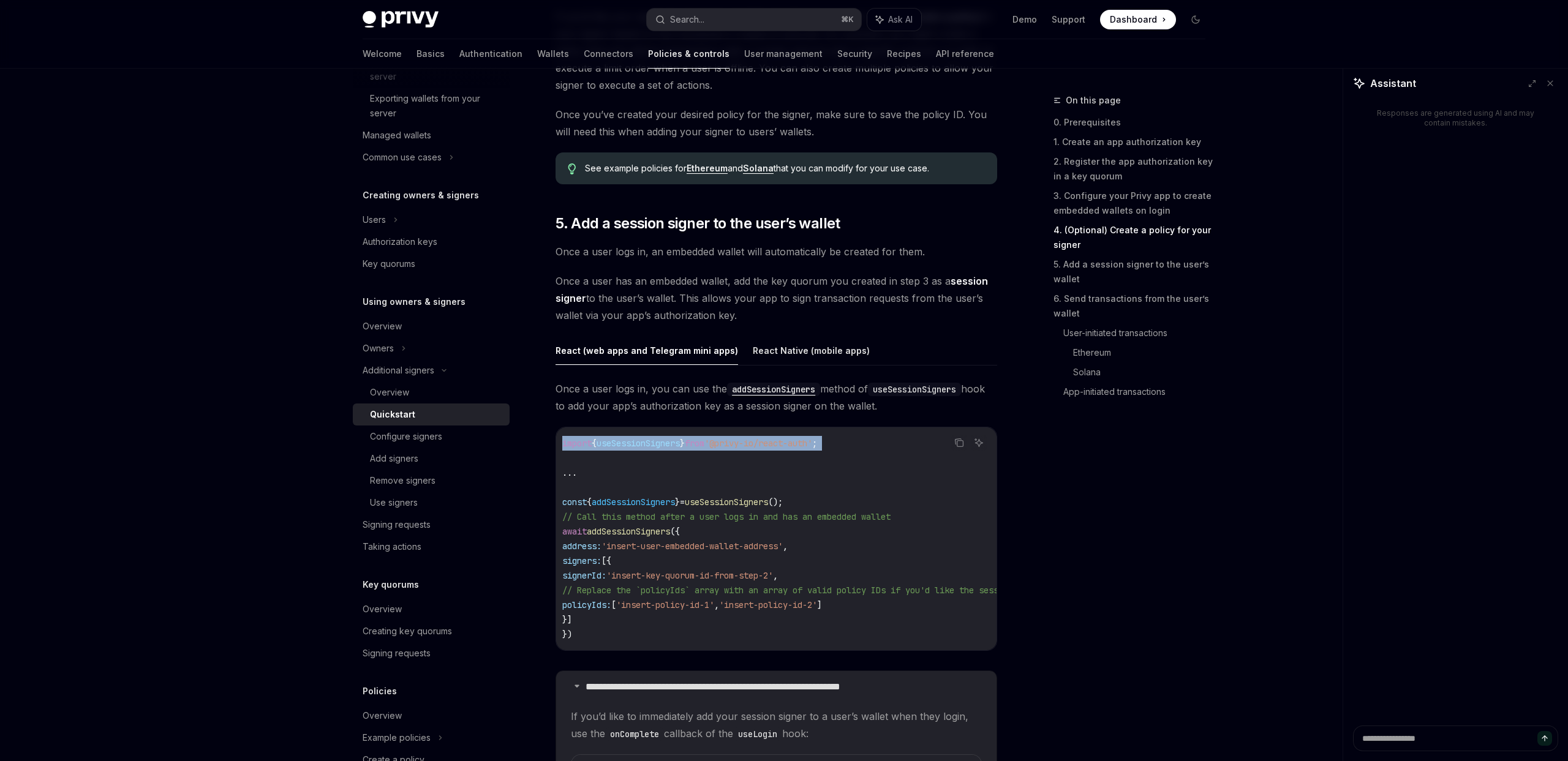
click at [760, 447] on span "'@privy-io/react-auth'" at bounding box center [758, 443] width 108 height 11
copy code "import { useSessionSigners } from '@privy-io/react-auth' ;"
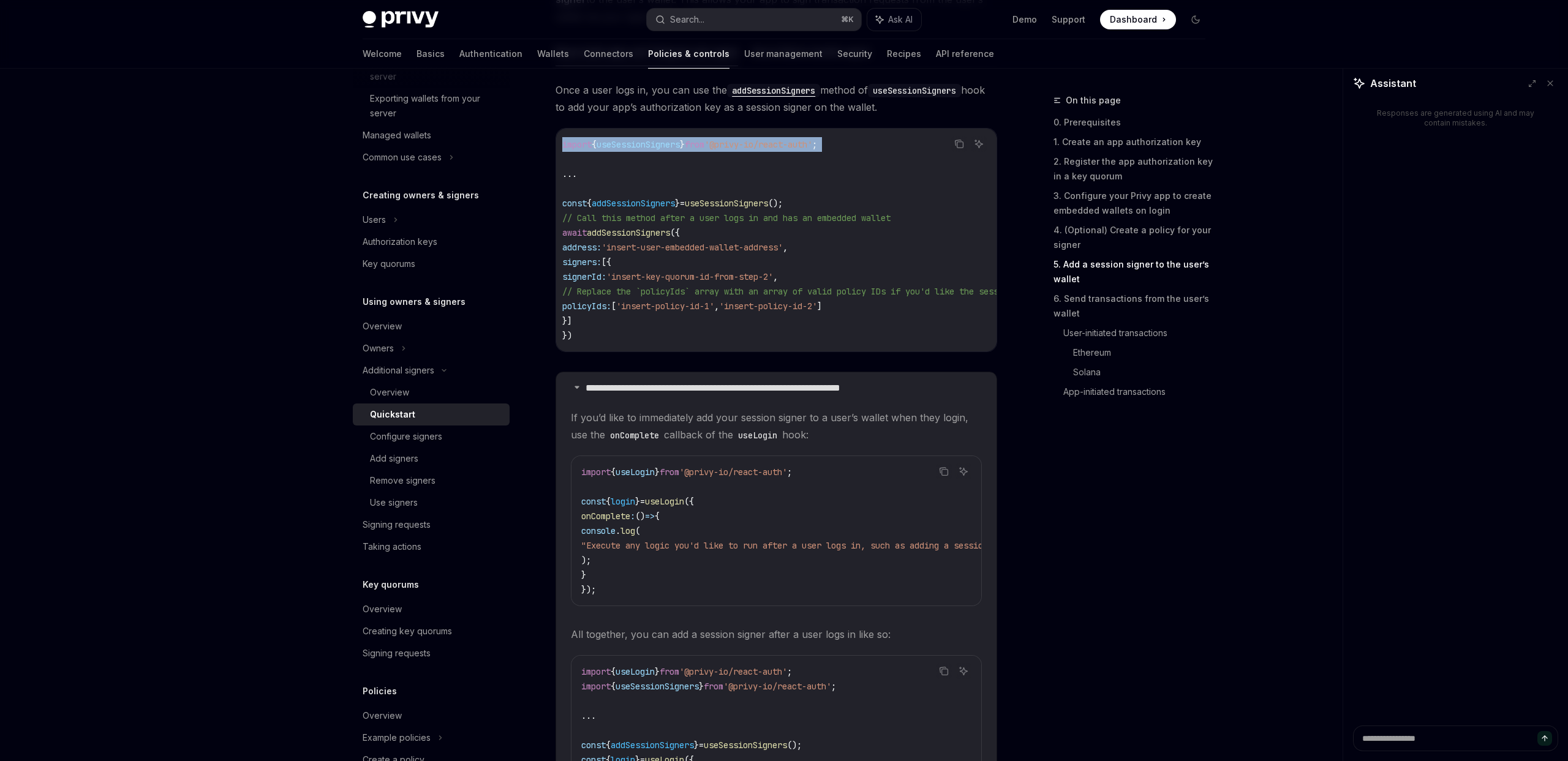
scroll to position [2030, 0]
click at [643, 477] on span "useLogin" at bounding box center [635, 471] width 39 height 11
copy span "useLogin"
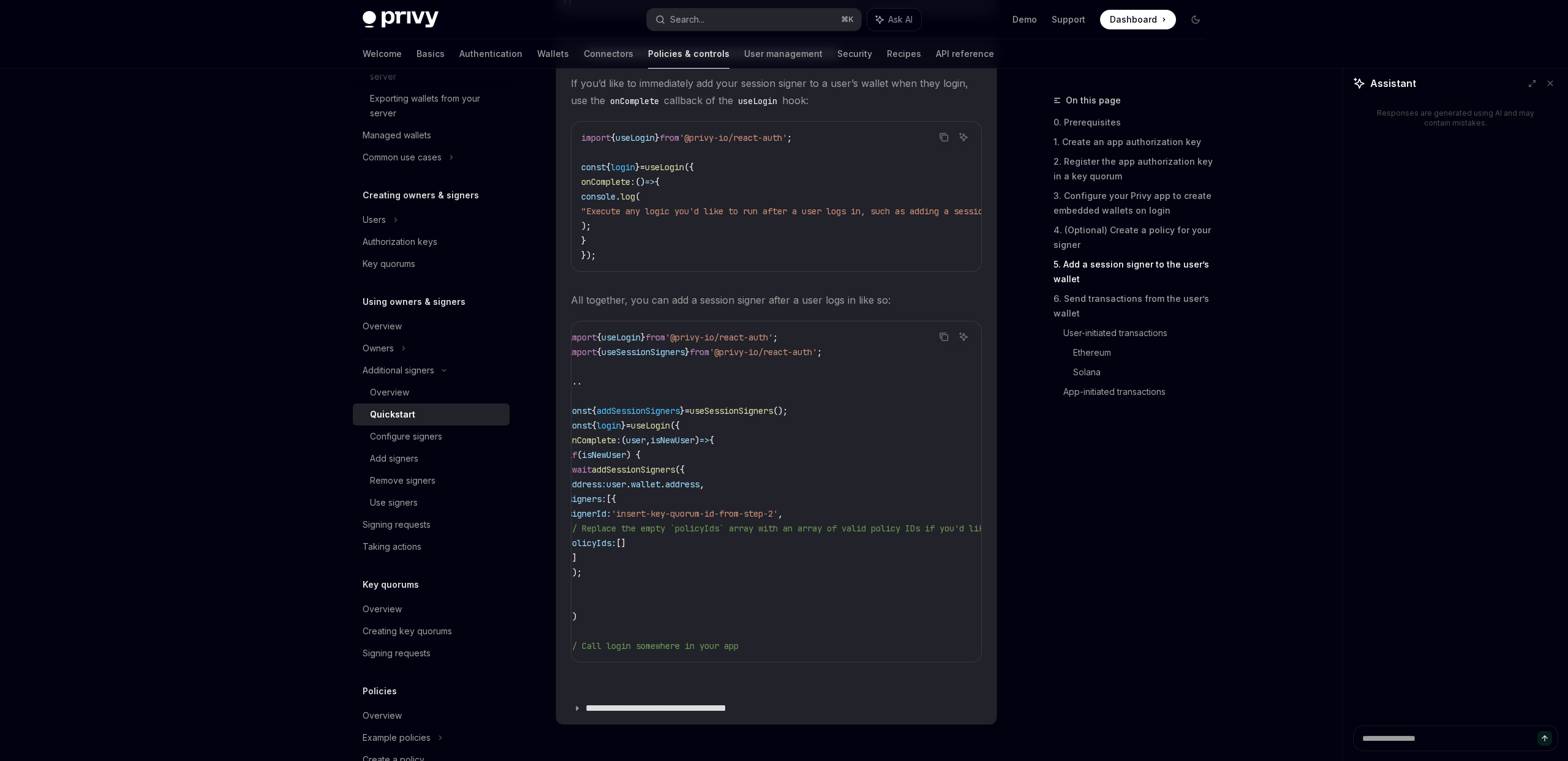
scroll to position [0, 19]
drag, startPoint x: 604, startPoint y: 628, endPoint x: 603, endPoint y: 617, distance: 11.0
click at [603, 617] on code "import { useLogin } from '@privy-io/react-auth' ; import { useSessionSigners } …" at bounding box center [1021, 491] width 916 height 323
click at [655, 649] on code "import { useLogin } from '@privy-io/react-auth' ; import { useSessionSigners } …" at bounding box center [1021, 491] width 916 height 323
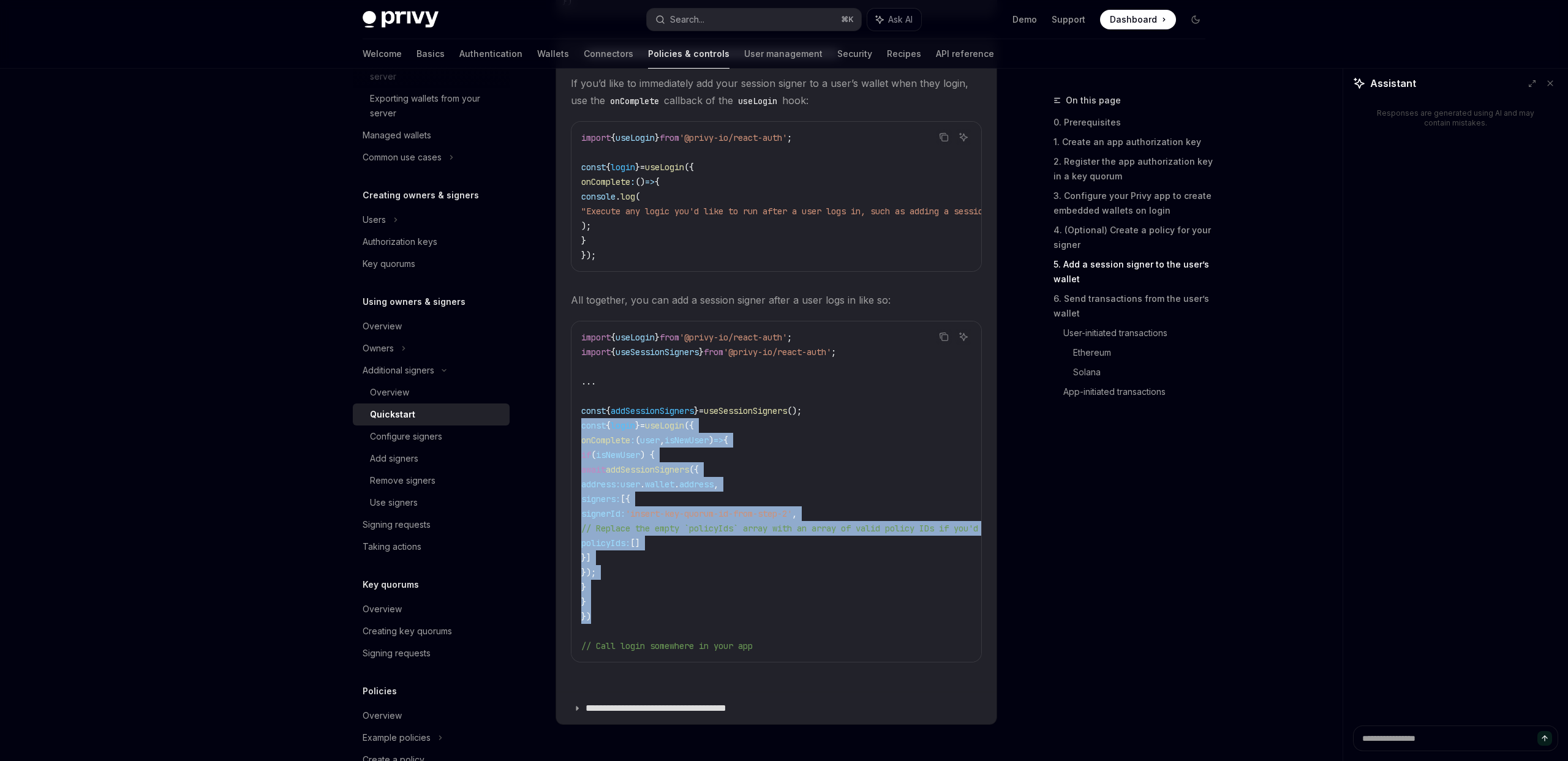
drag, startPoint x: 592, startPoint y: 625, endPoint x: 572, endPoint y: 441, distance: 185.1
click at [572, 441] on div "import { useLogin } from '@privy-io/react-auth' ; import { useSessionSigners } …" at bounding box center [777, 492] width 410 height 341
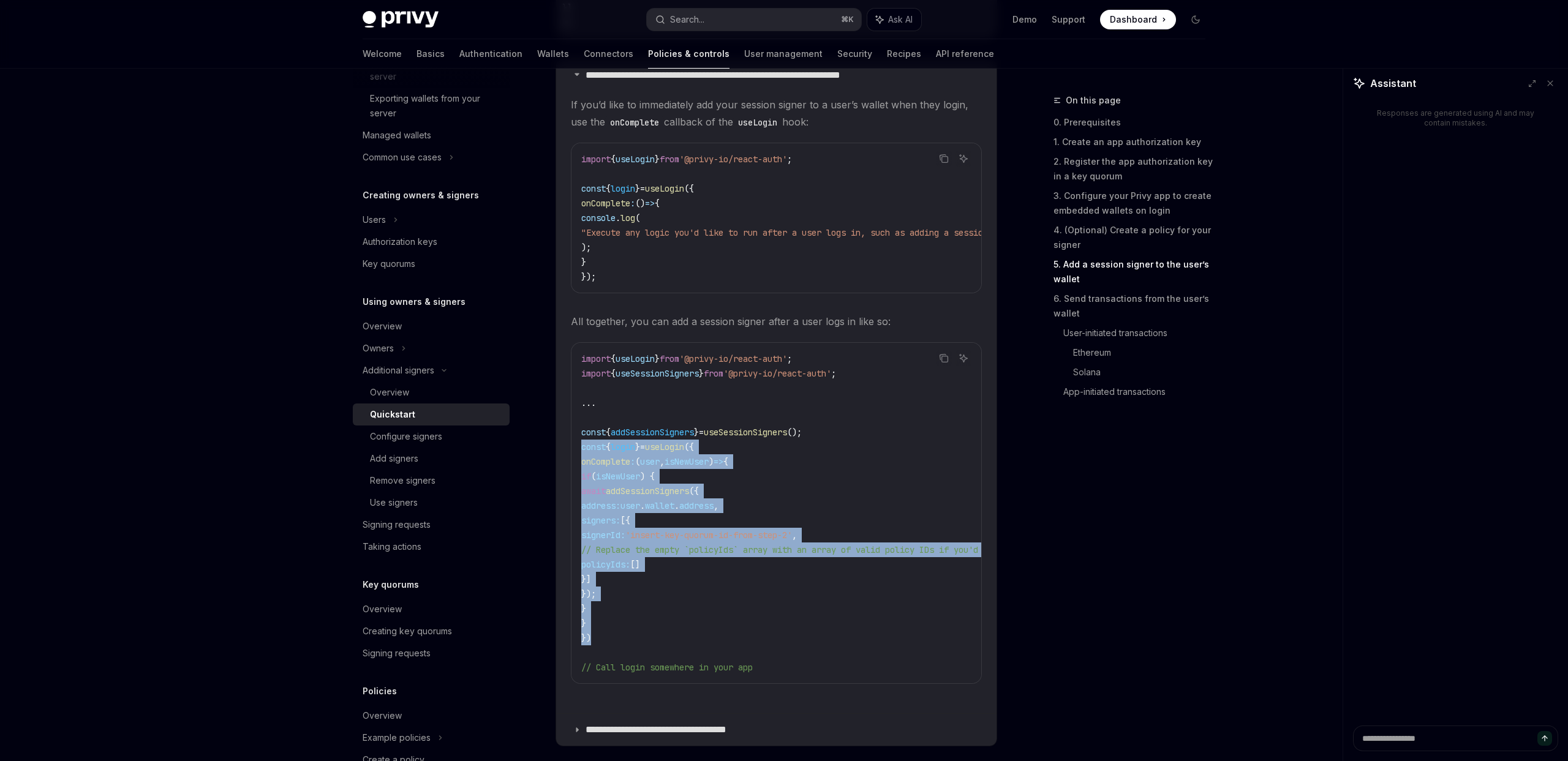
scroll to position [2340, 0]
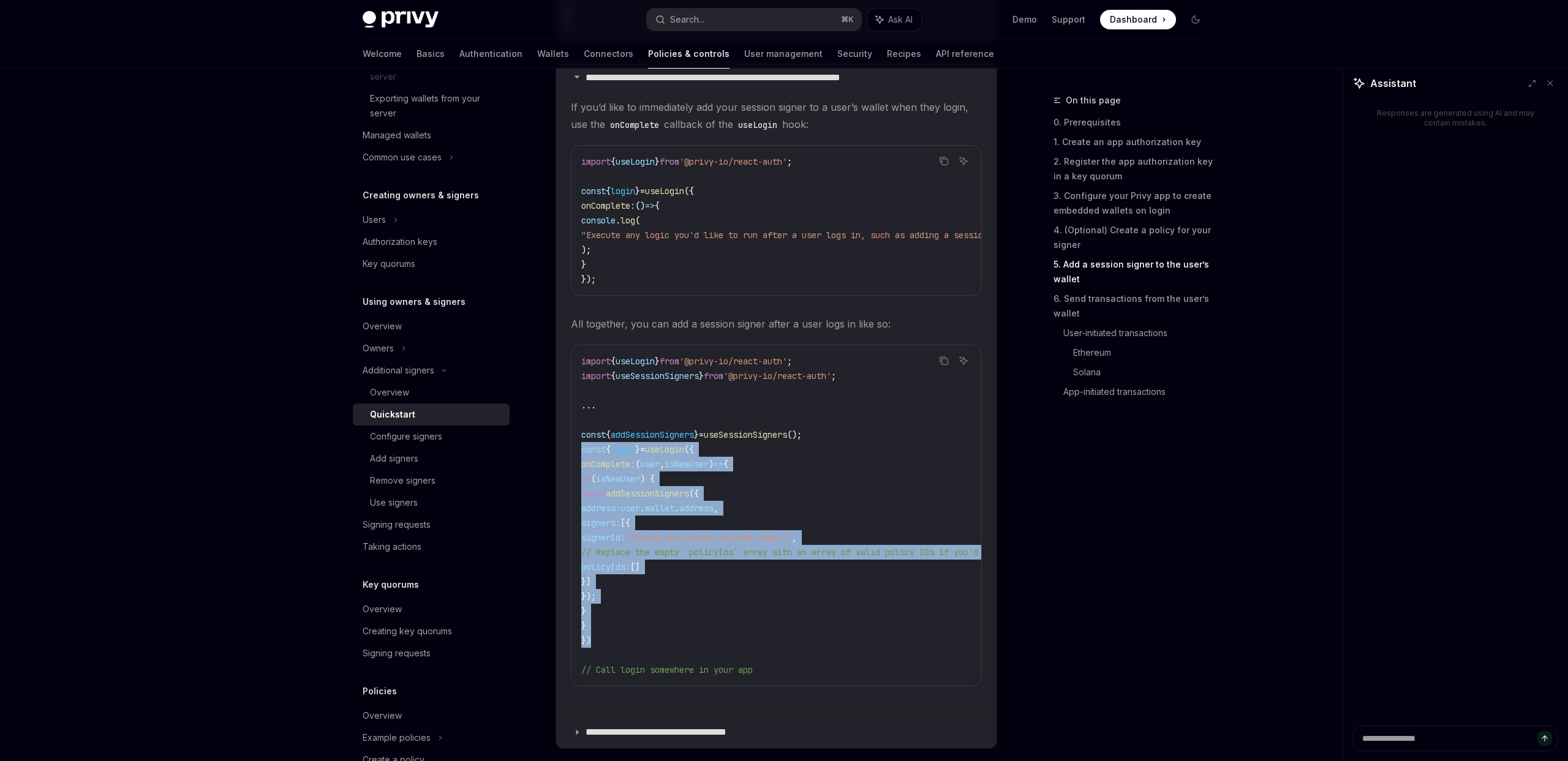
copy code "const { login } = useLogin ({ onComplete : ( user , isNewUser ) => { if ( isNew…"
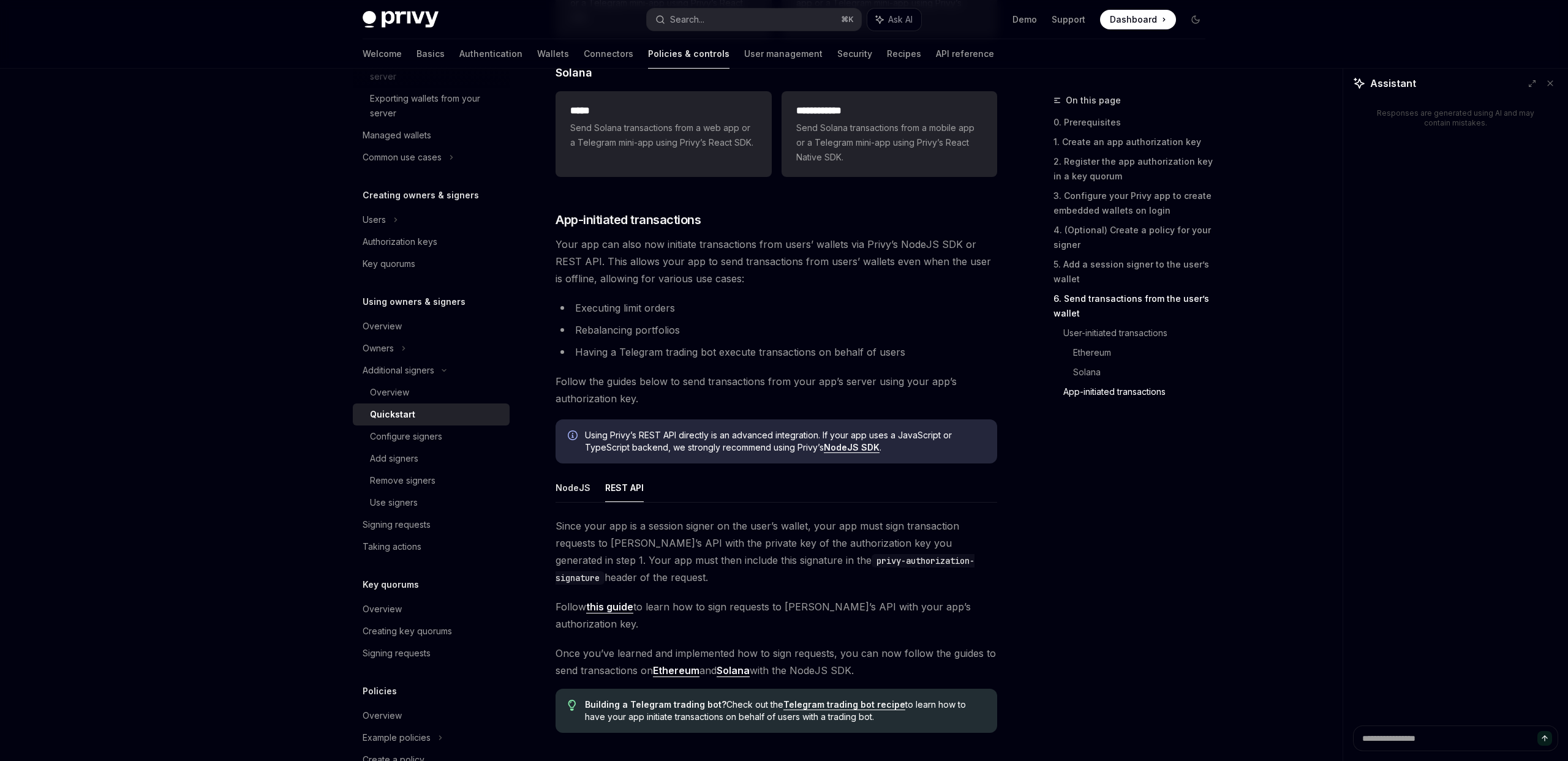
scroll to position [3415, 0]
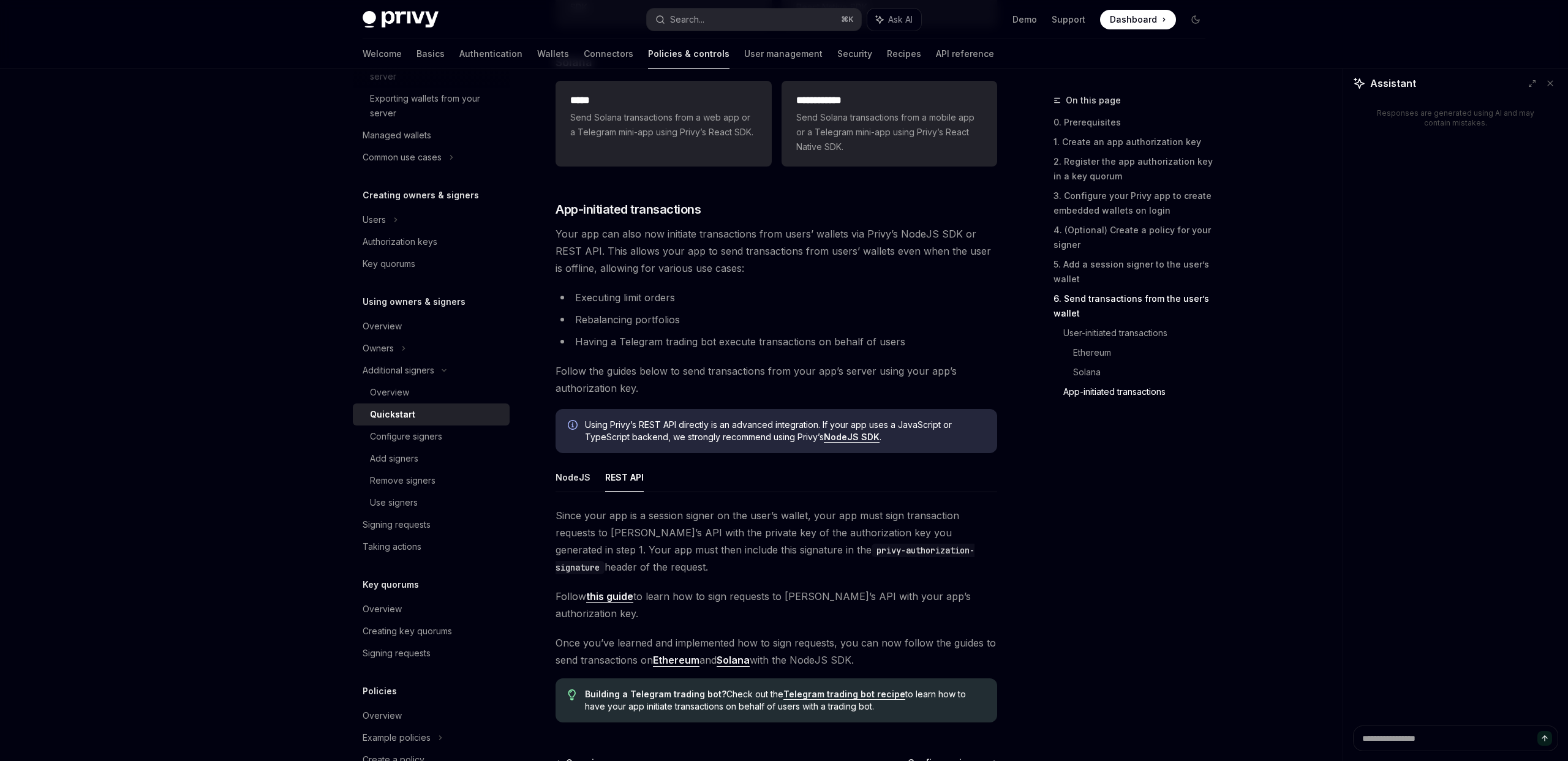
click at [625, 603] on link "this guide" at bounding box center [610, 596] width 47 height 13
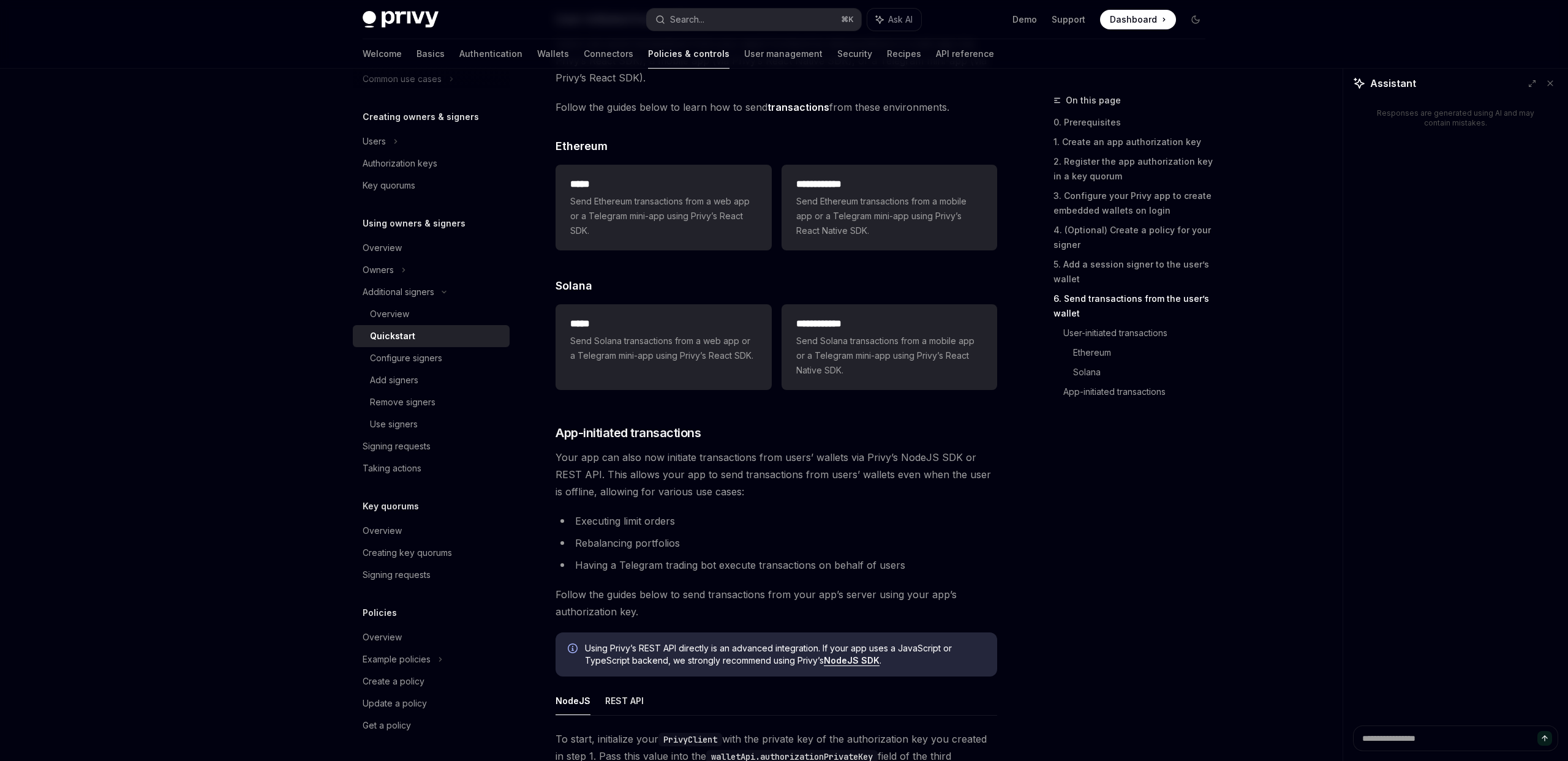
scroll to position [3609, 0]
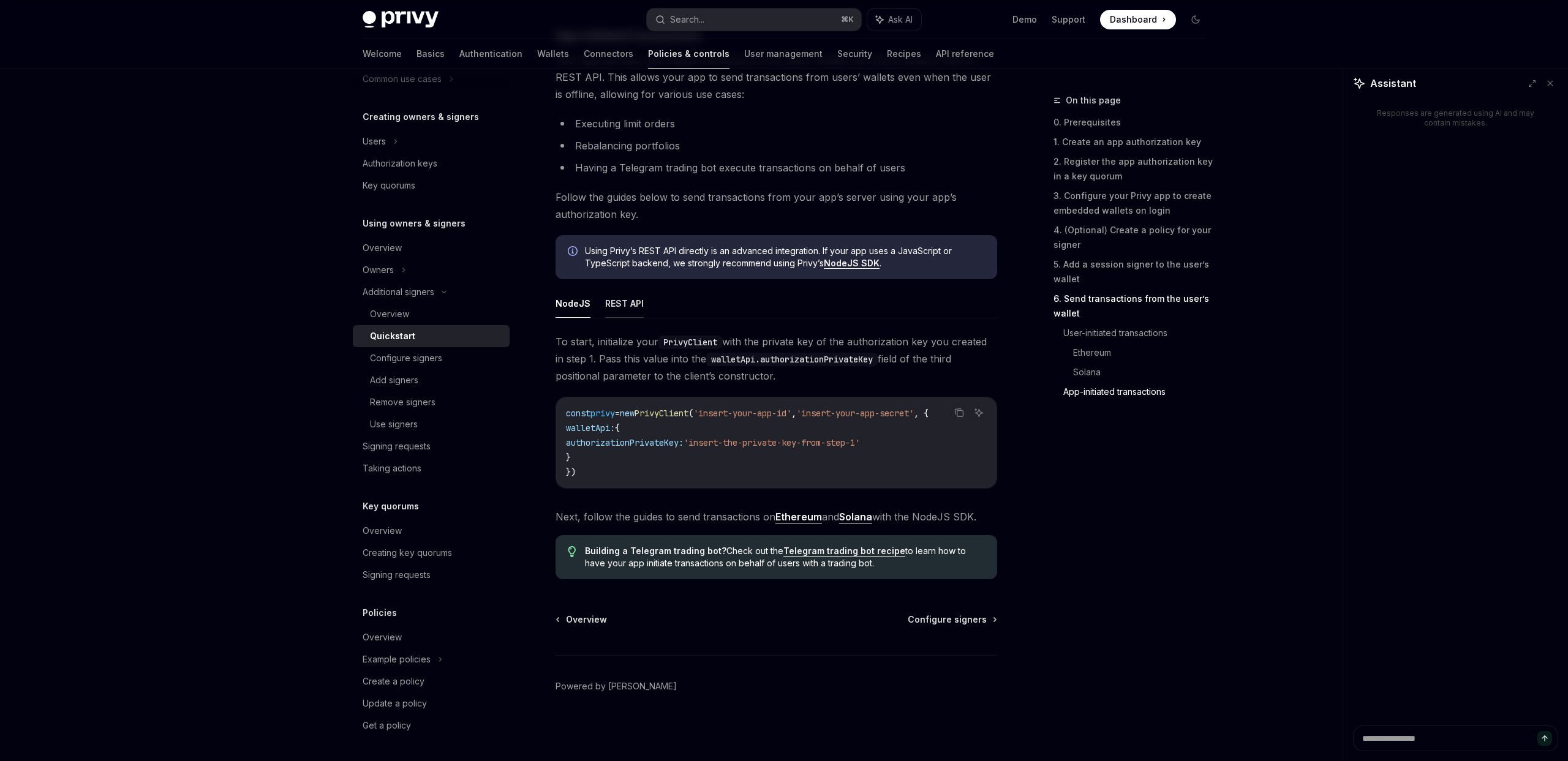
click at [625, 289] on button "REST API" at bounding box center [624, 303] width 38 height 29
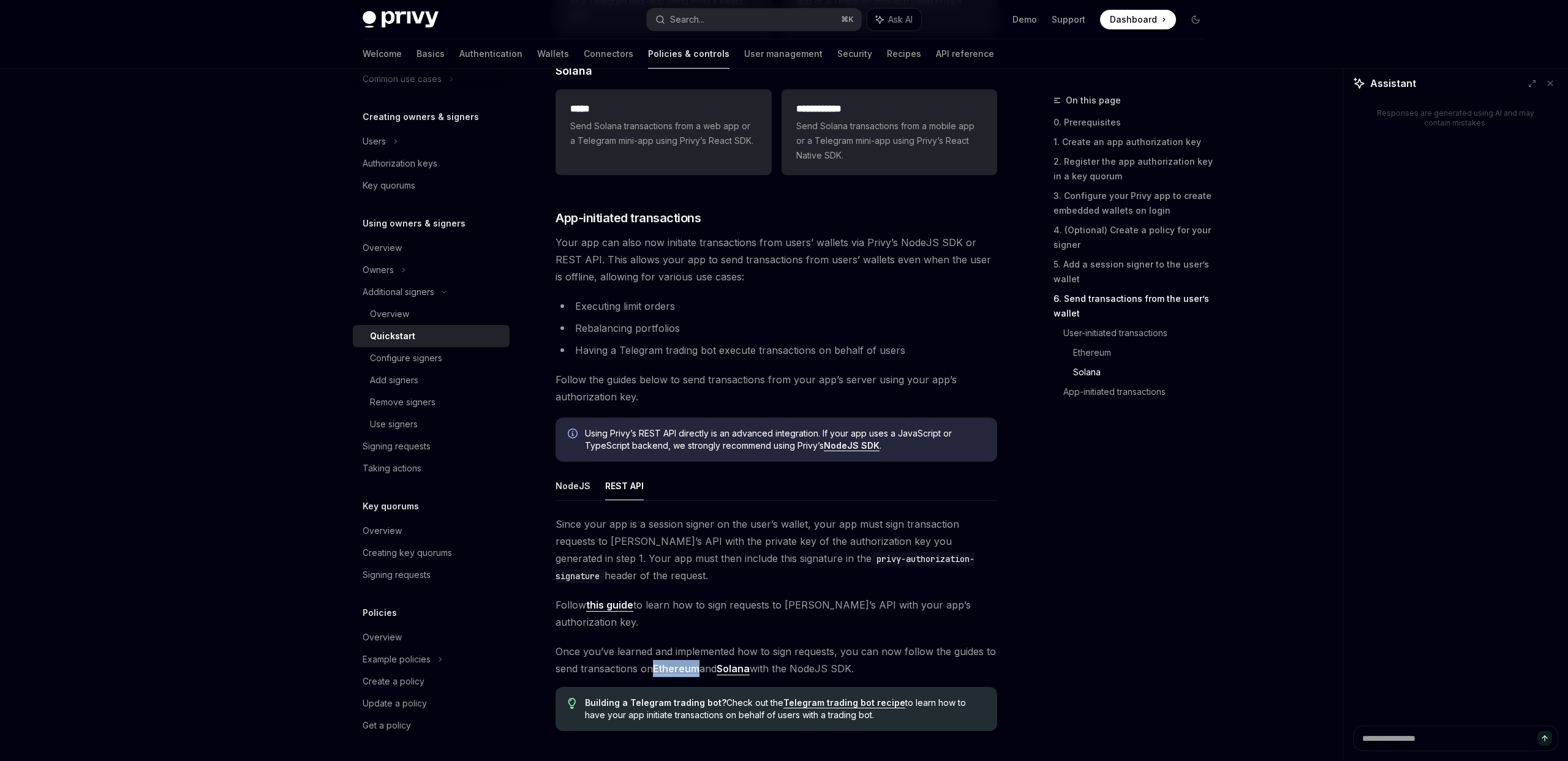
scroll to position [3409, 0]
click at [687, 668] on link "Ethereum" at bounding box center [676, 667] width 47 height 13
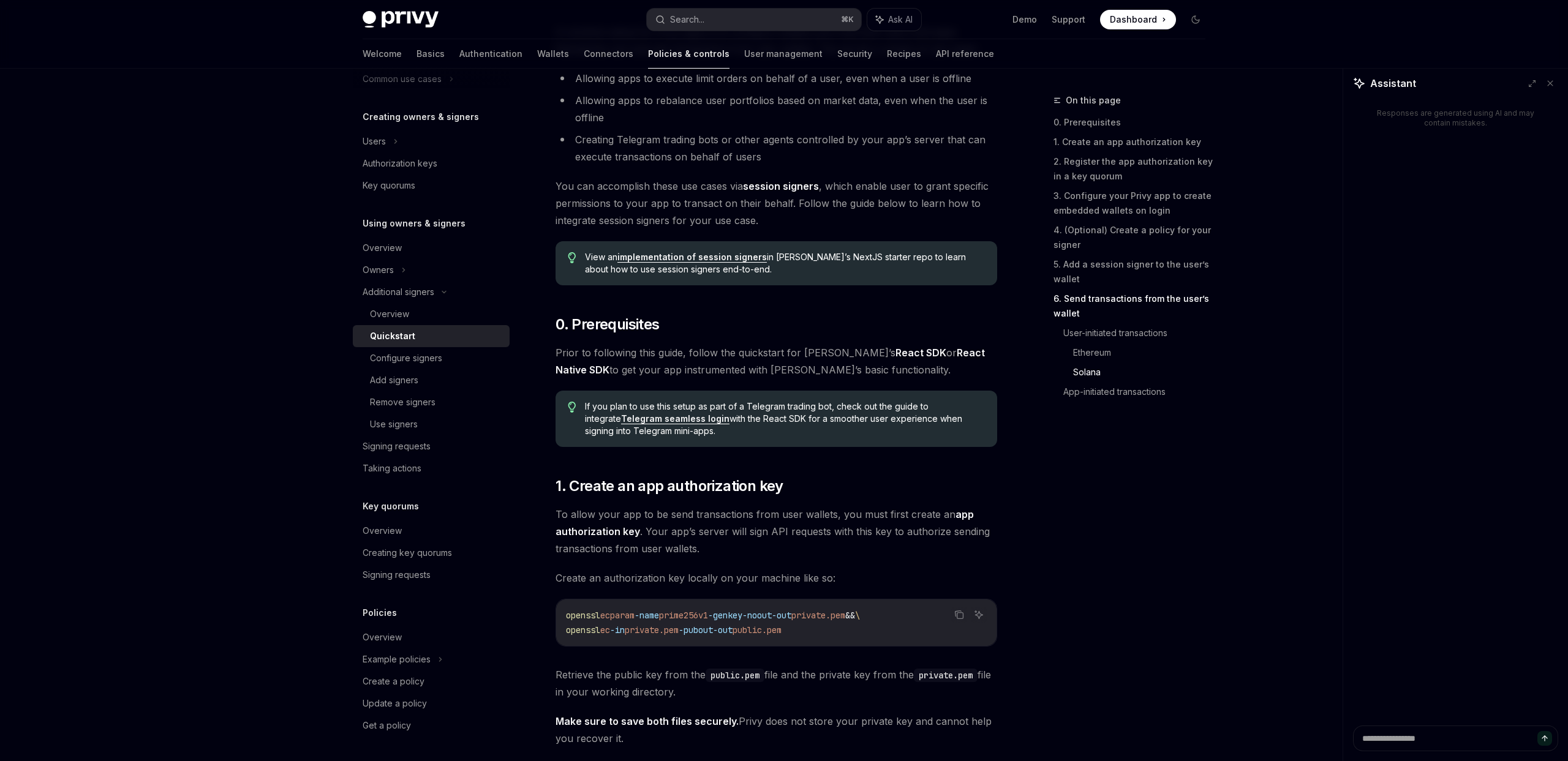
type textarea "*"
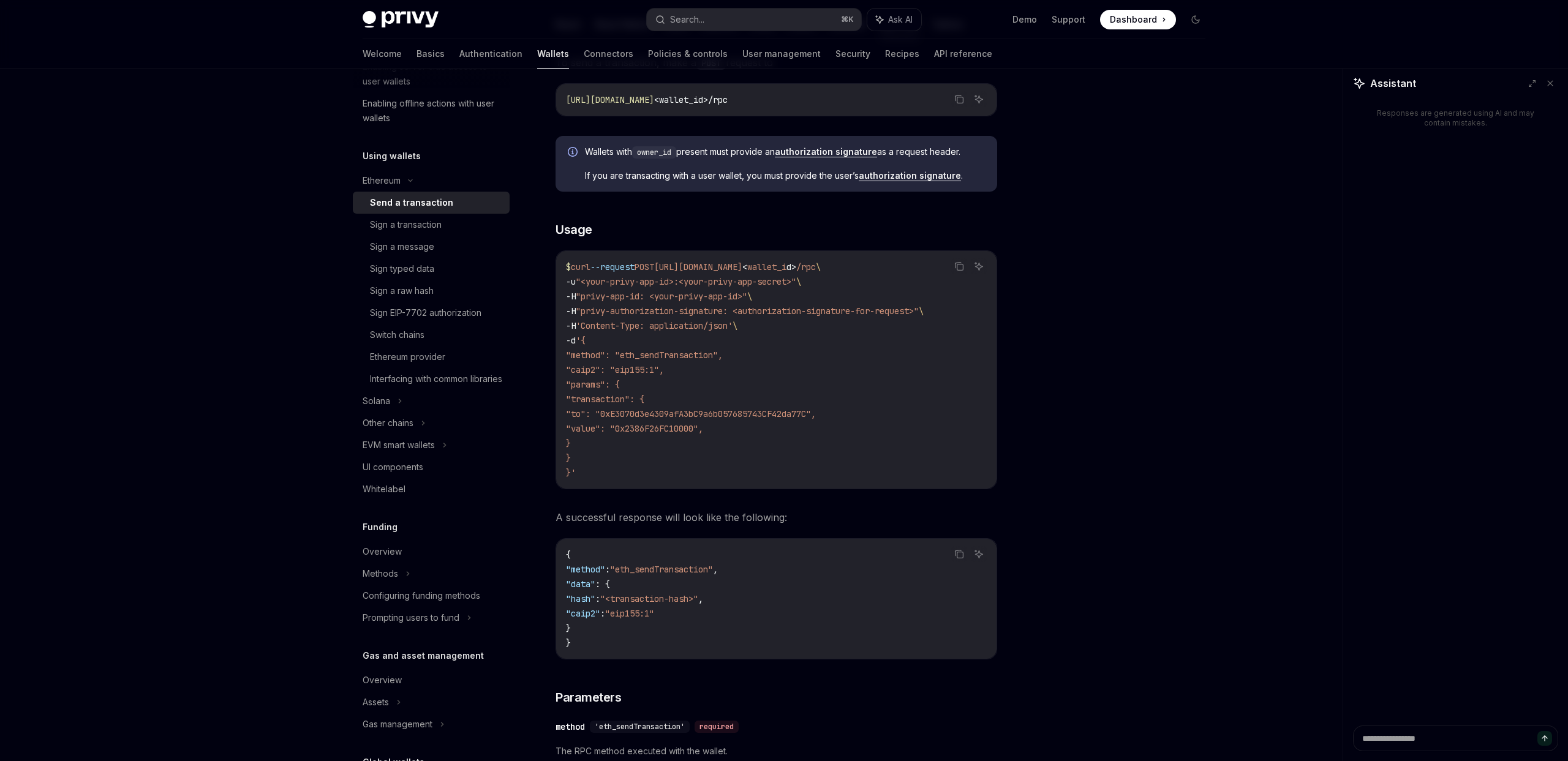
scroll to position [151, 0]
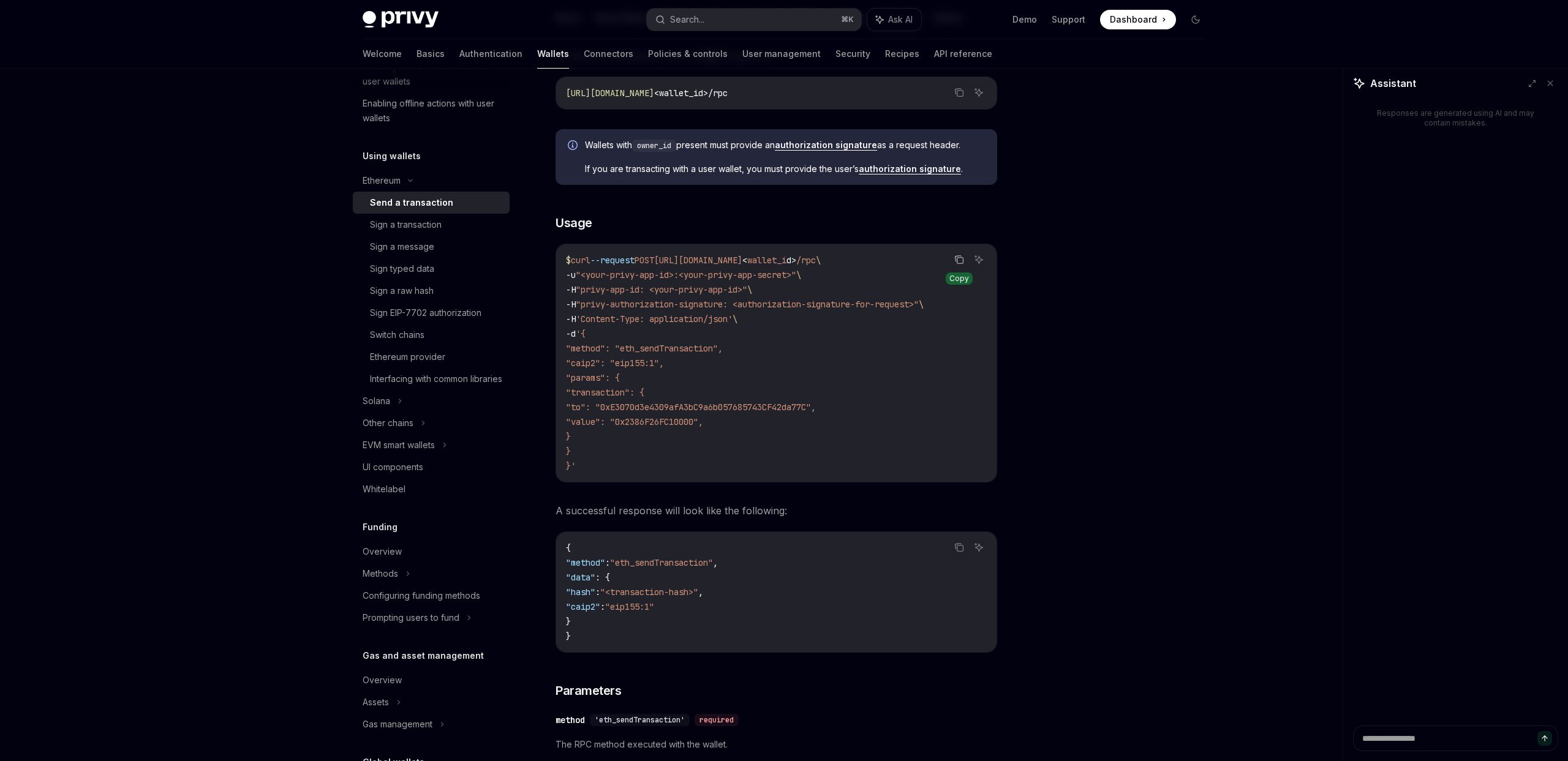
click at [961, 260] on icon "Copy the contents from the code block" at bounding box center [959, 259] width 10 height 10
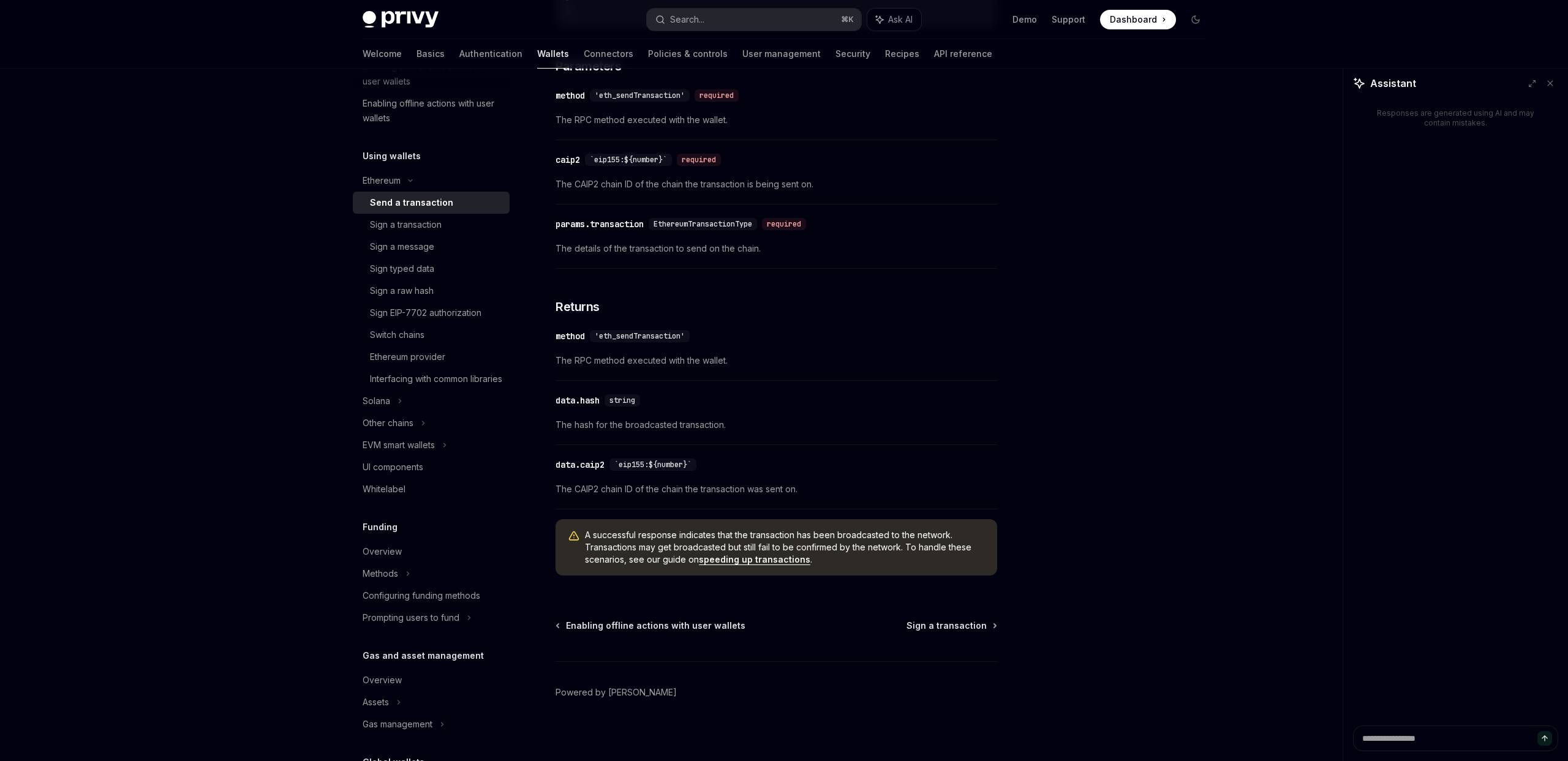
scroll to position [782, 0]
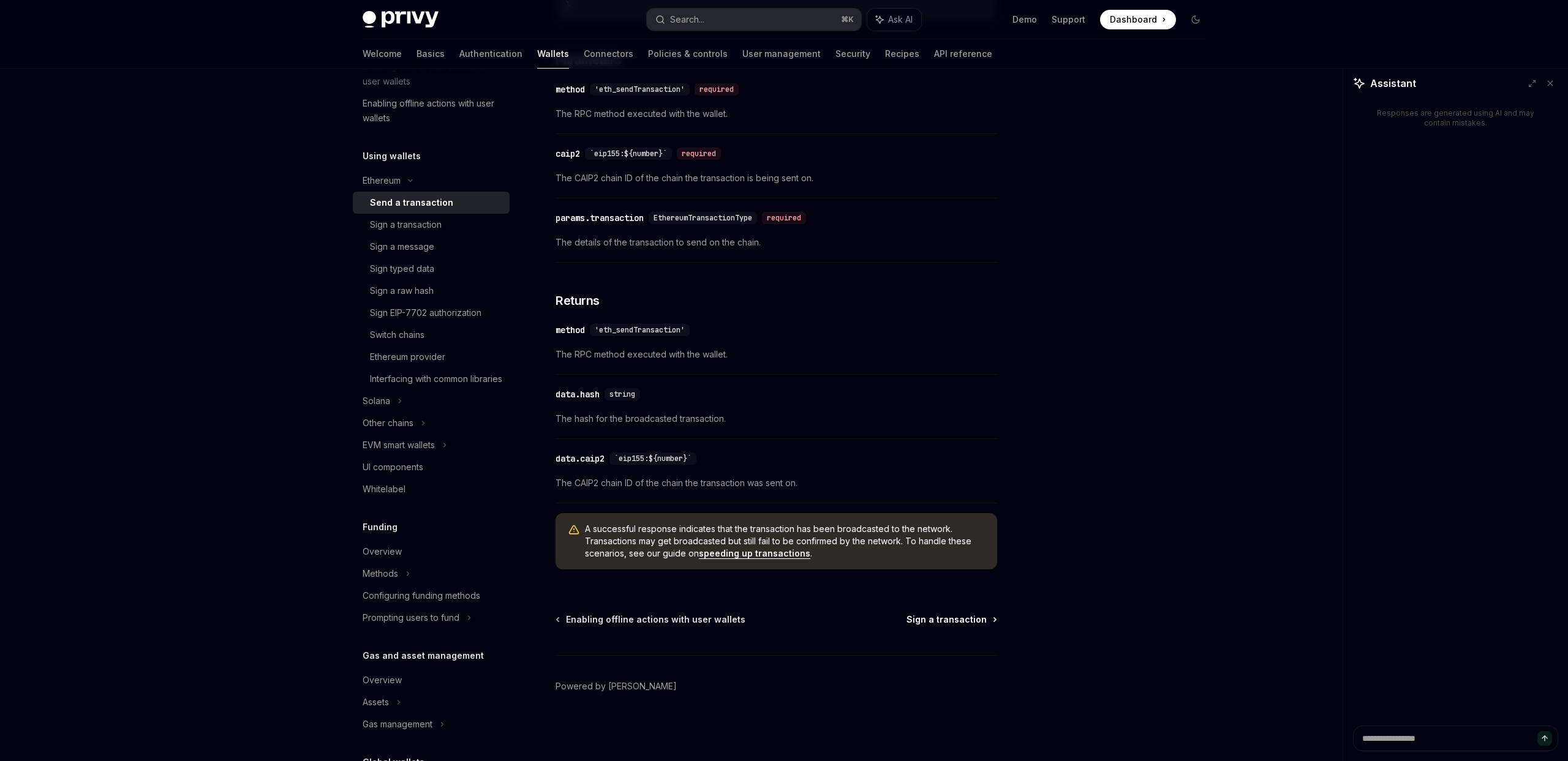
click at [946, 617] on span "Sign a transaction" at bounding box center [947, 619] width 80 height 12
type textarea "*"
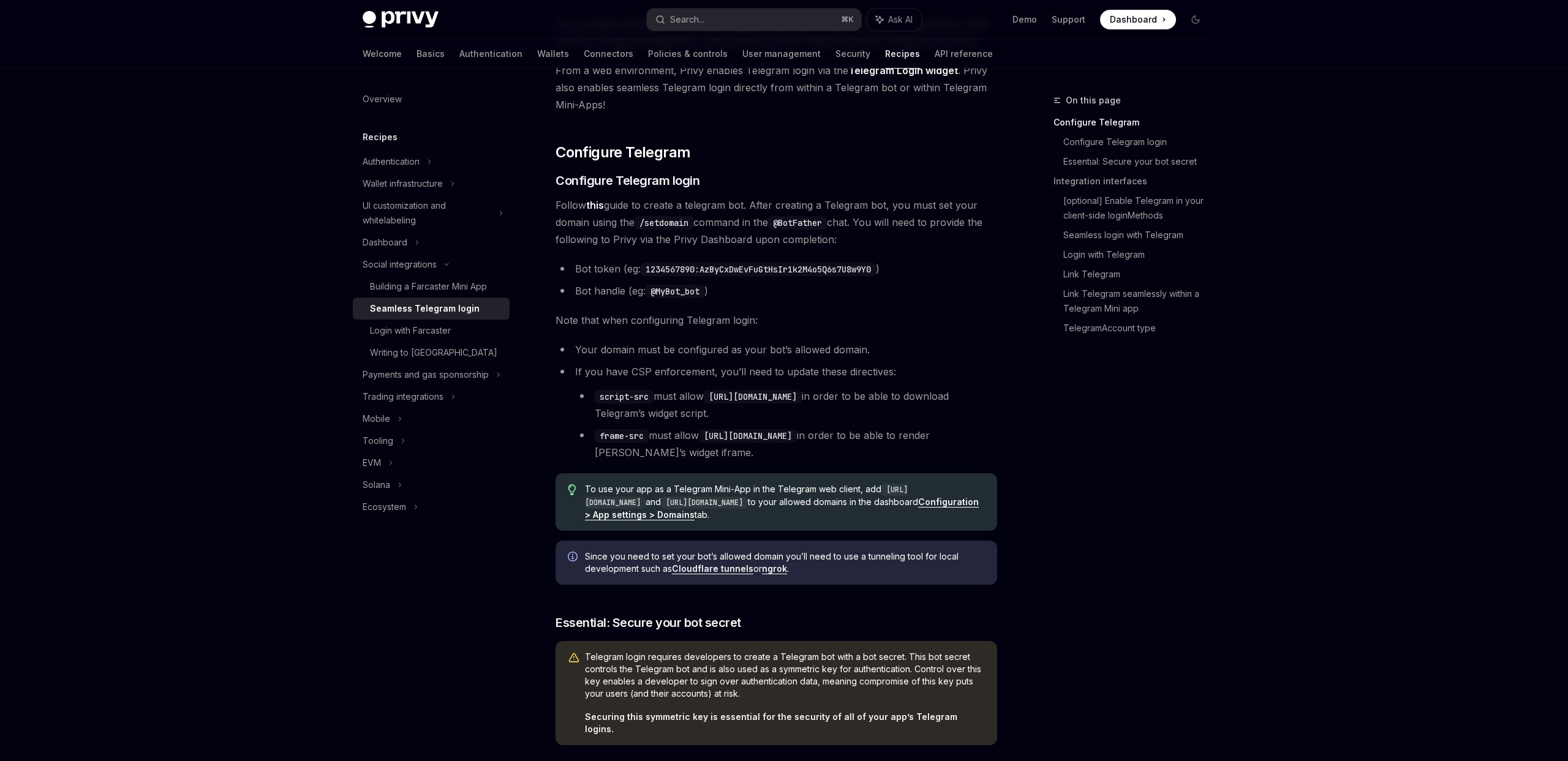
scroll to position [137, 0]
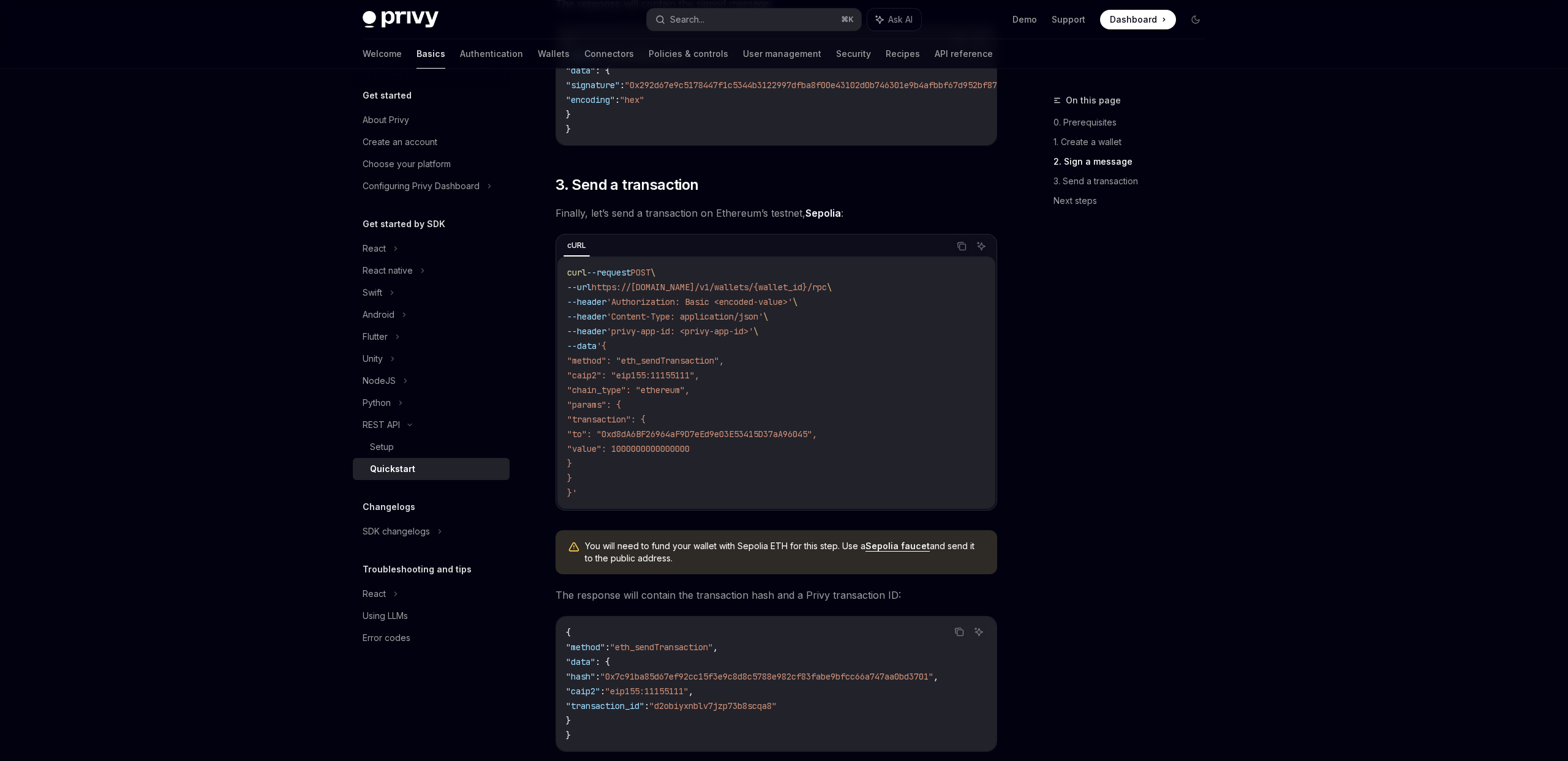
scroll to position [1054, 0]
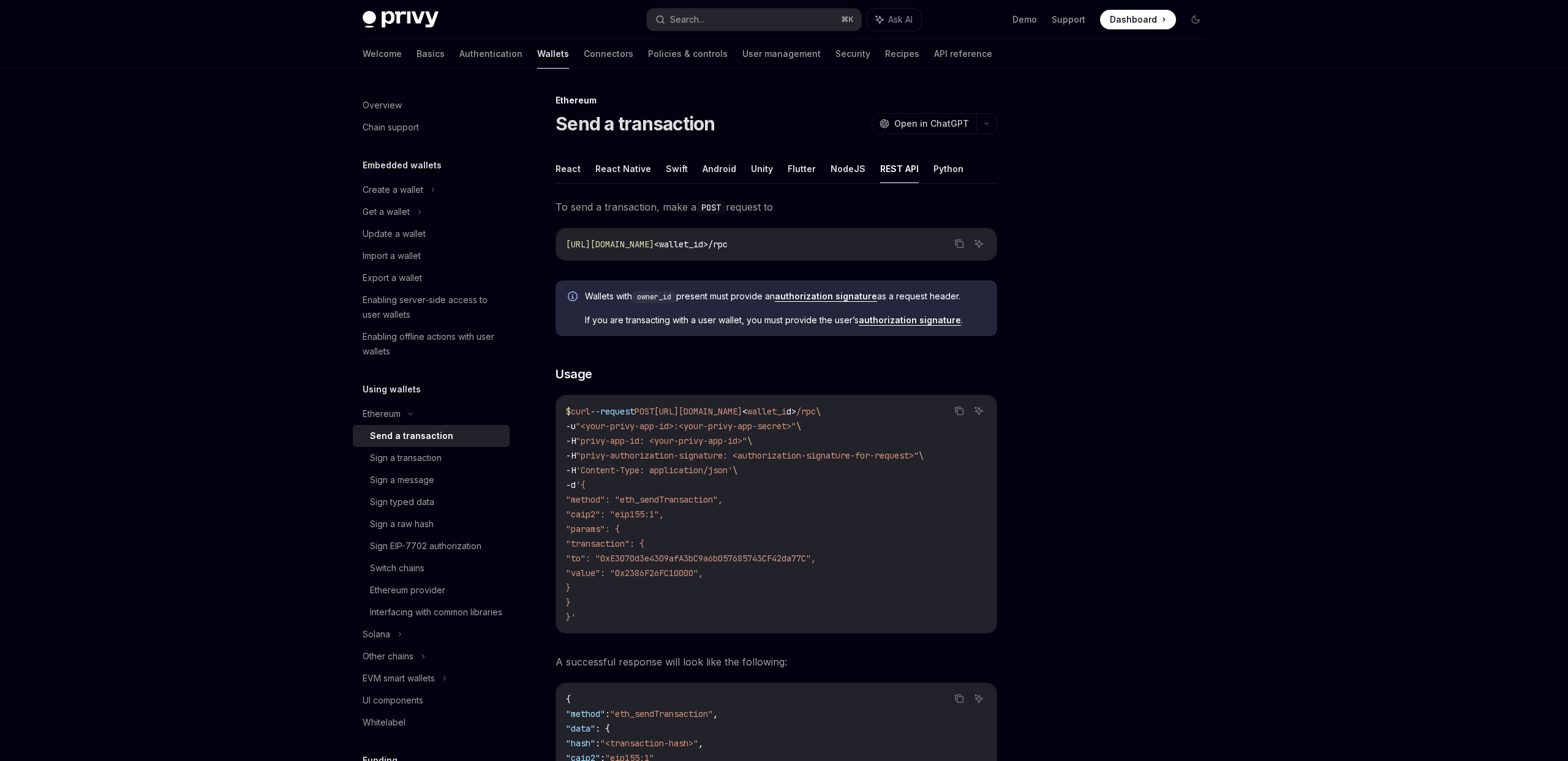
click at [929, 320] on link "authorization signature" at bounding box center [910, 320] width 102 height 11
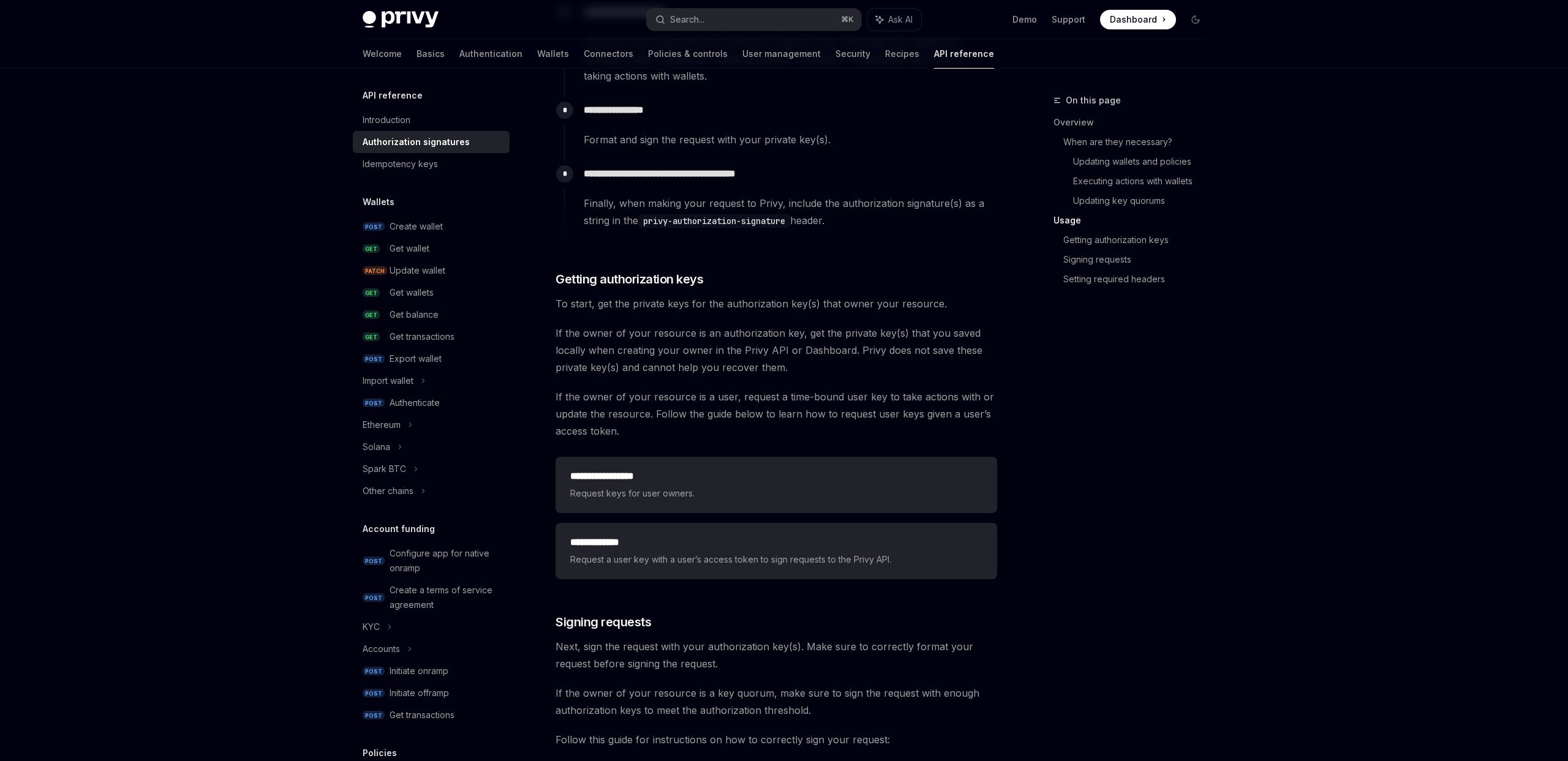
scroll to position [1347, 0]
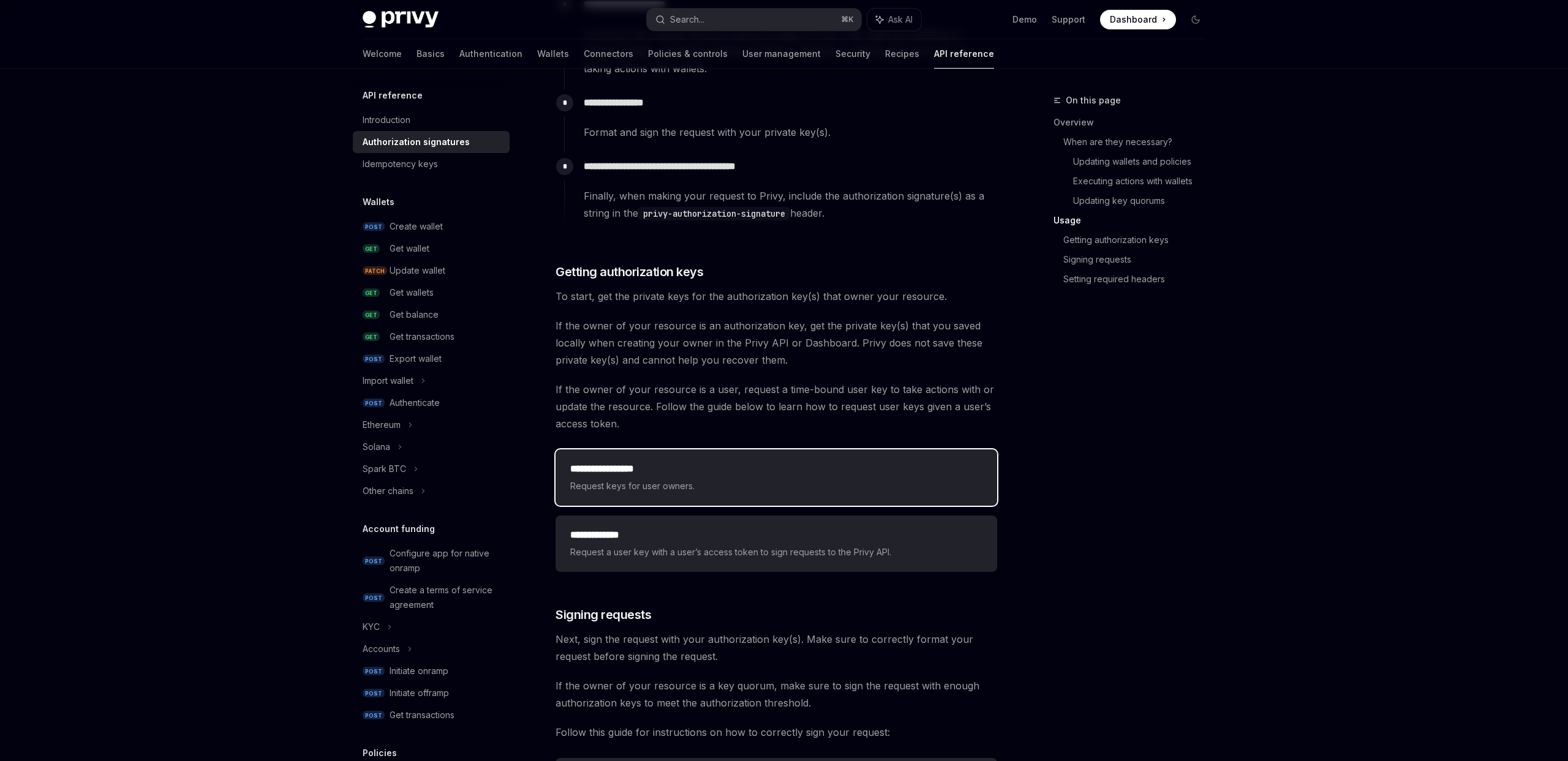
click at [729, 455] on div "**********" at bounding box center [777, 478] width 442 height 56
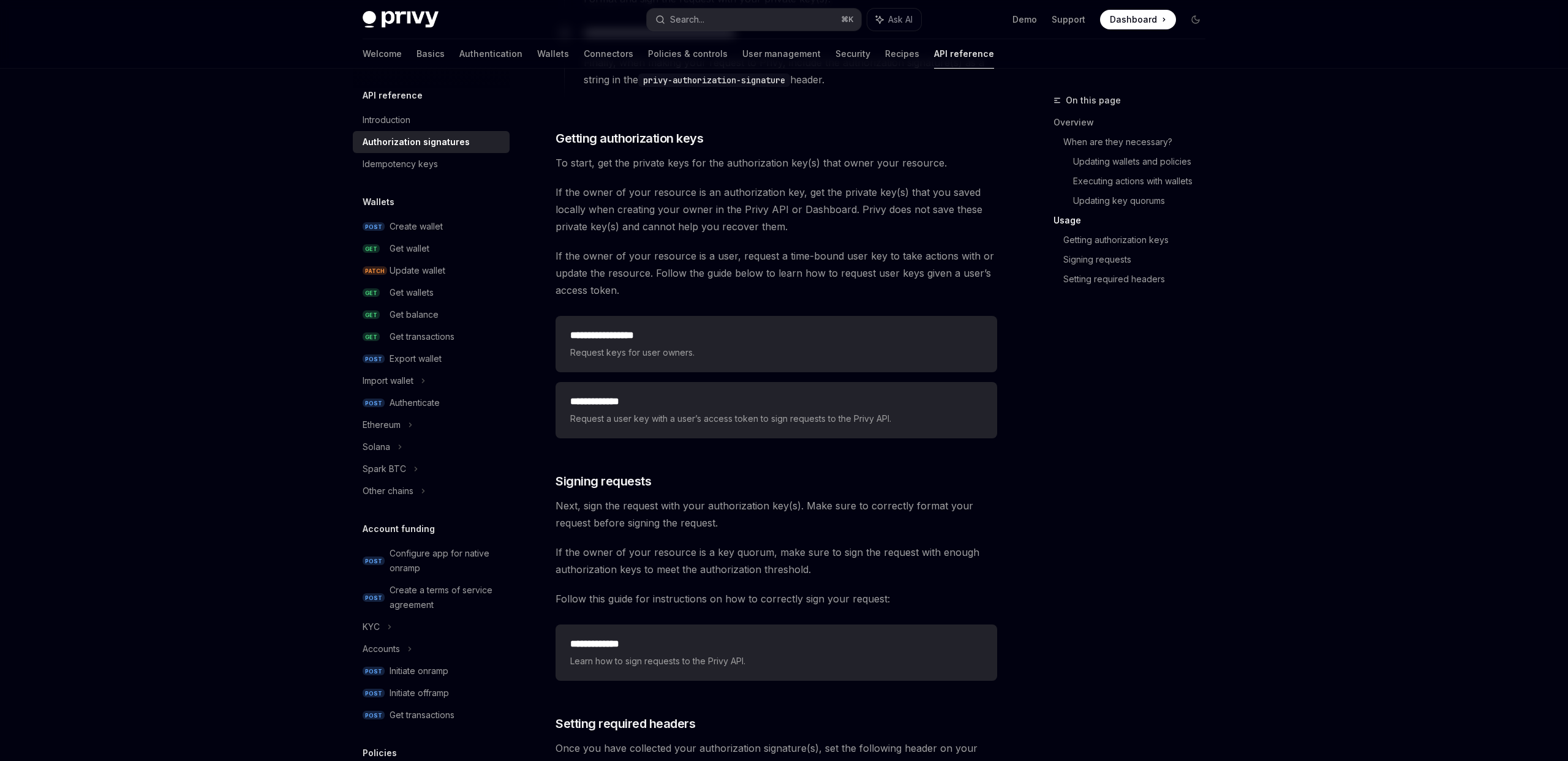
scroll to position [1481, 0]
click at [814, 649] on h2 "**********" at bounding box center [777, 643] width 412 height 15
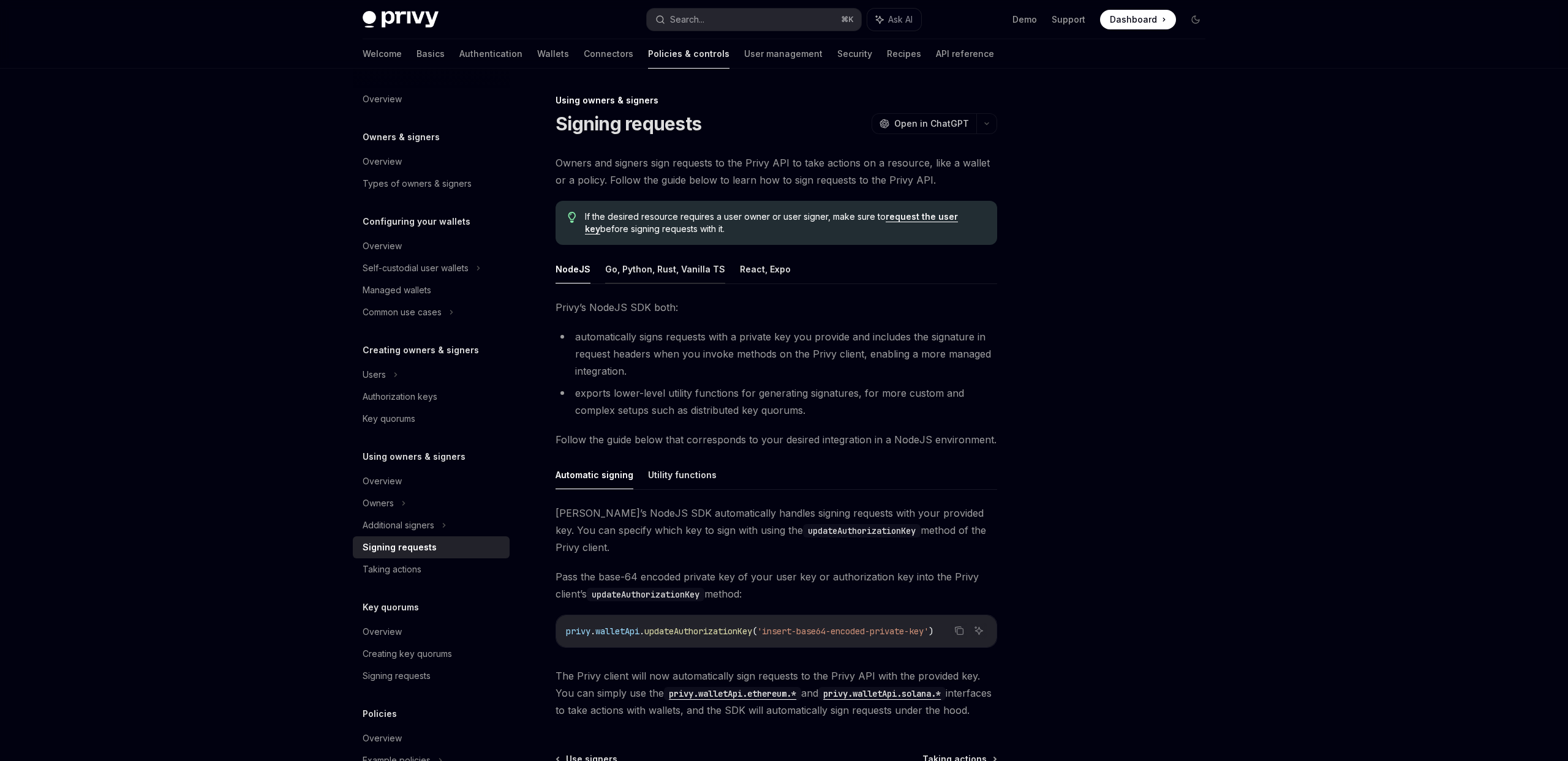
click at [662, 279] on button "Go, Python, Rust, Vanilla TS" at bounding box center [665, 269] width 120 height 29
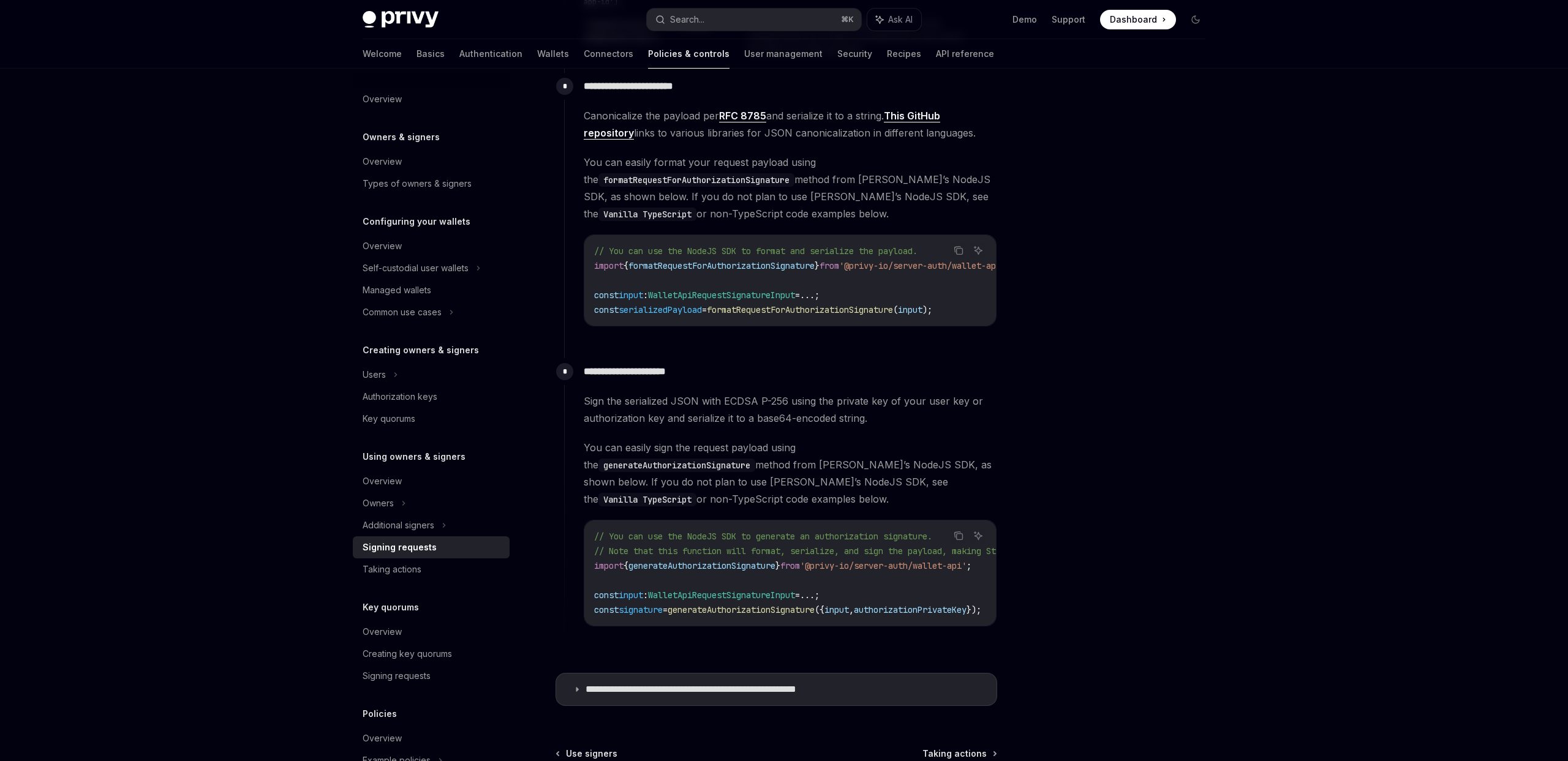
scroll to position [791, 0]
click at [668, 684] on p "**********" at bounding box center [724, 688] width 276 height 12
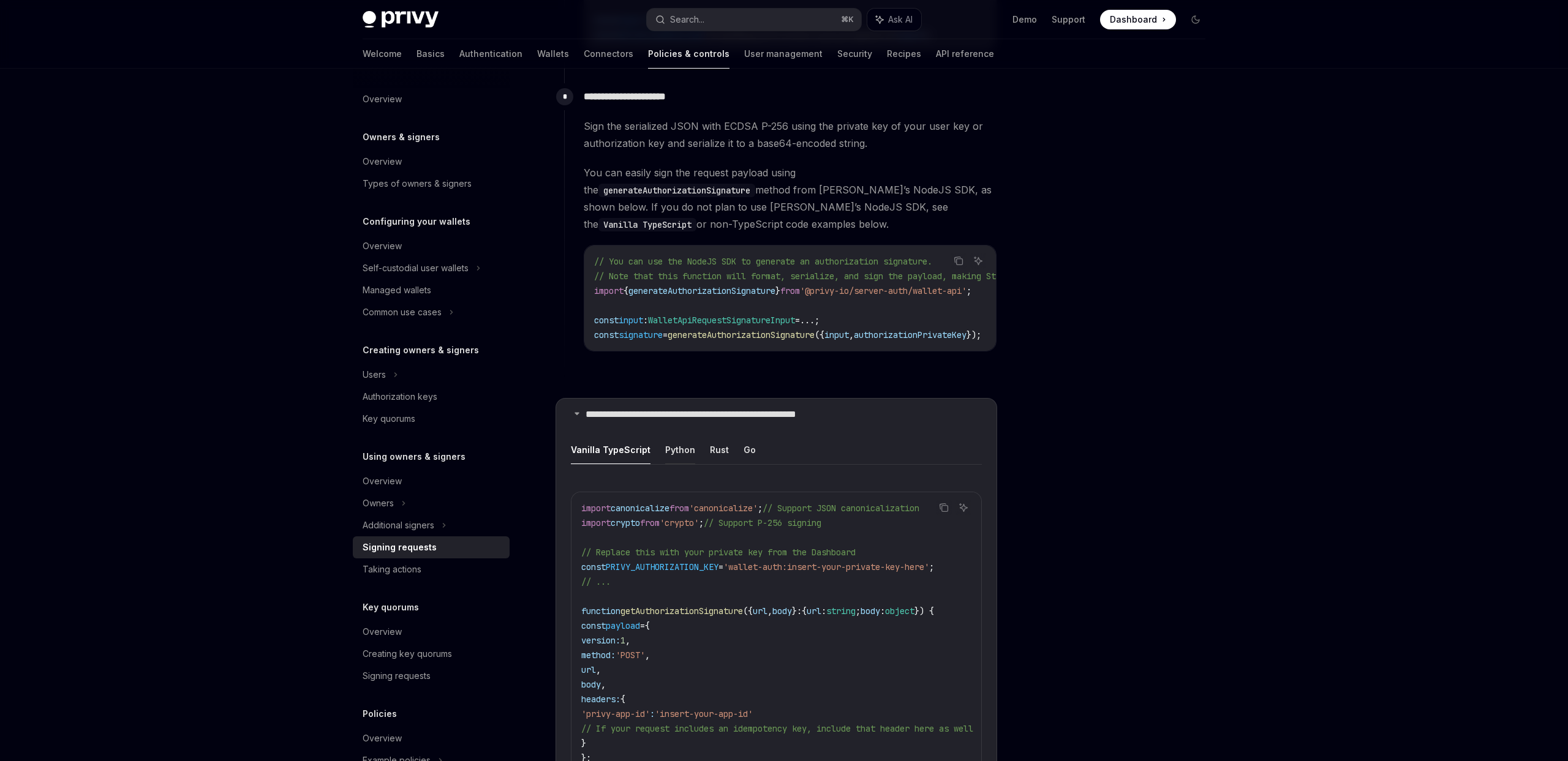
scroll to position [1067, 0]
click at [689, 436] on button "Python" at bounding box center [680, 448] width 30 height 29
type textarea "*"
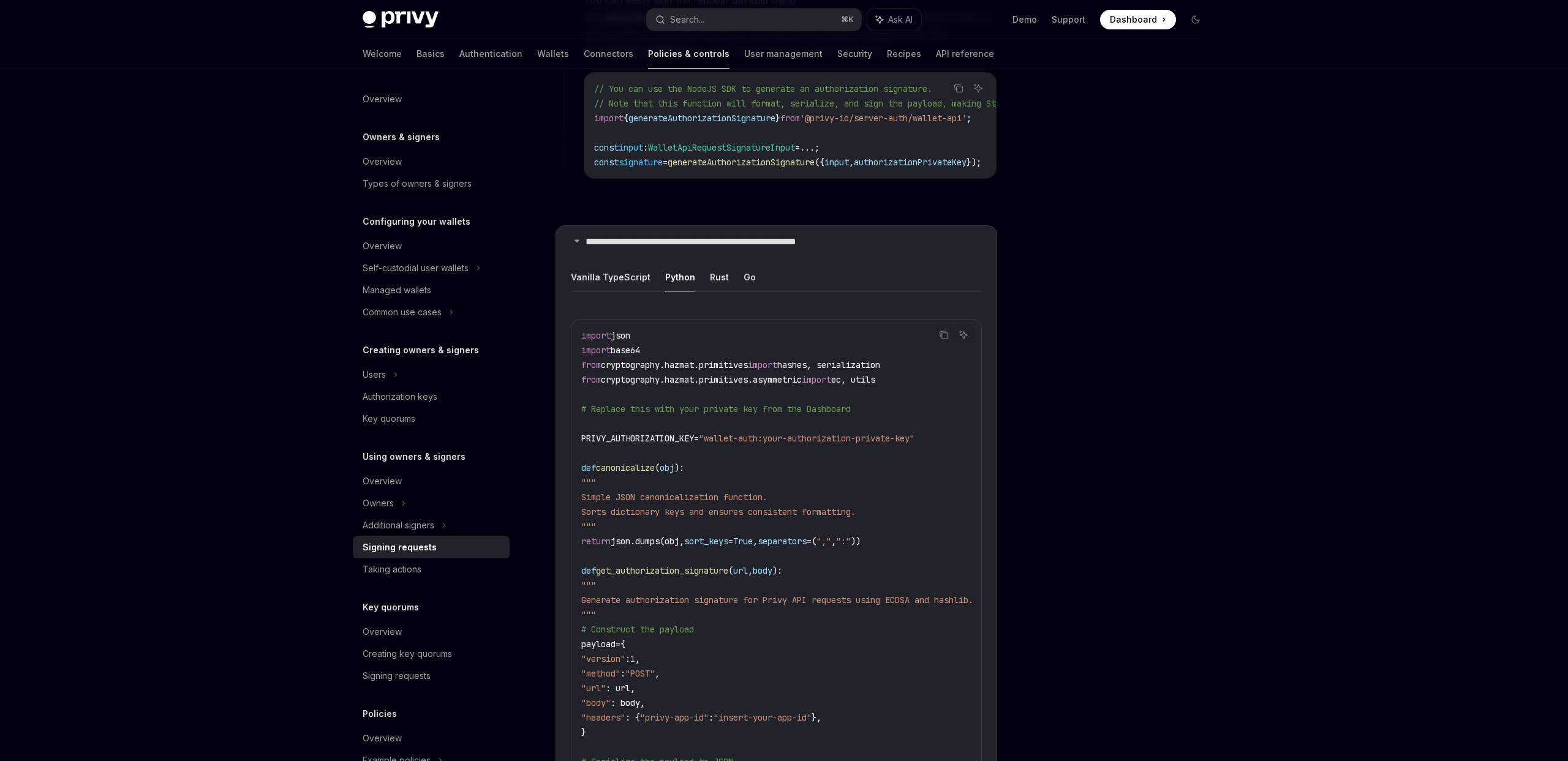
scroll to position [1227, 0]
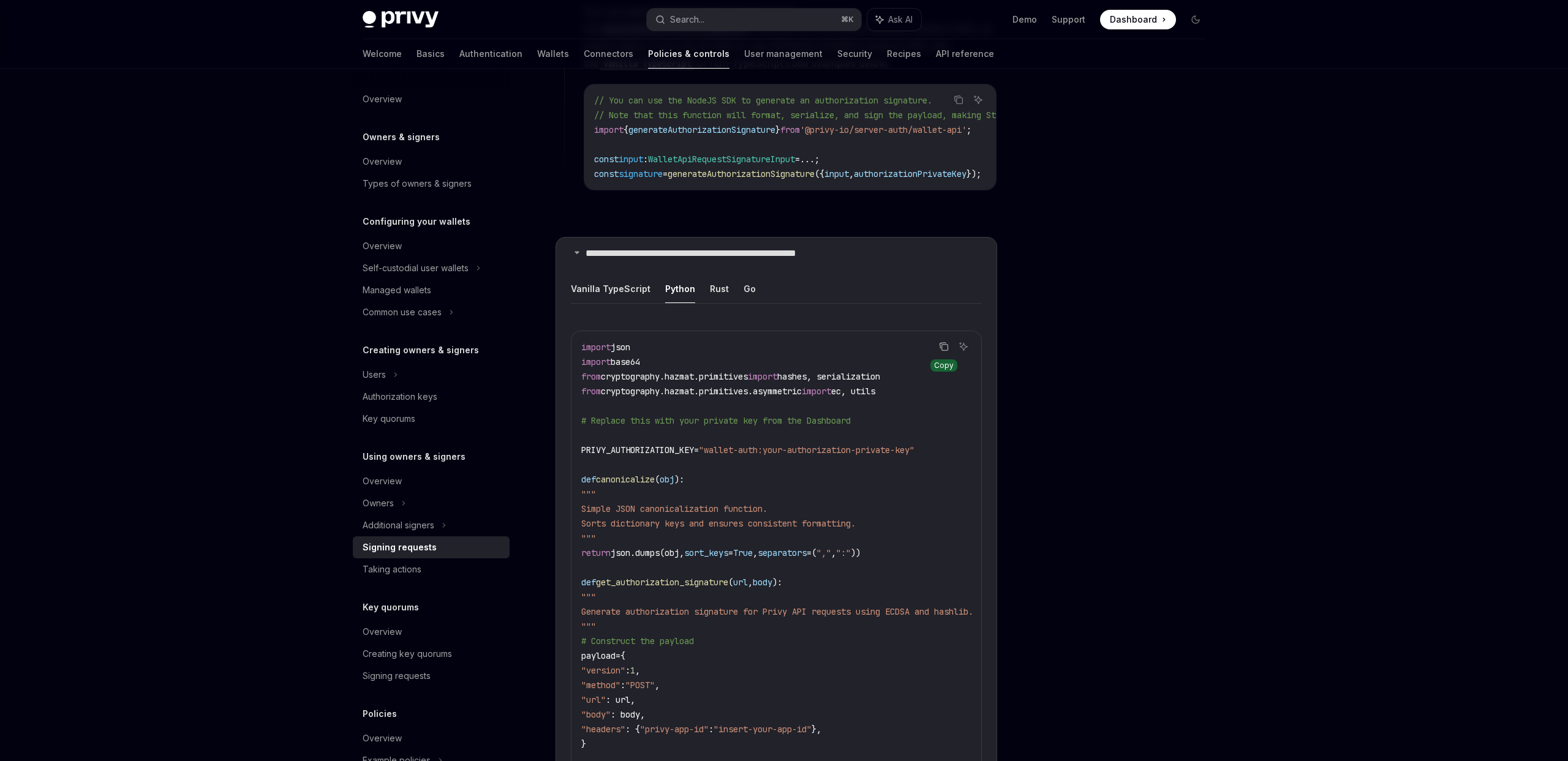
click at [945, 344] on icon "Copy the contents from the code block" at bounding box center [945, 348] width 6 height 6
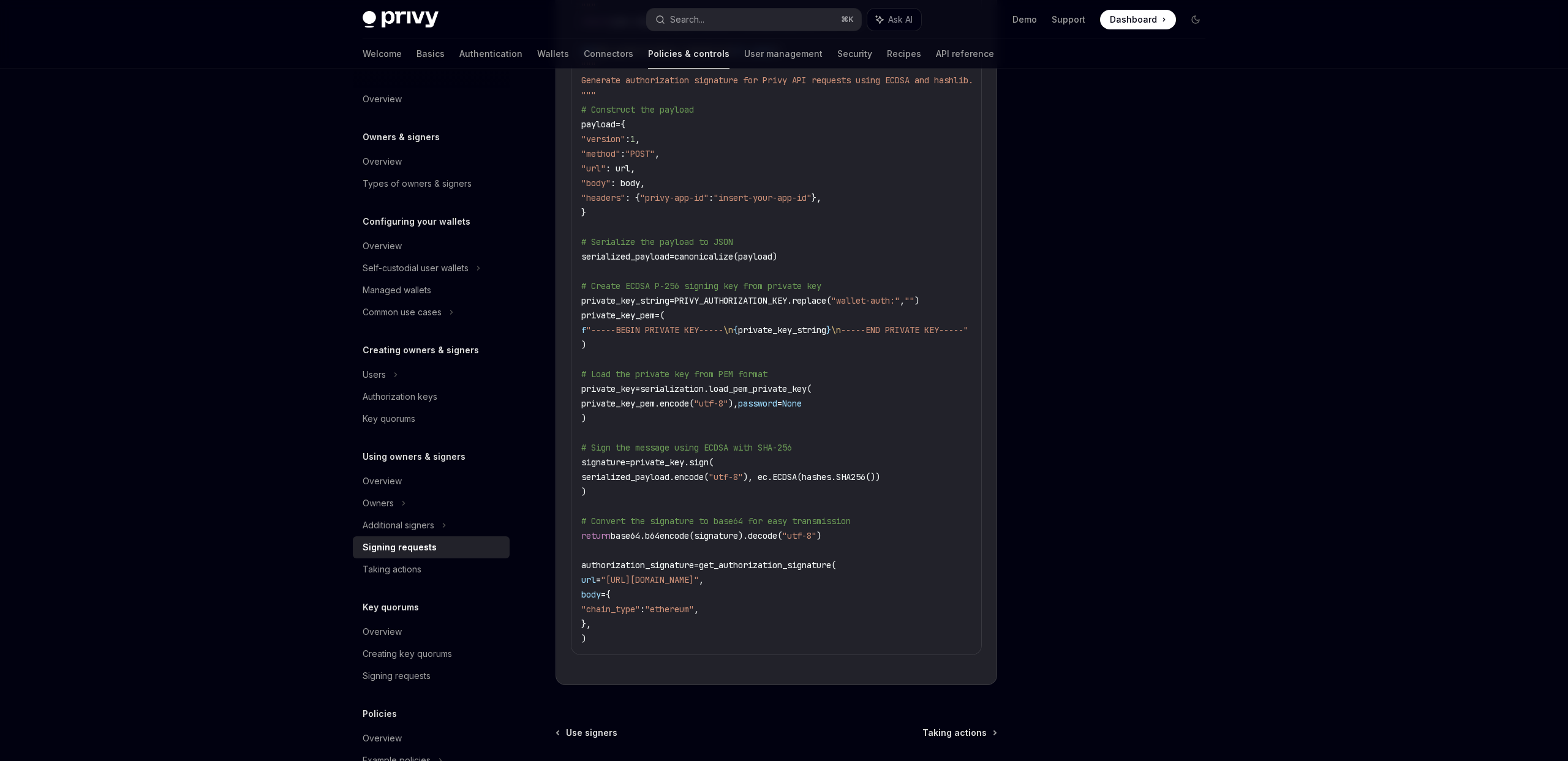
scroll to position [1869, 0]
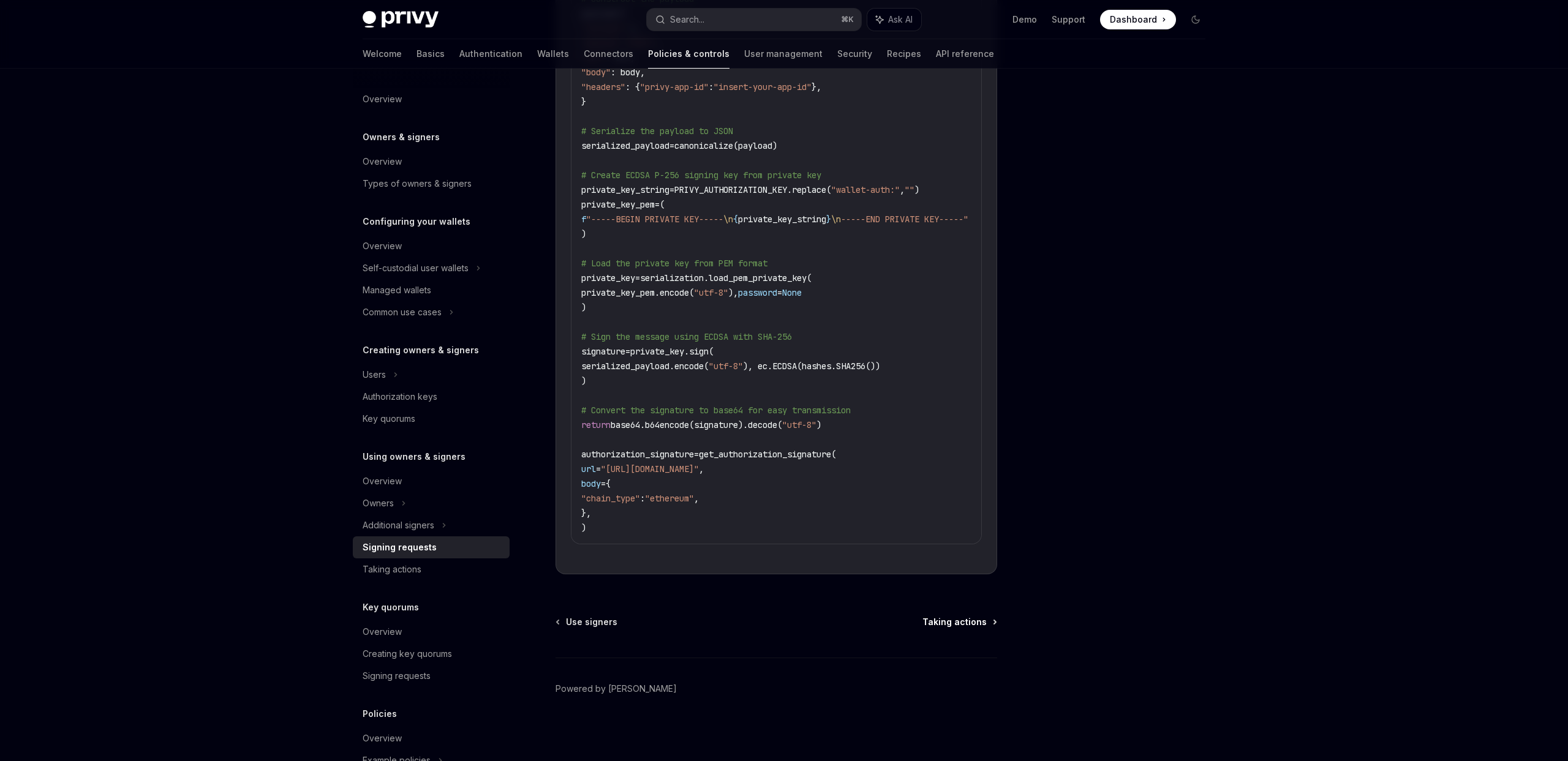
click at [976, 621] on span "Taking actions" at bounding box center [955, 622] width 64 height 12
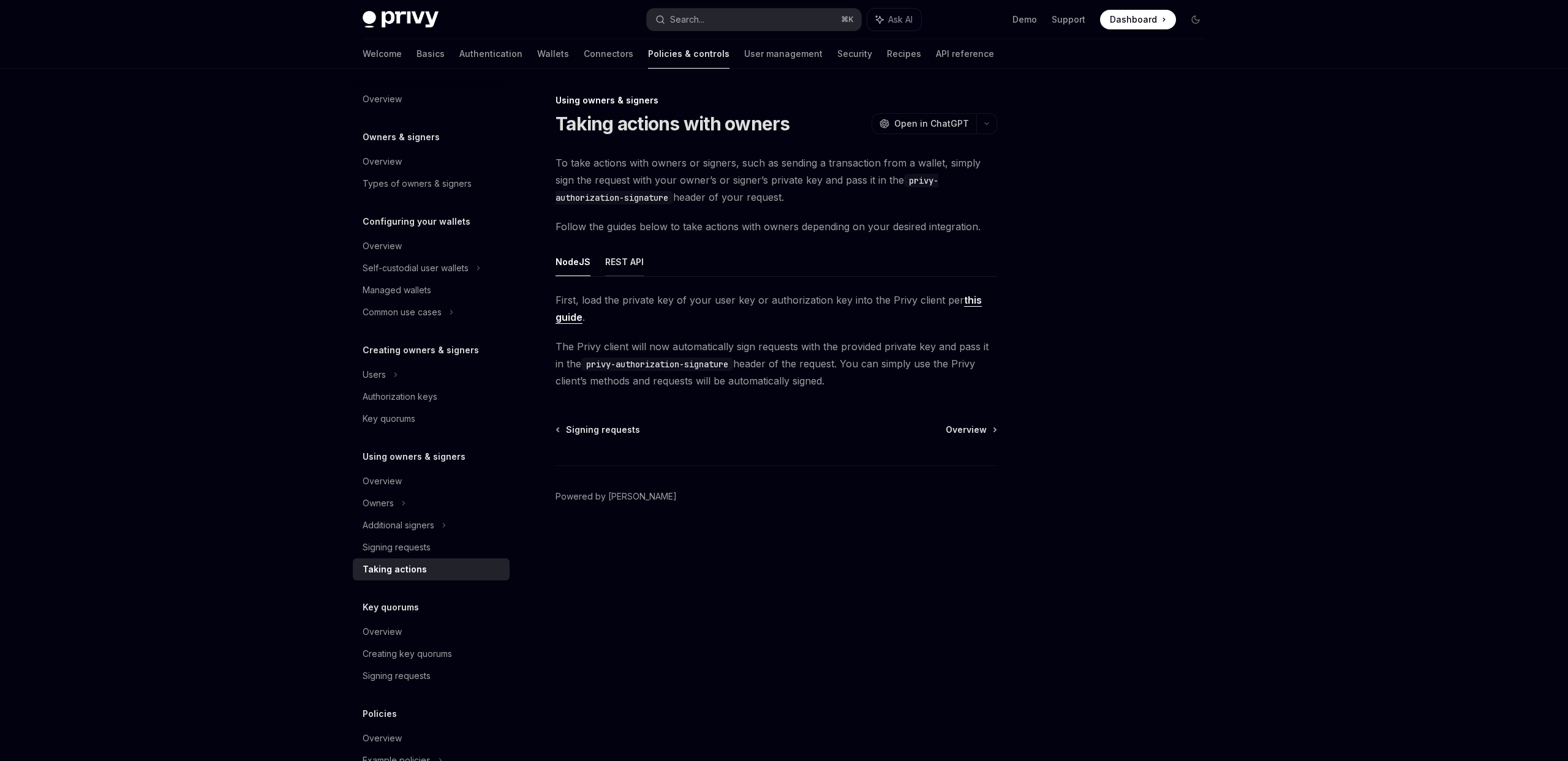
click at [629, 262] on button "REST API" at bounding box center [624, 262] width 38 height 29
type textarea "*"
